Goal: Task Accomplishment & Management: Use online tool/utility

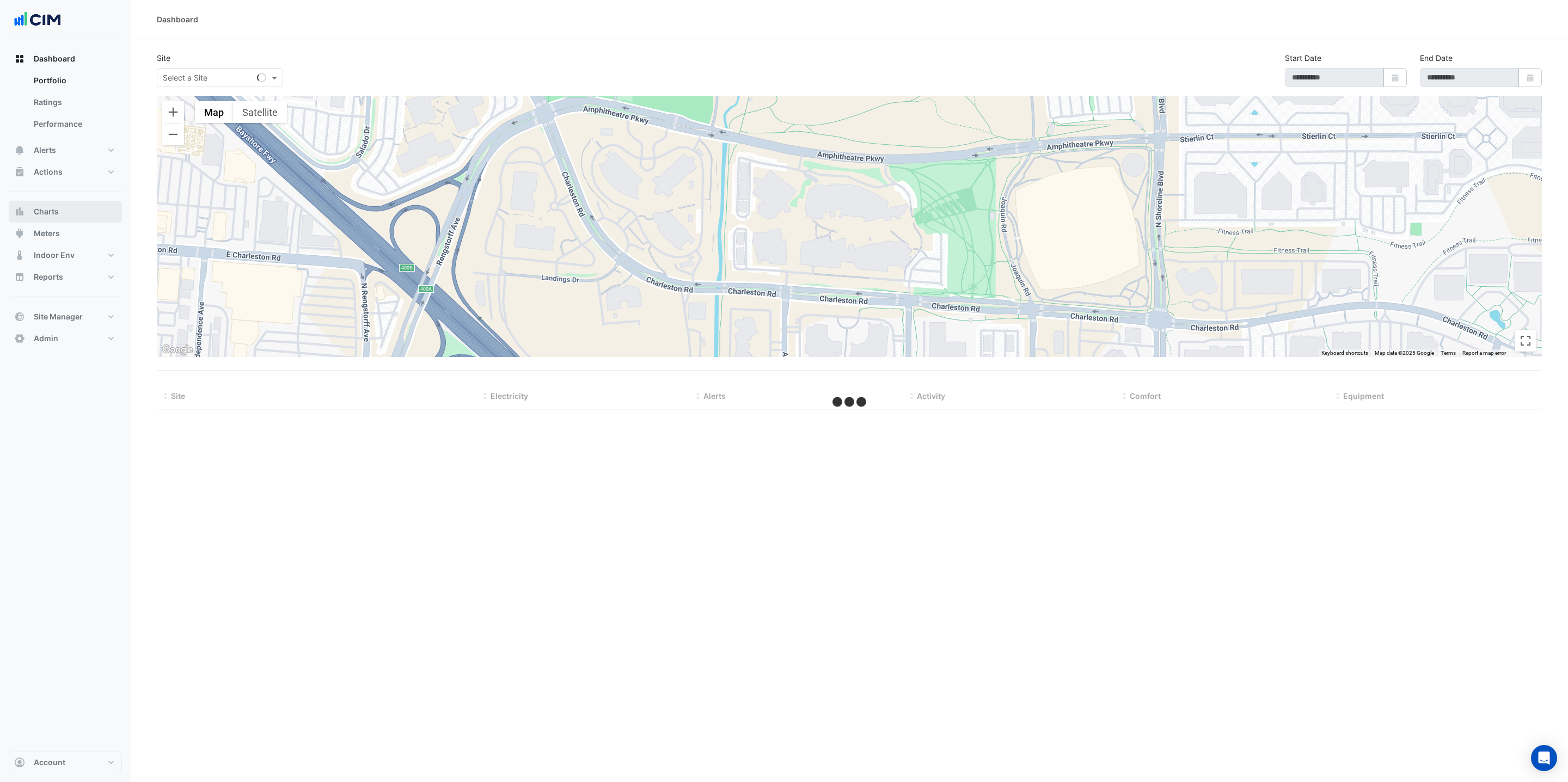
click at [83, 204] on button "Charts" at bounding box center [65, 211] width 114 height 22
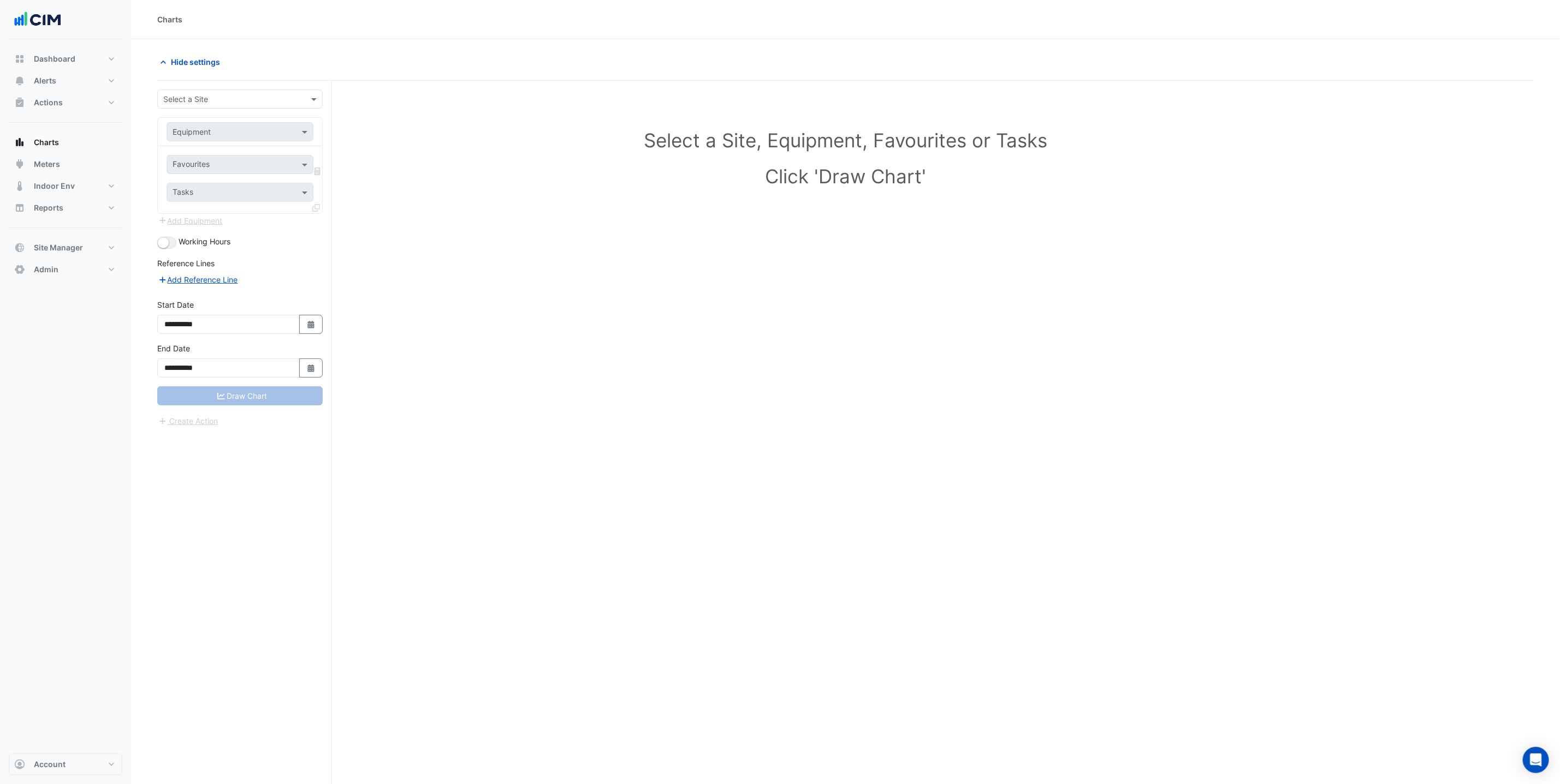
click at [227, 96] on input "text" at bounding box center [229, 100] width 132 height 11
type input "***"
click at [238, 137] on span "[STREET_ADDRESS][PERSON_NAME]" at bounding box center [242, 139] width 133 height 9
click at [238, 133] on input "text" at bounding box center [229, 132] width 113 height 11
type input "******"
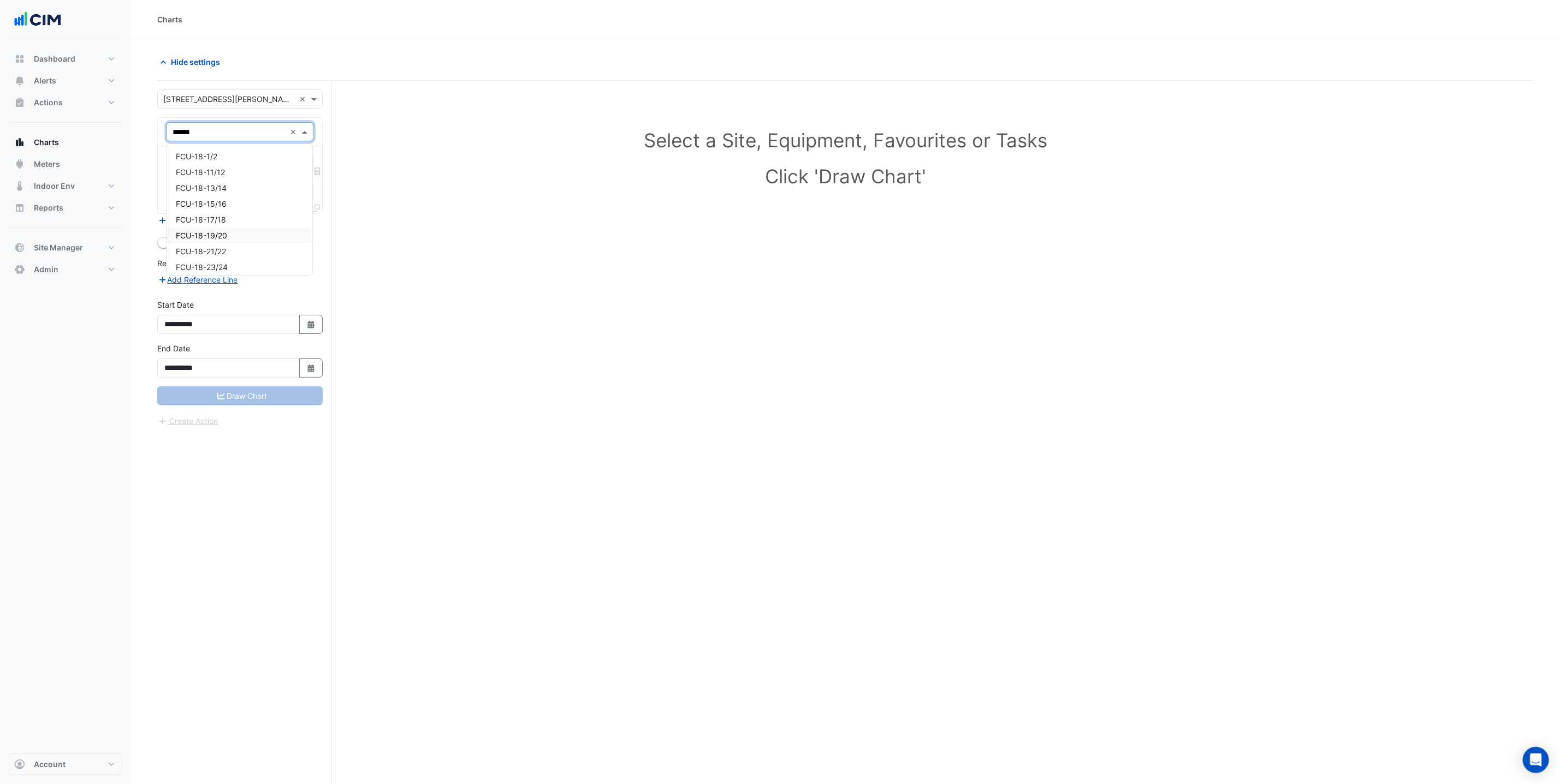
click at [240, 236] on div "FCU-18-19/20" at bounding box center [239, 235] width 145 height 16
click at [234, 170] on input "text" at bounding box center [228, 166] width 110 height 11
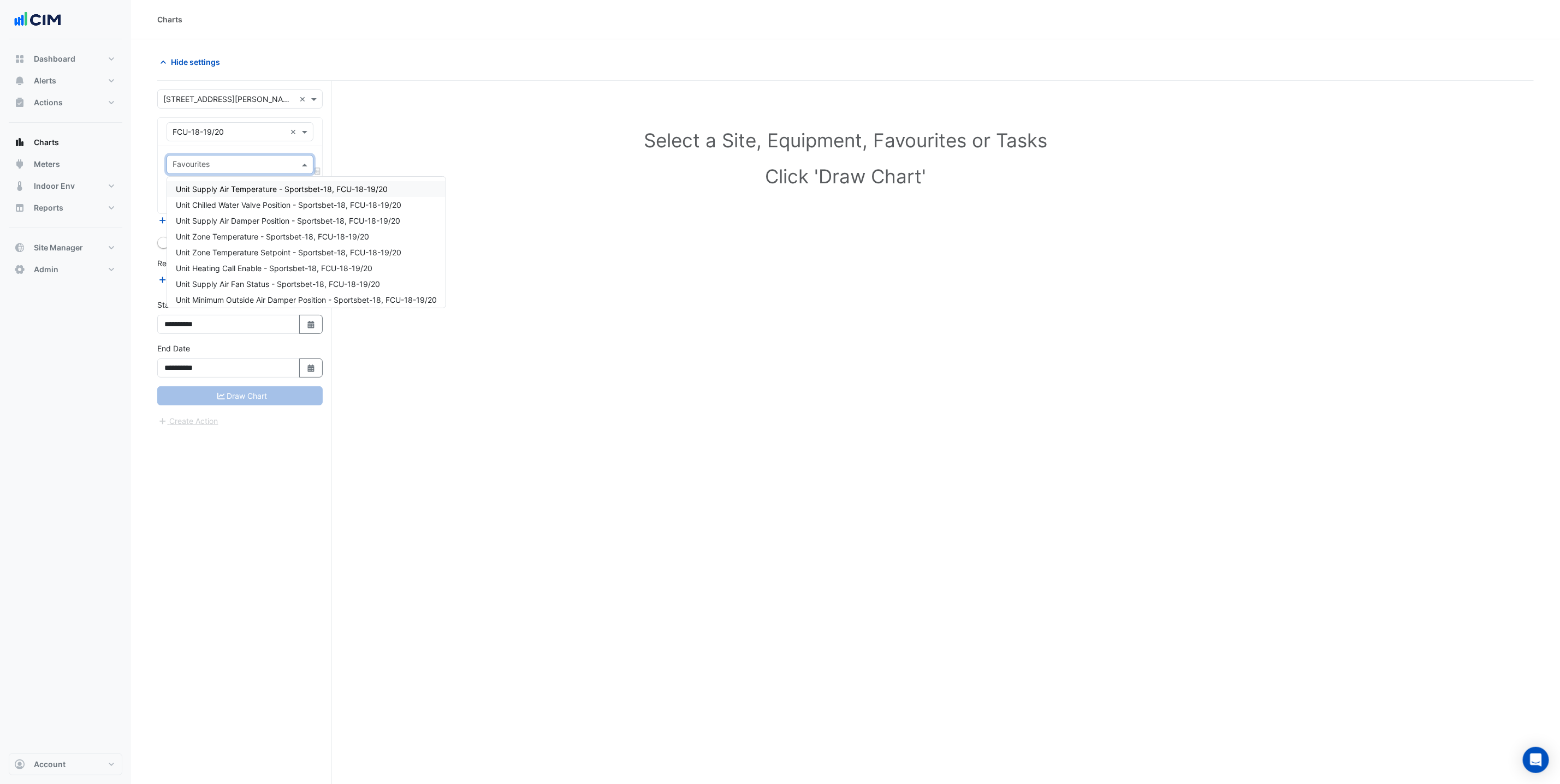
click at [234, 188] on span "Unit Supply Air Temperature - Sportsbet-18, FCU-18-19/20" at bounding box center [281, 189] width 212 height 9
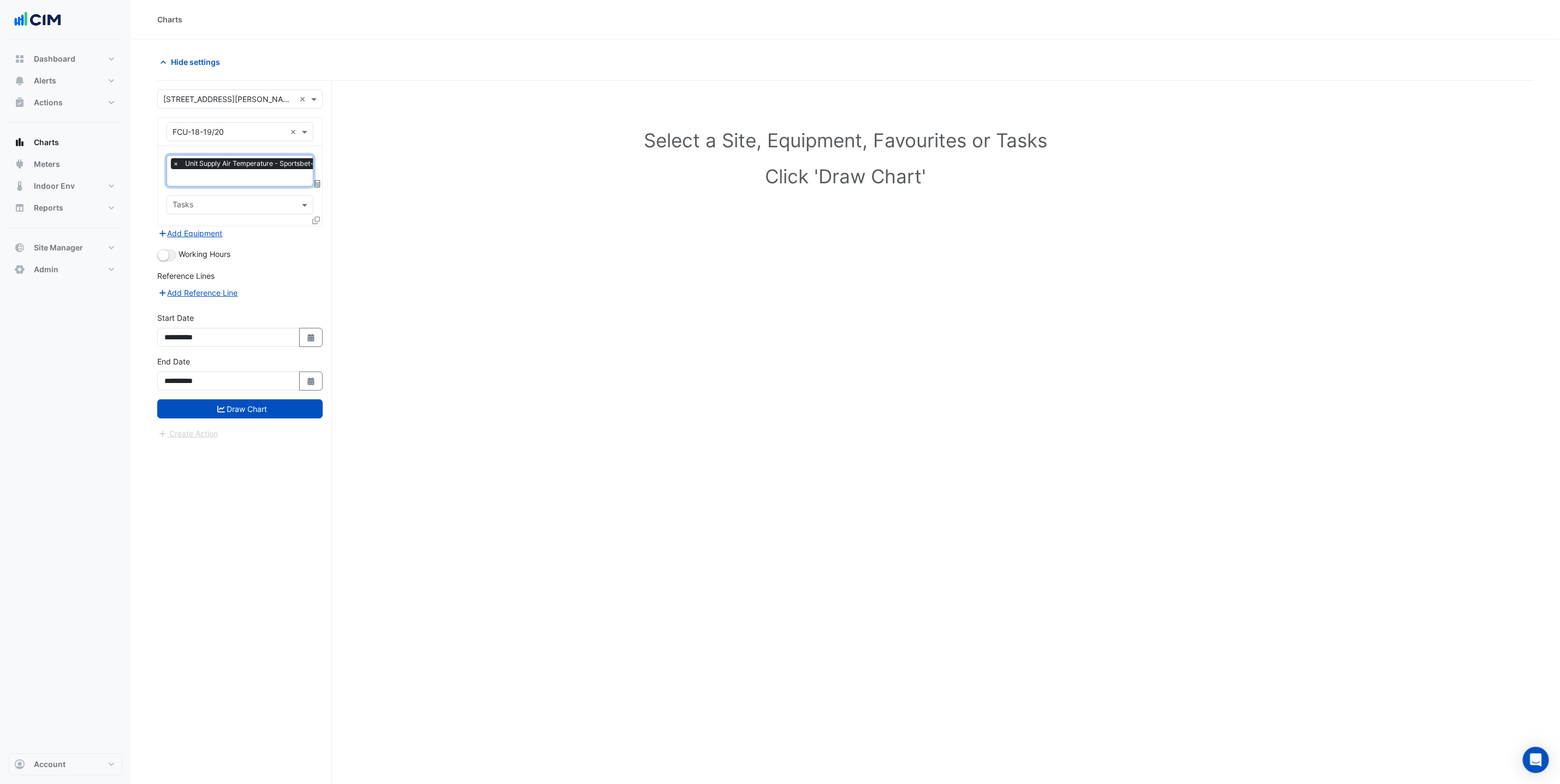
click at [240, 181] on input "text" at bounding box center [274, 178] width 203 height 11
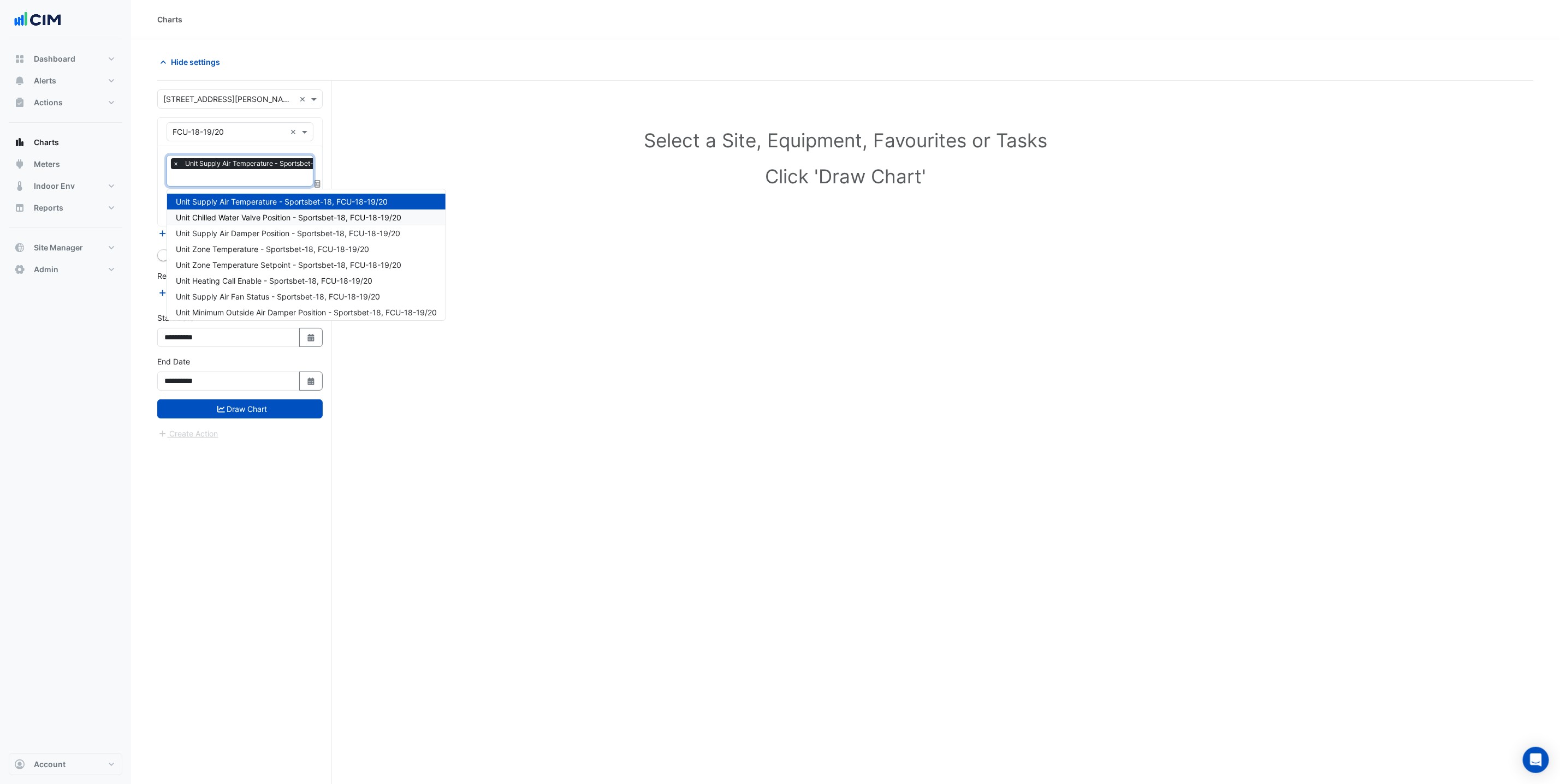
click at [249, 213] on span "Unit Chilled Water Valve Position - Sportsbet-18, FCU-18-19/20" at bounding box center [289, 217] width 226 height 9
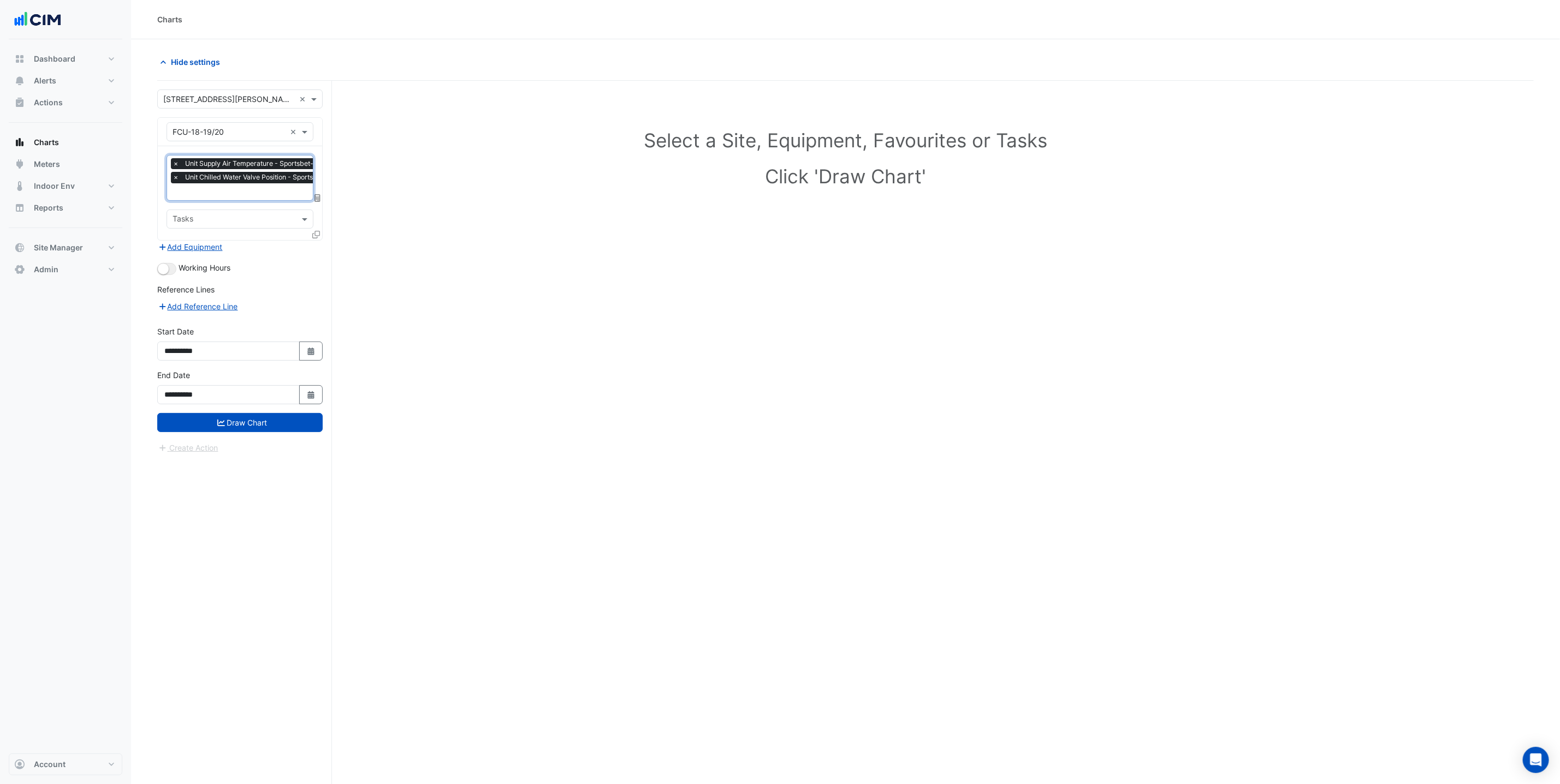
click at [246, 196] on input "text" at bounding box center [281, 193] width 216 height 11
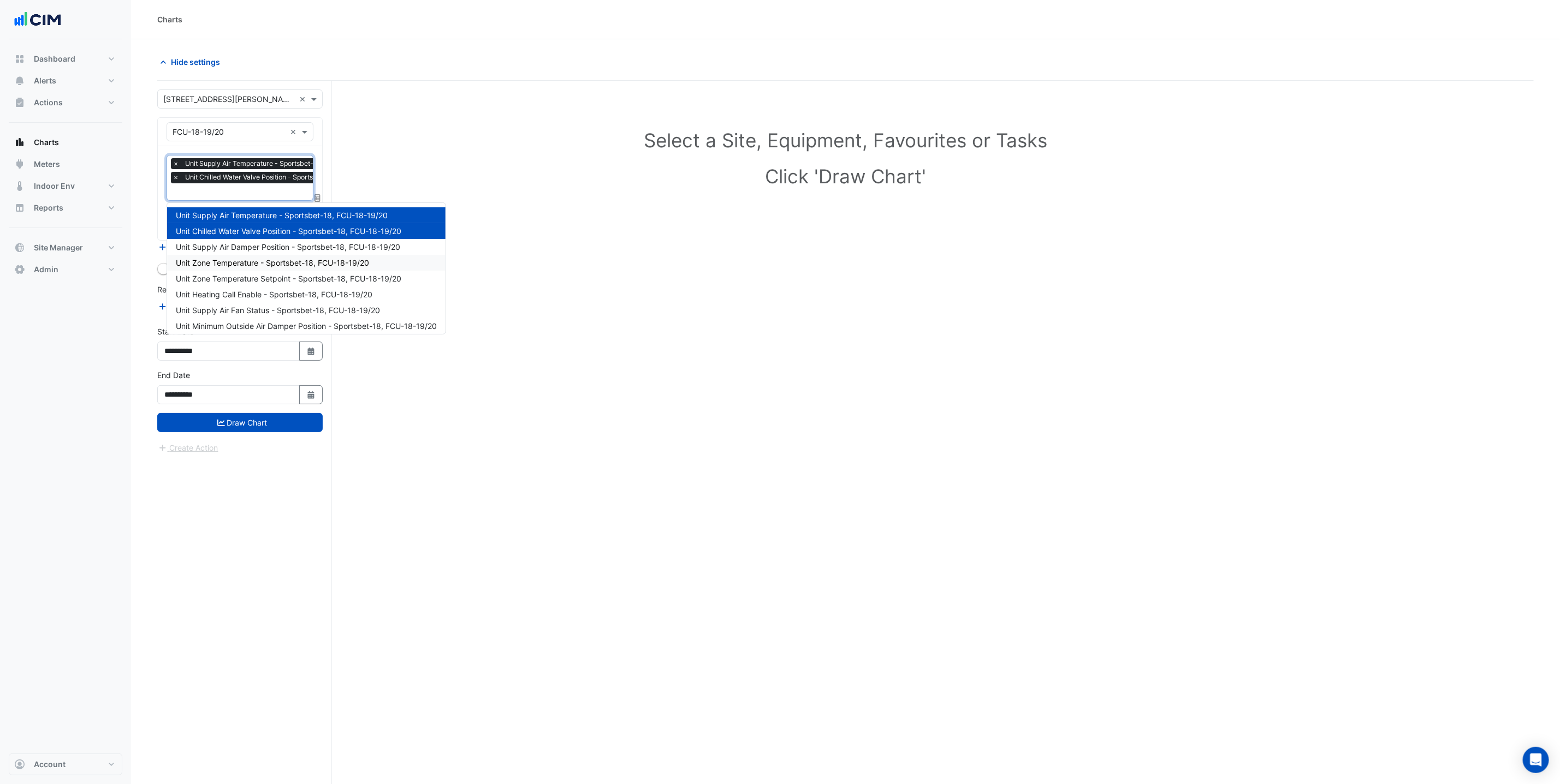
click at [248, 255] on div "Unit Zone Temperature - Sportsbet-18, FCU-18-19/20" at bounding box center [306, 263] width 278 height 16
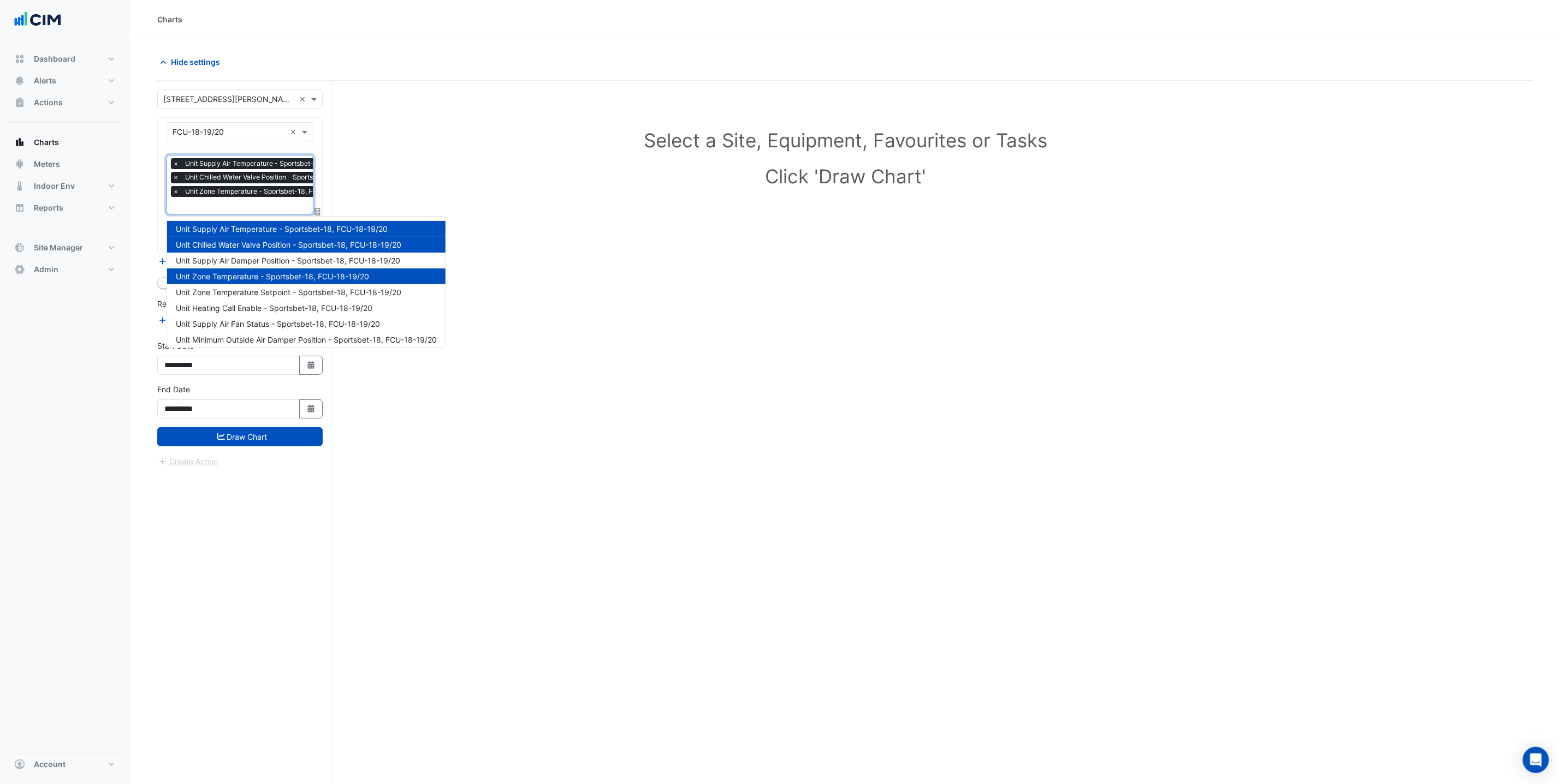
click at [253, 213] on input "text" at bounding box center [281, 207] width 216 height 11
click at [259, 256] on span "Unit Supply Air Damper Position - Sportsbet-18, FCU-18-19/20" at bounding box center [288, 261] width 224 height 9
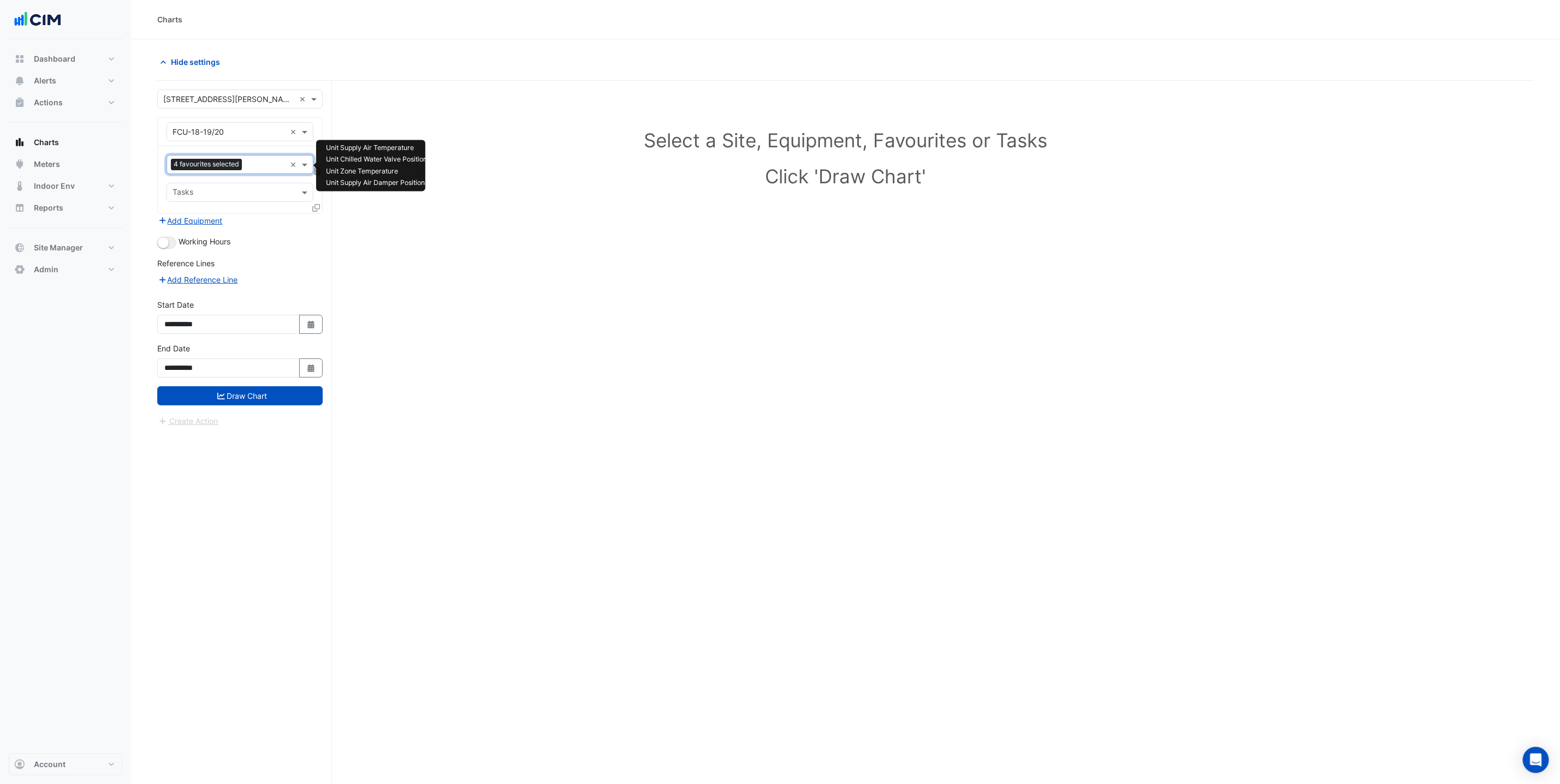
click at [255, 169] on input "text" at bounding box center [265, 166] width 39 height 11
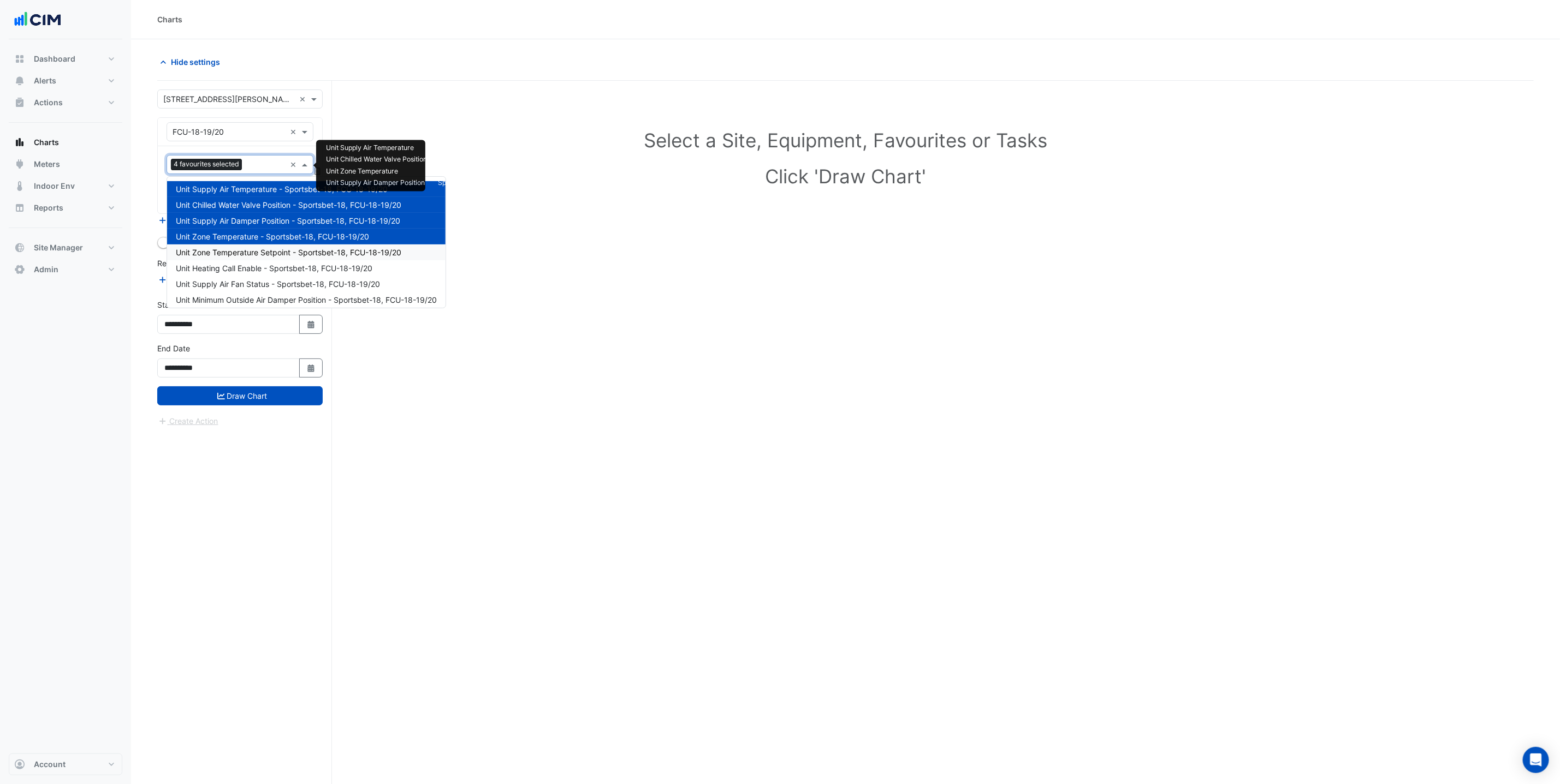
drag, startPoint x: 267, startPoint y: 252, endPoint x: 265, endPoint y: 245, distance: 7.3
click at [266, 252] on span "Unit Zone Temperature Setpoint - Sportsbet-18, FCU-18-19/20" at bounding box center [289, 252] width 226 height 9
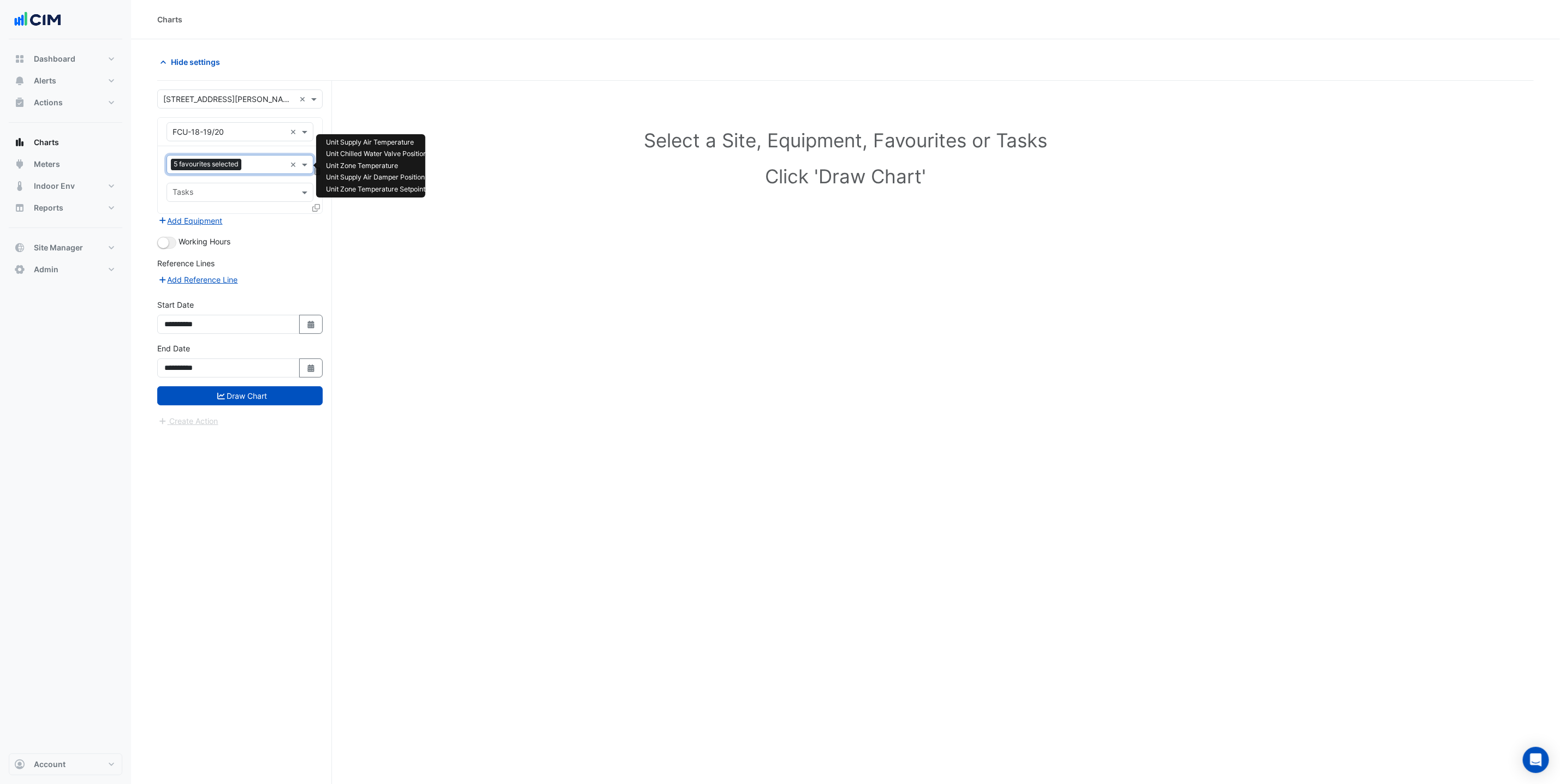
click at [257, 167] on input "text" at bounding box center [266, 166] width 40 height 11
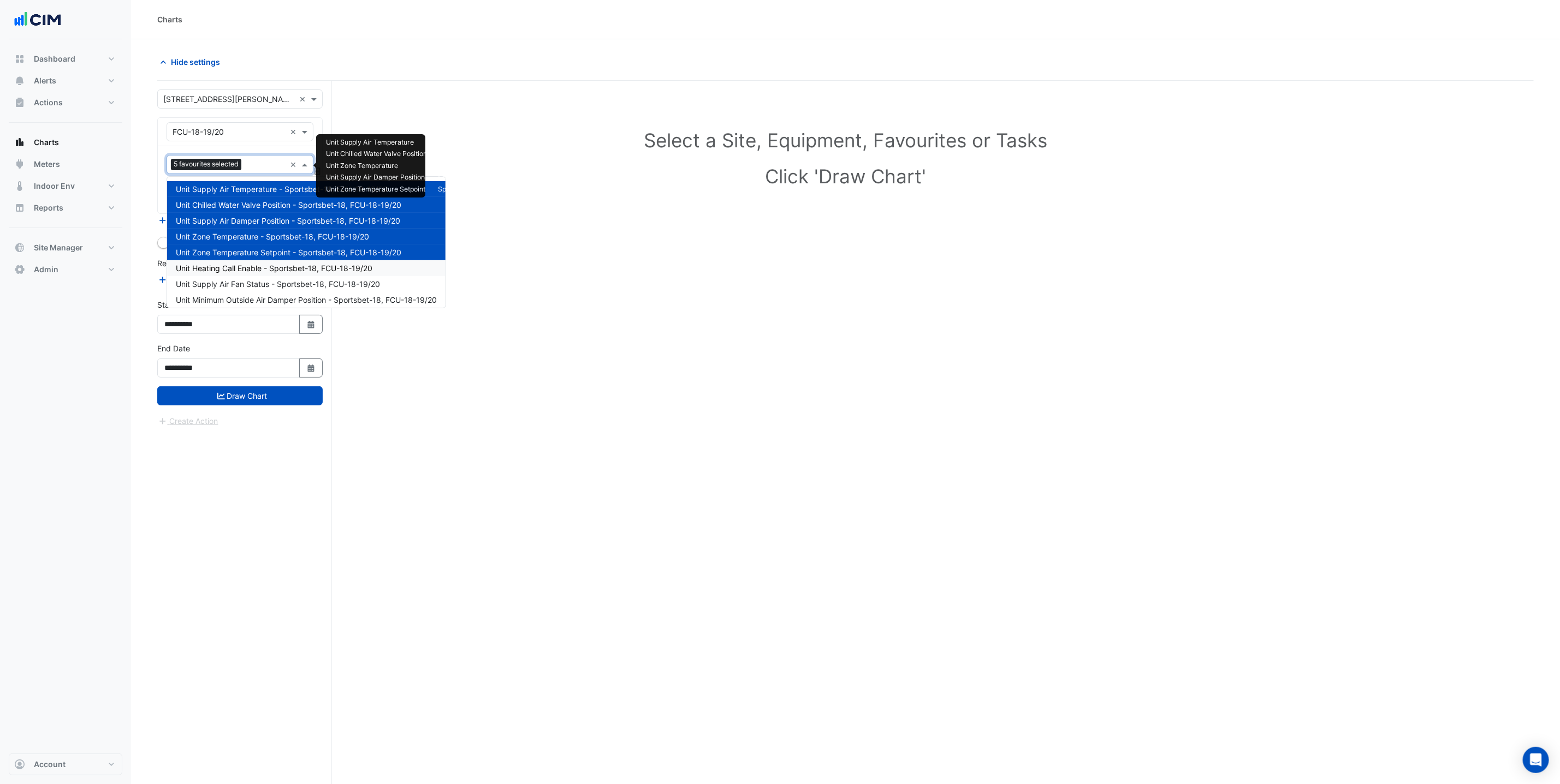
click at [270, 267] on span "Unit Heating Call Enable - Sportsbet-18, FCU-18-19/20" at bounding box center [273, 269] width 197 height 9
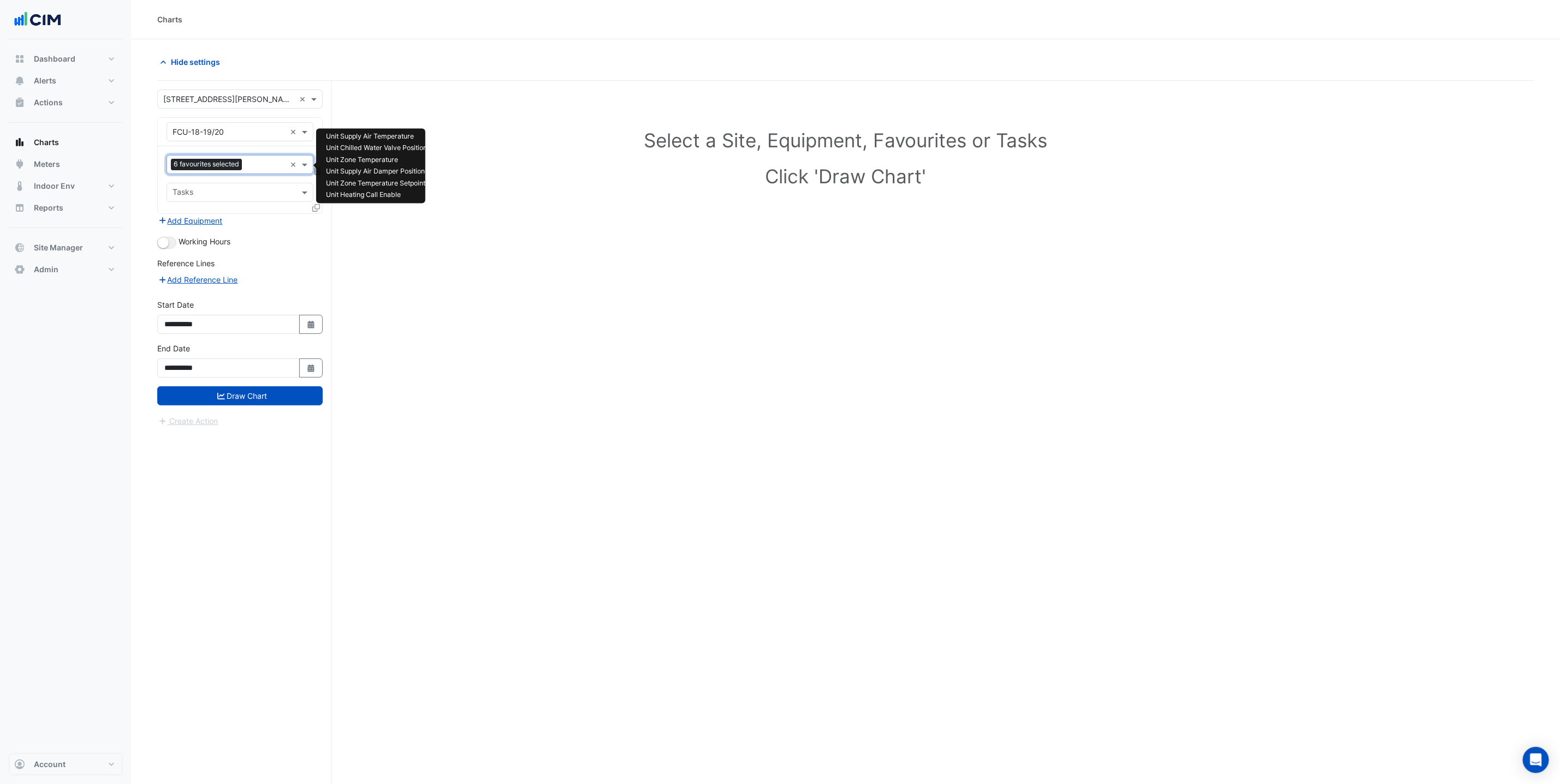
click at [250, 165] on input "text" at bounding box center [265, 166] width 39 height 11
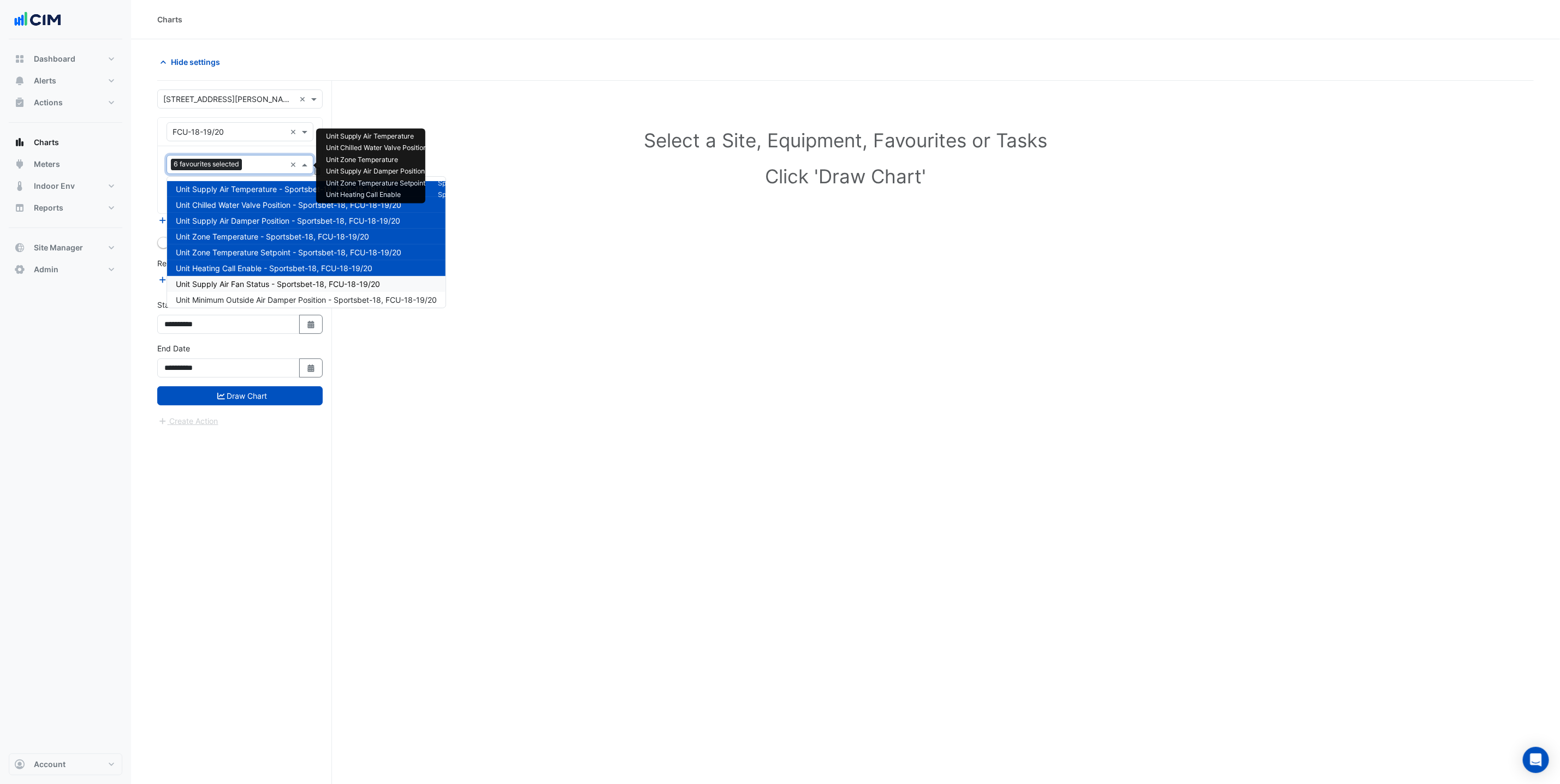
click at [263, 282] on span "Unit Supply Air Fan Status - Sportsbet-18, FCU-18-19/20" at bounding box center [277, 284] width 204 height 9
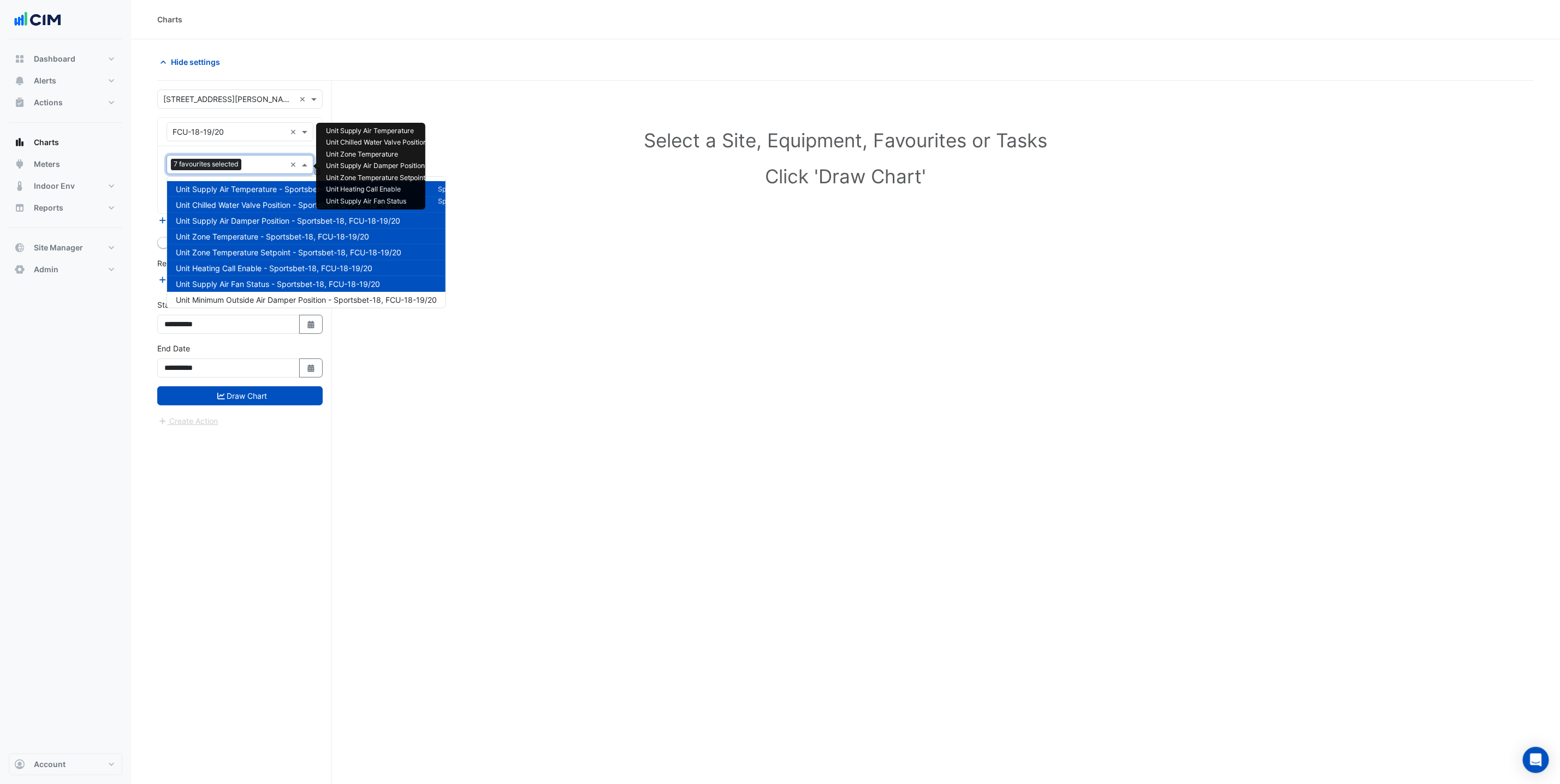
click at [252, 170] on input "text" at bounding box center [266, 166] width 40 height 11
click at [261, 301] on span "Unit Minimum Outside Air Damper Position - Sportsbet-18, FCU-18-19/20" at bounding box center [306, 300] width 261 height 9
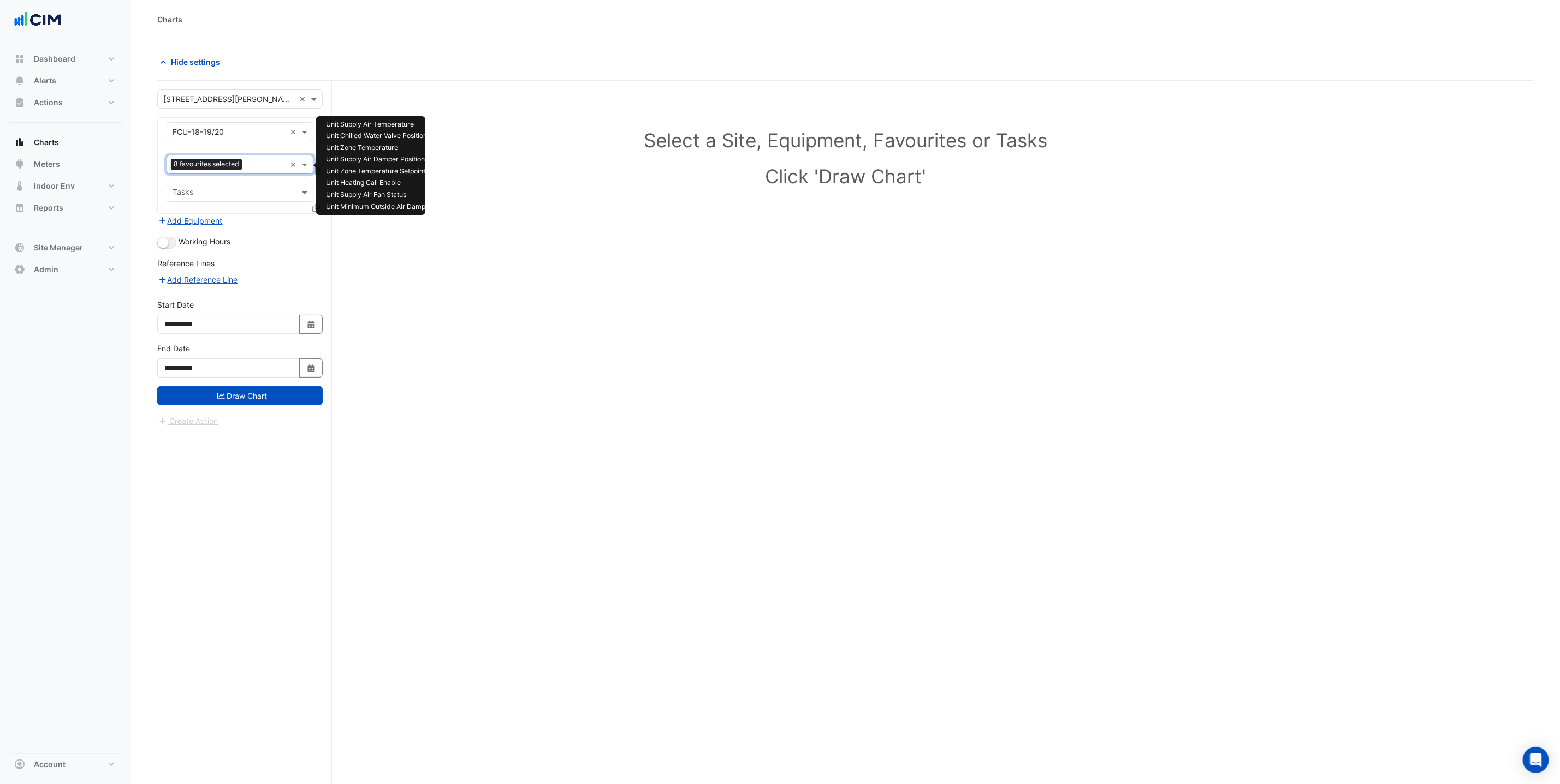
click at [264, 169] on input "text" at bounding box center [265, 166] width 39 height 11
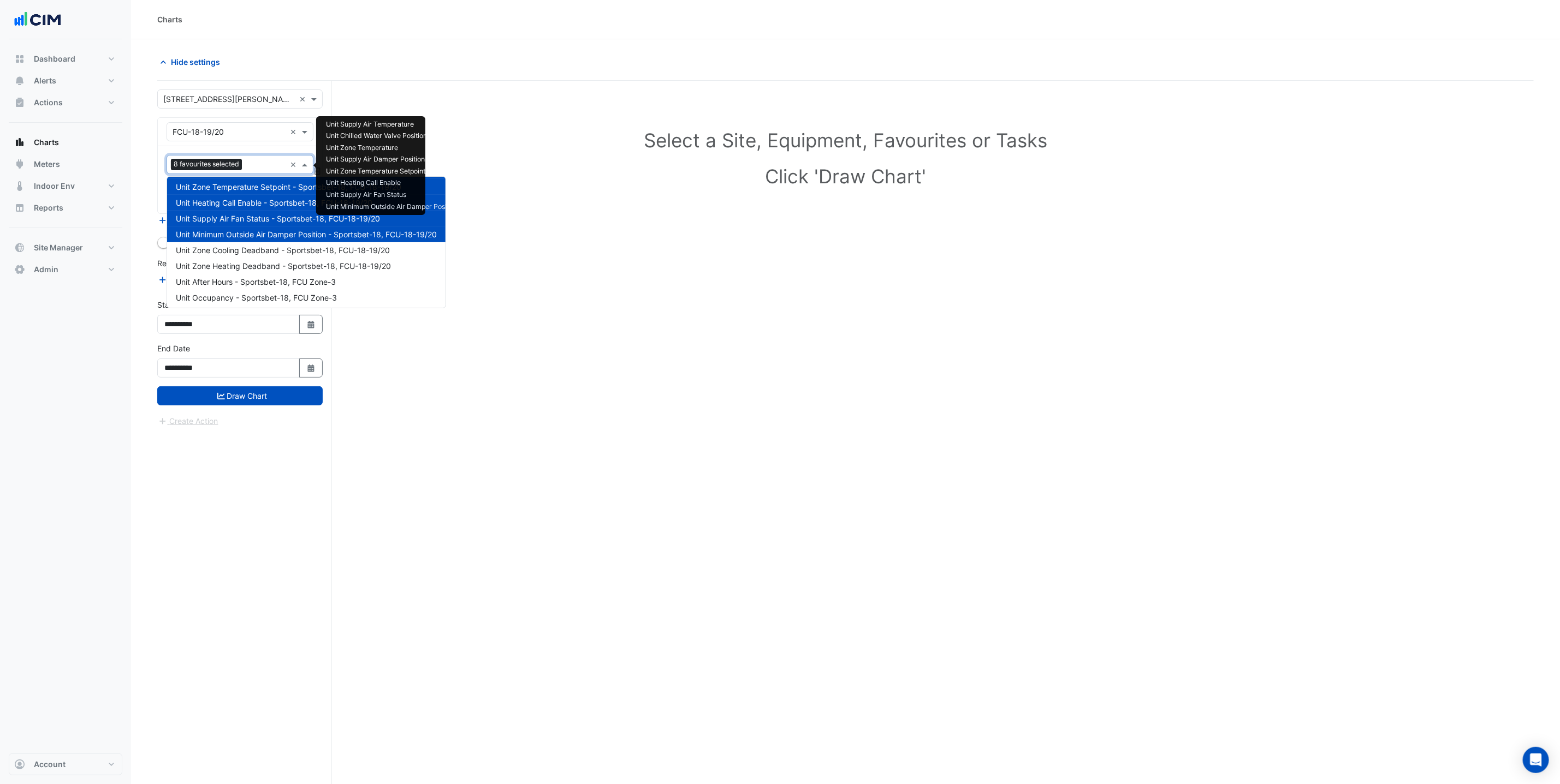
scroll to position [67, 0]
click at [270, 247] on span "Unit Zone Cooling Deadband - Sportsbet-18, FCU-18-19/20" at bounding box center [282, 249] width 214 height 9
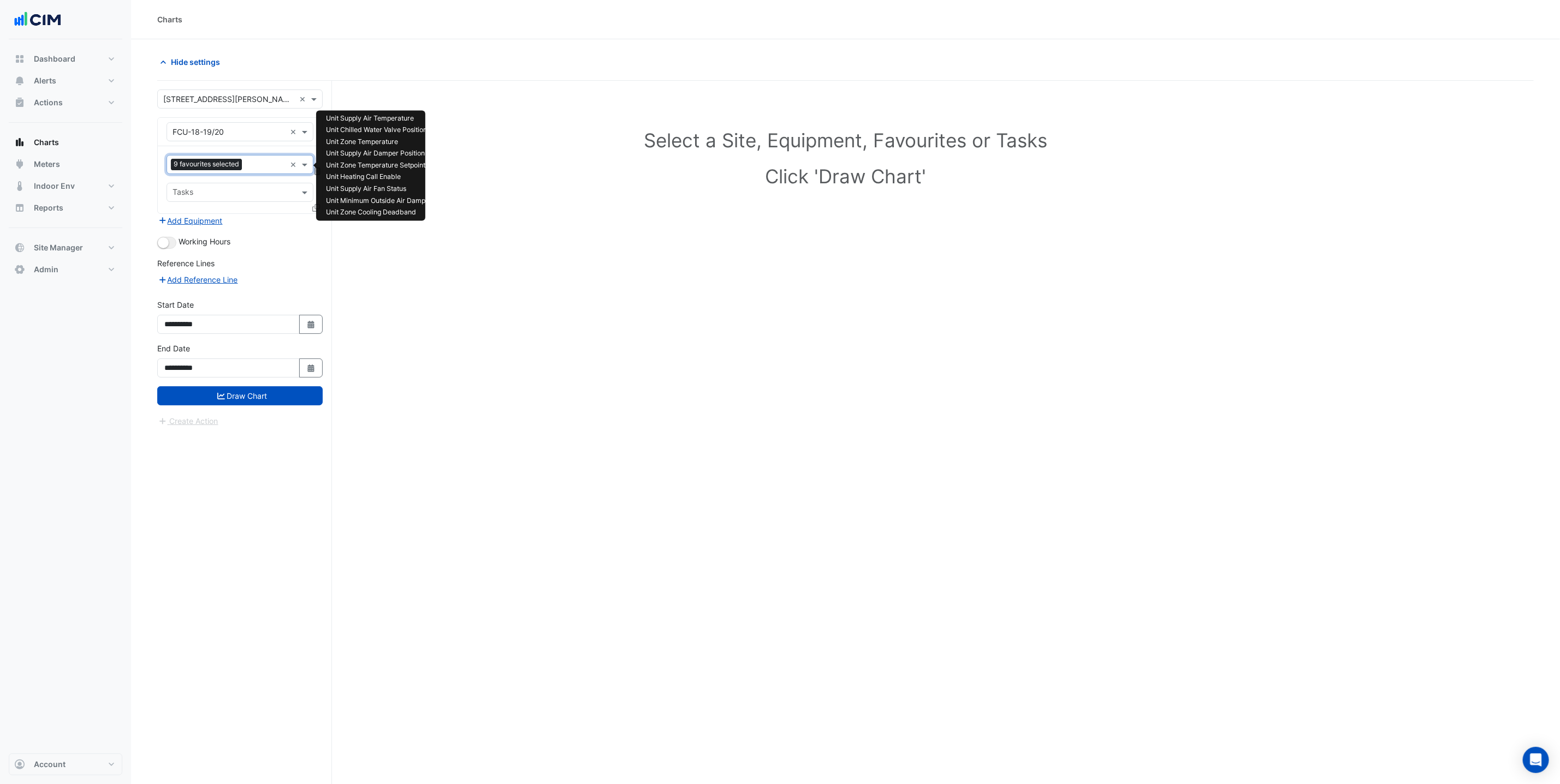
click at [250, 170] on input "text" at bounding box center [265, 166] width 39 height 11
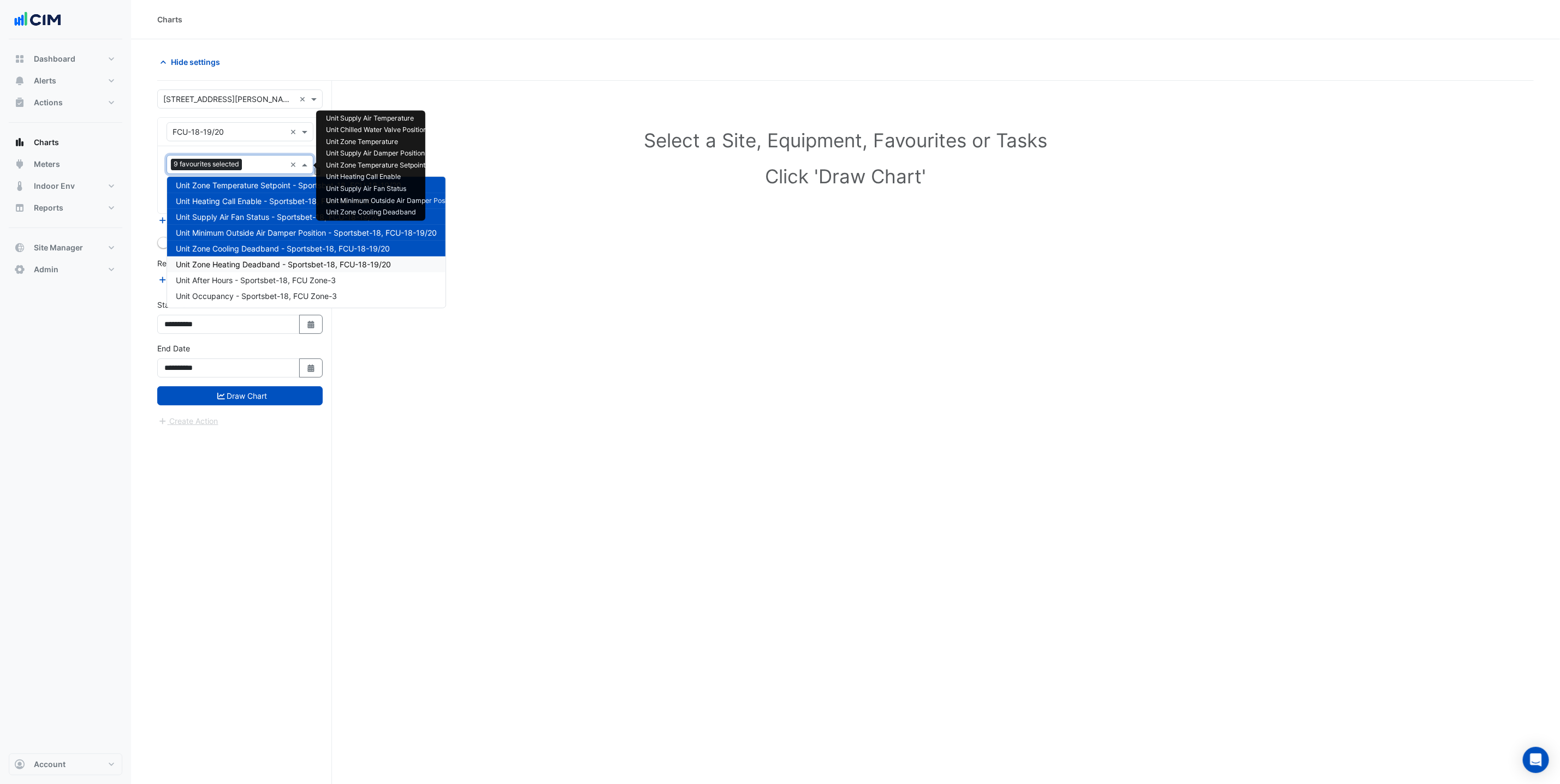
click at [243, 269] on div "Unit Zone Heating Deadband - Sportsbet-18, FCU-18-19/20" at bounding box center [306, 264] width 278 height 16
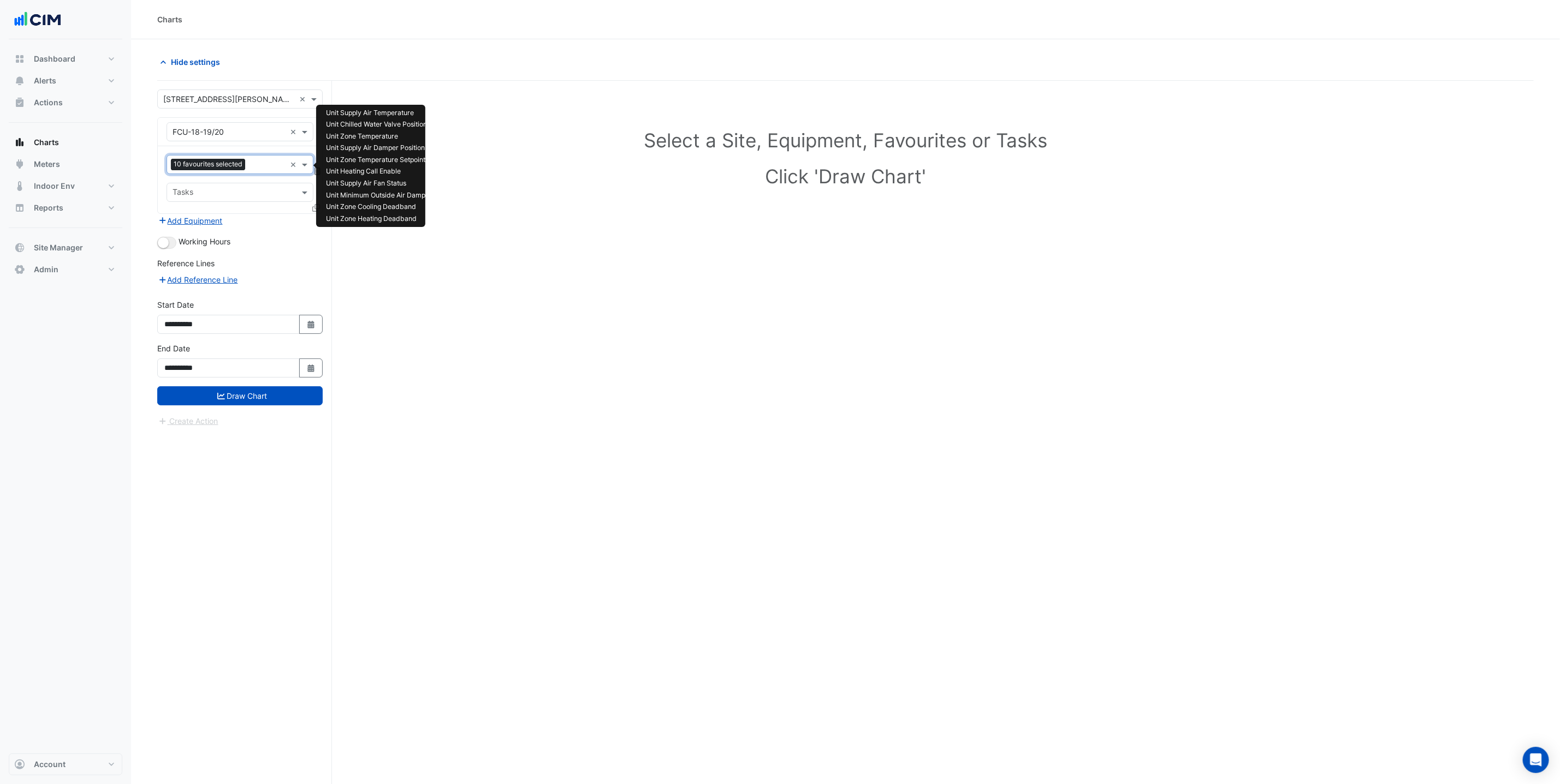
click at [254, 156] on div "Favourites 10 favourites selected ×" at bounding box center [239, 164] width 147 height 19
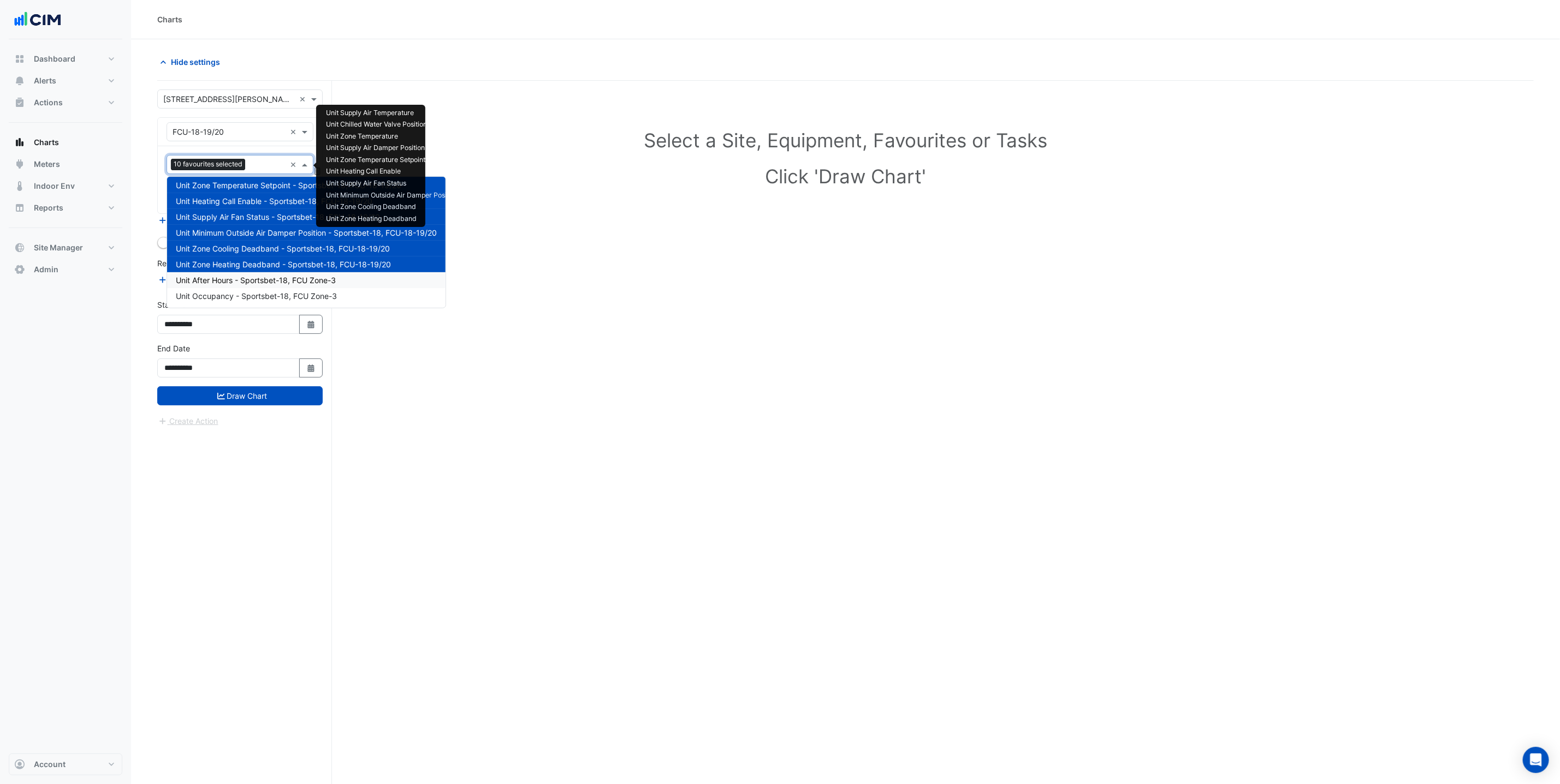
click at [264, 281] on span "Unit After Hours - Sportsbet-18, FCU Zone-3" at bounding box center [255, 280] width 160 height 9
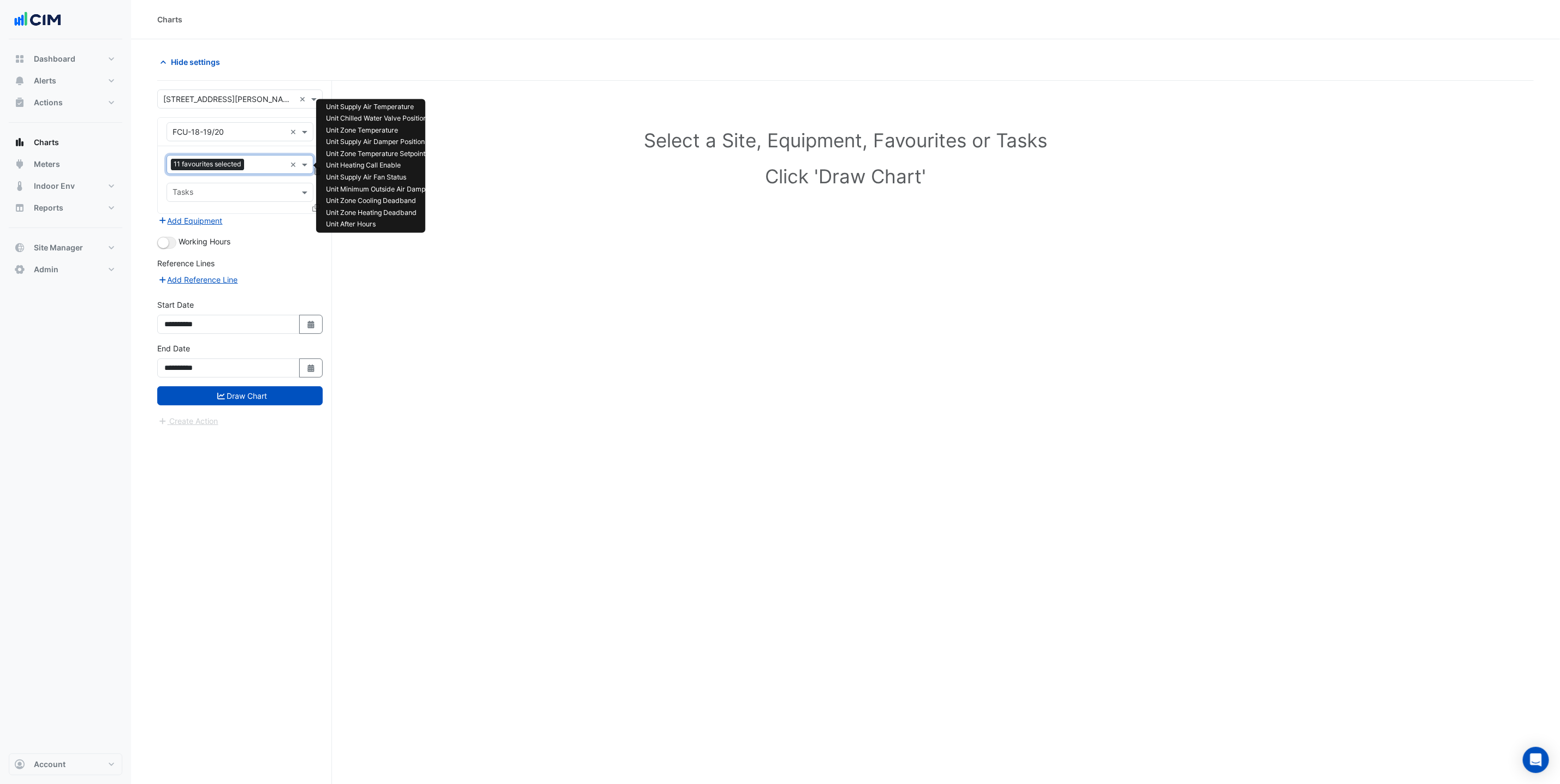
click at [261, 166] on input "text" at bounding box center [267, 166] width 37 height 11
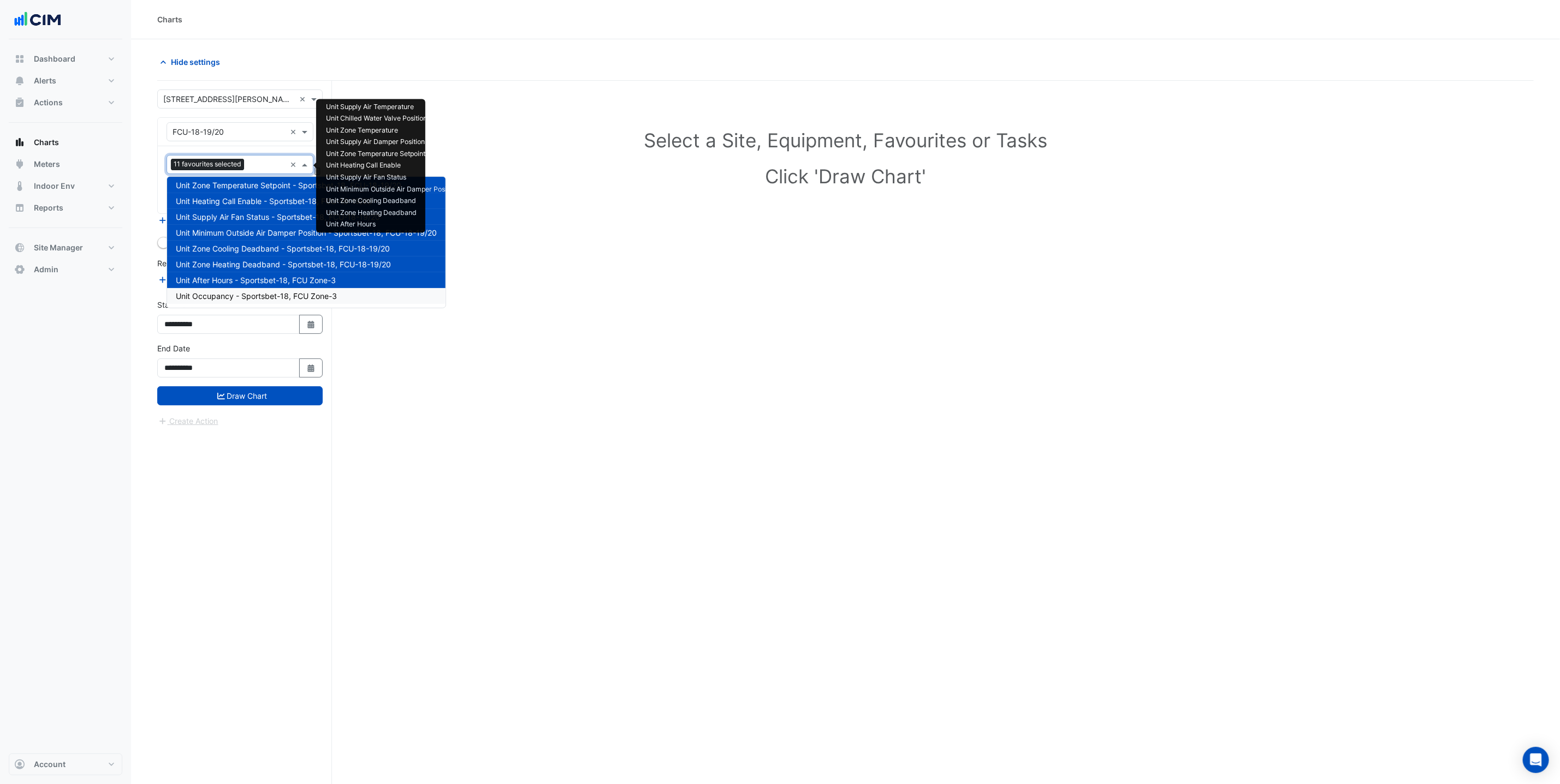
click at [273, 297] on span "Unit Occupancy - Sportsbet-18, FCU Zone-3" at bounding box center [256, 296] width 161 height 9
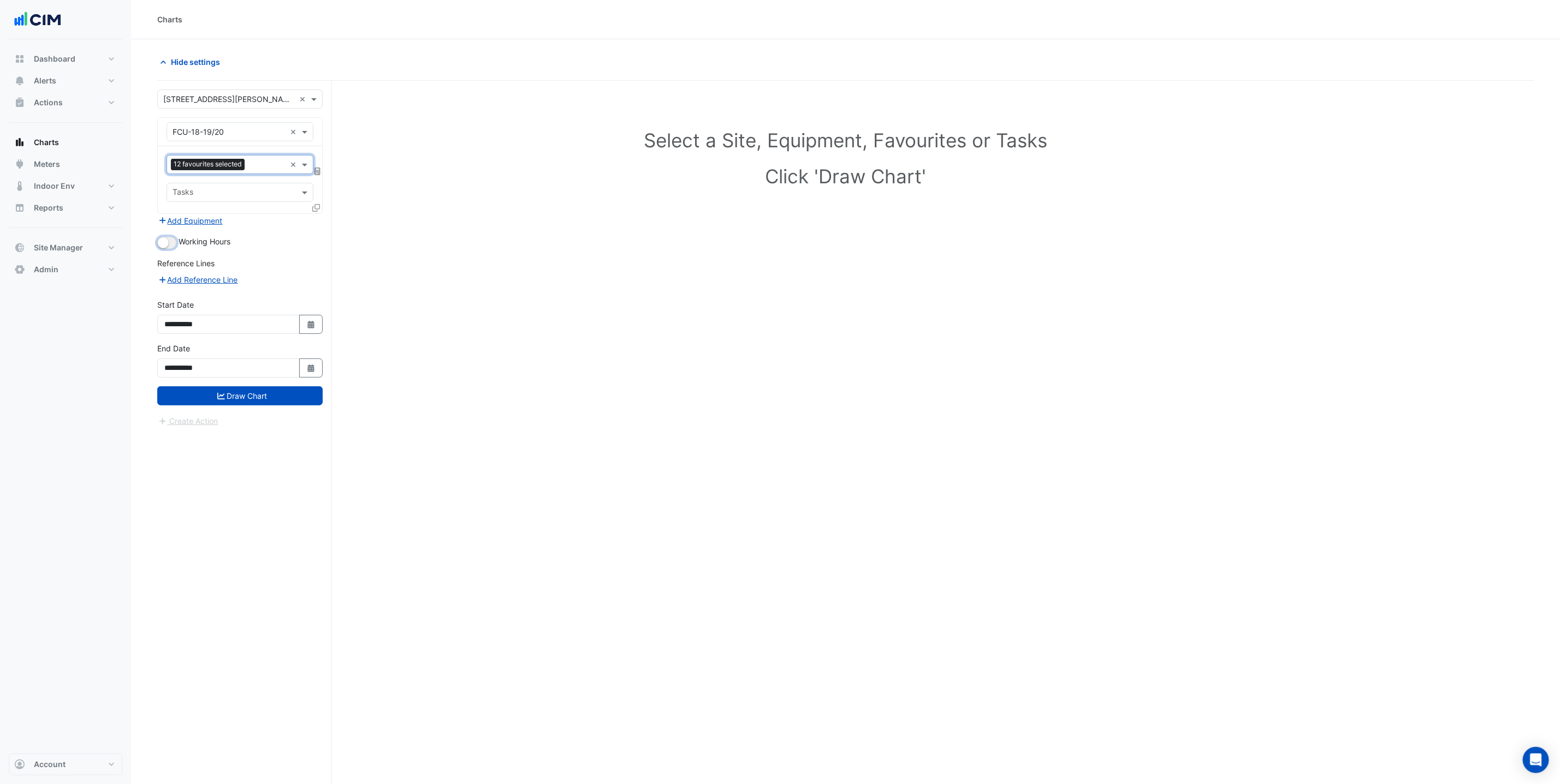
click at [174, 244] on button "button" at bounding box center [167, 243] width 19 height 12
click at [262, 401] on button "Draw Chart" at bounding box center [240, 396] width 165 height 19
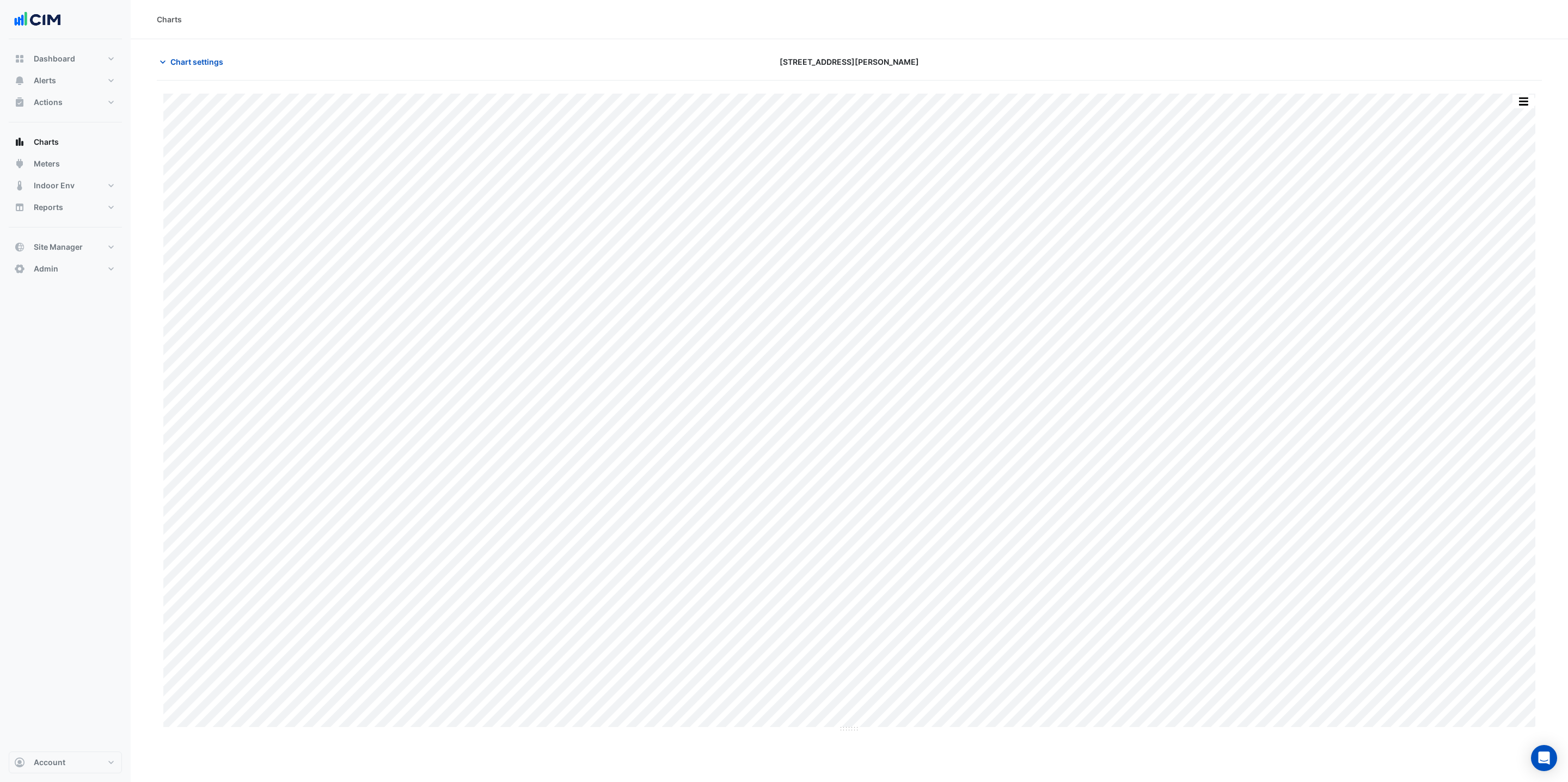
click at [211, 73] on div "Chart settings 367 Collins Street" at bounding box center [849, 66] width 1385 height 28
click at [211, 67] on span "Chart settings" at bounding box center [197, 62] width 53 height 11
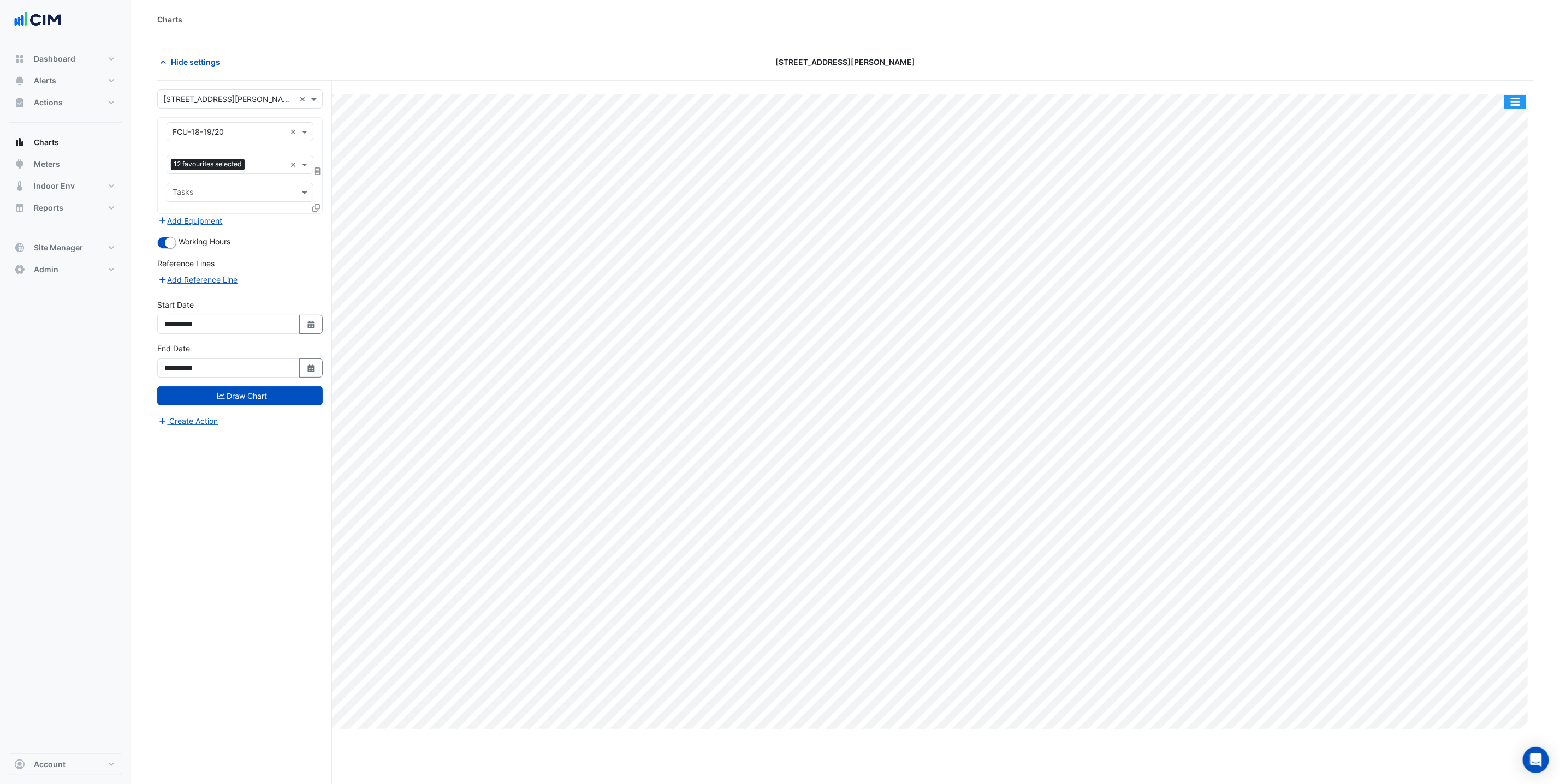
click at [1514, 102] on button "button" at bounding box center [1514, 102] width 22 height 13
click at [1502, 121] on div "Split by Unit" at bounding box center [1493, 121] width 66 height 20
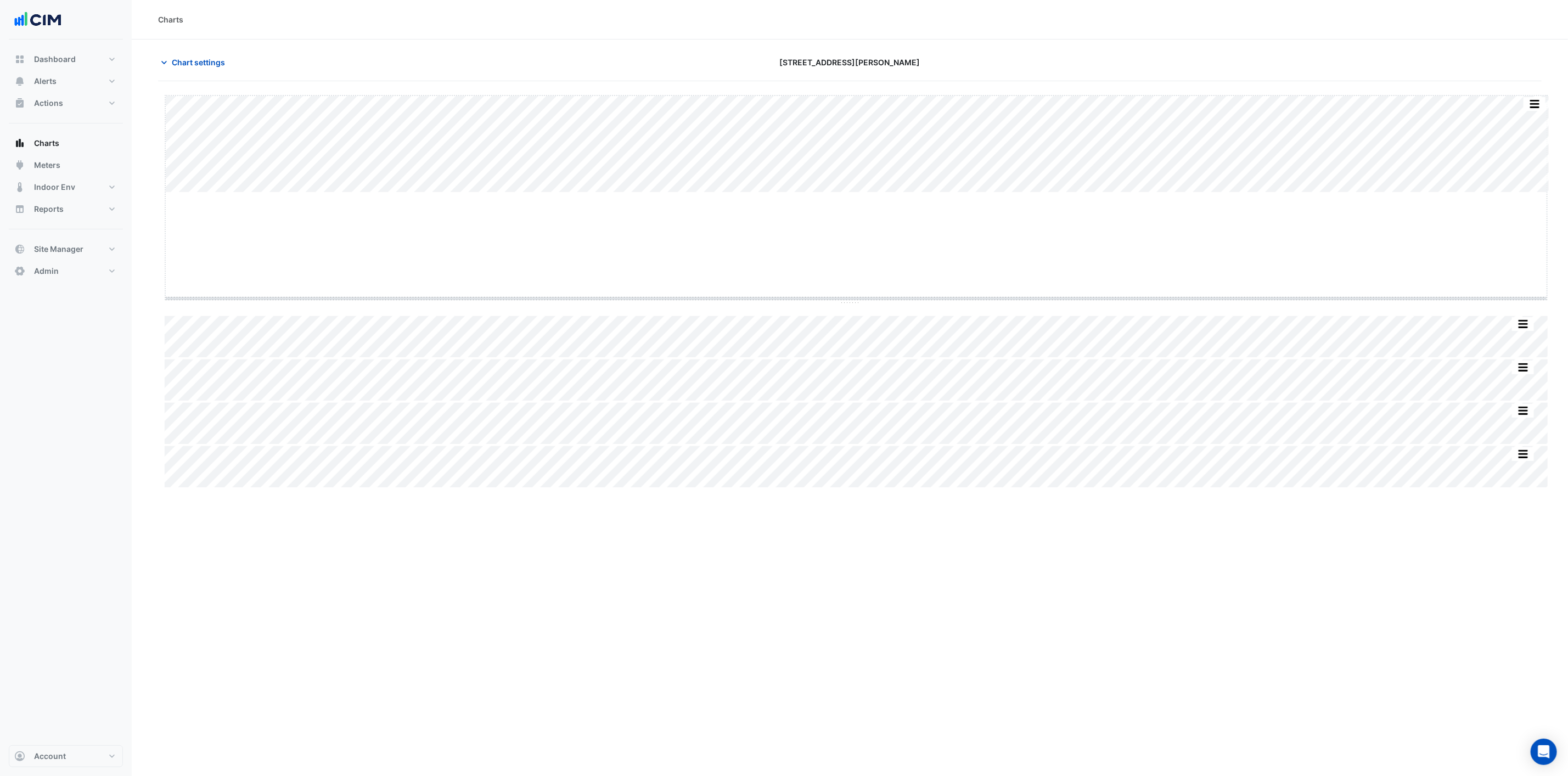
drag, startPoint x: 863, startPoint y: 200, endPoint x: 881, endPoint y: 385, distance: 185.9
click at [172, 63] on span "Chart settings" at bounding box center [199, 62] width 53 height 11
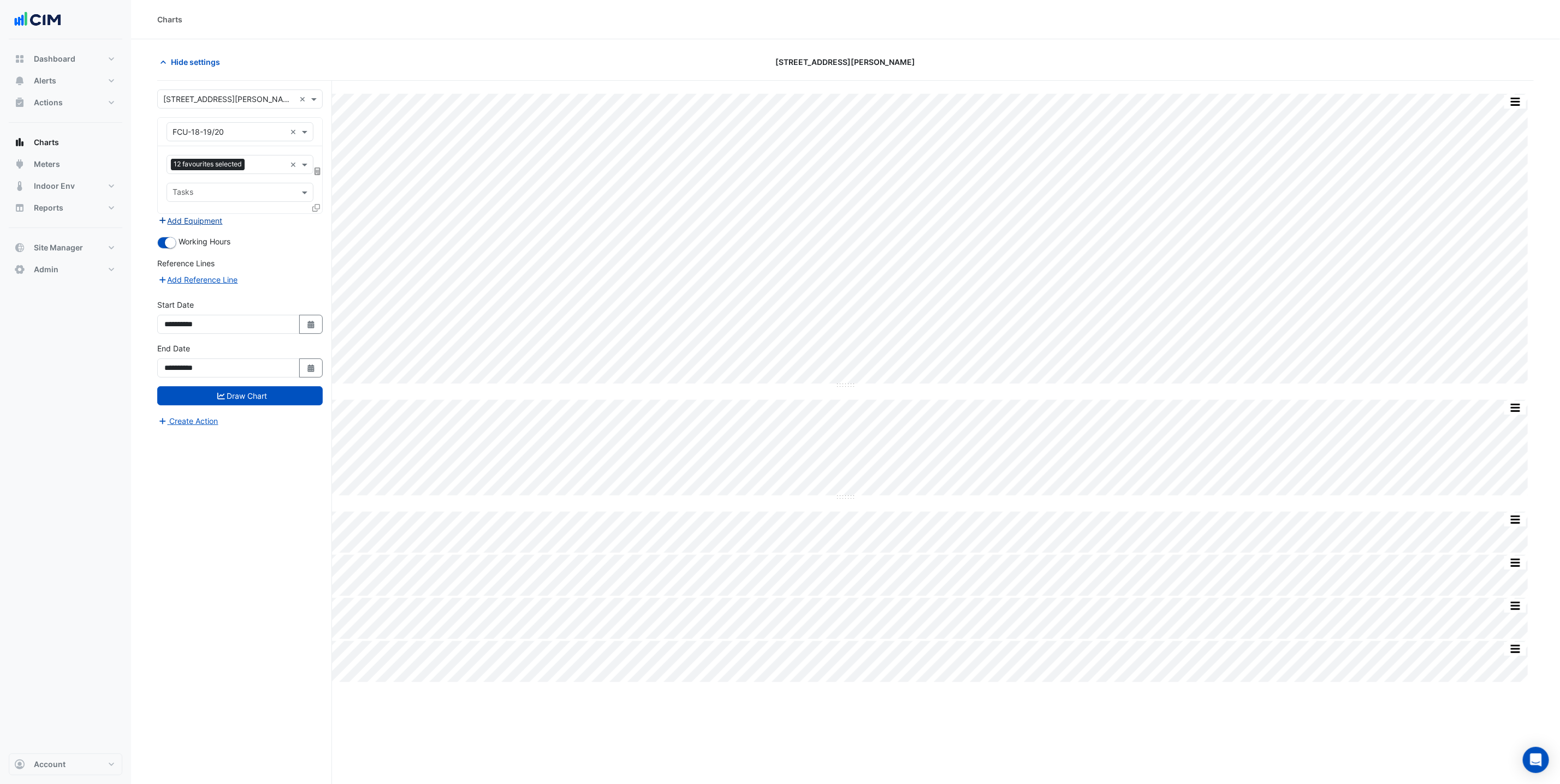
click at [199, 217] on button "Add Equipment" at bounding box center [191, 220] width 66 height 12
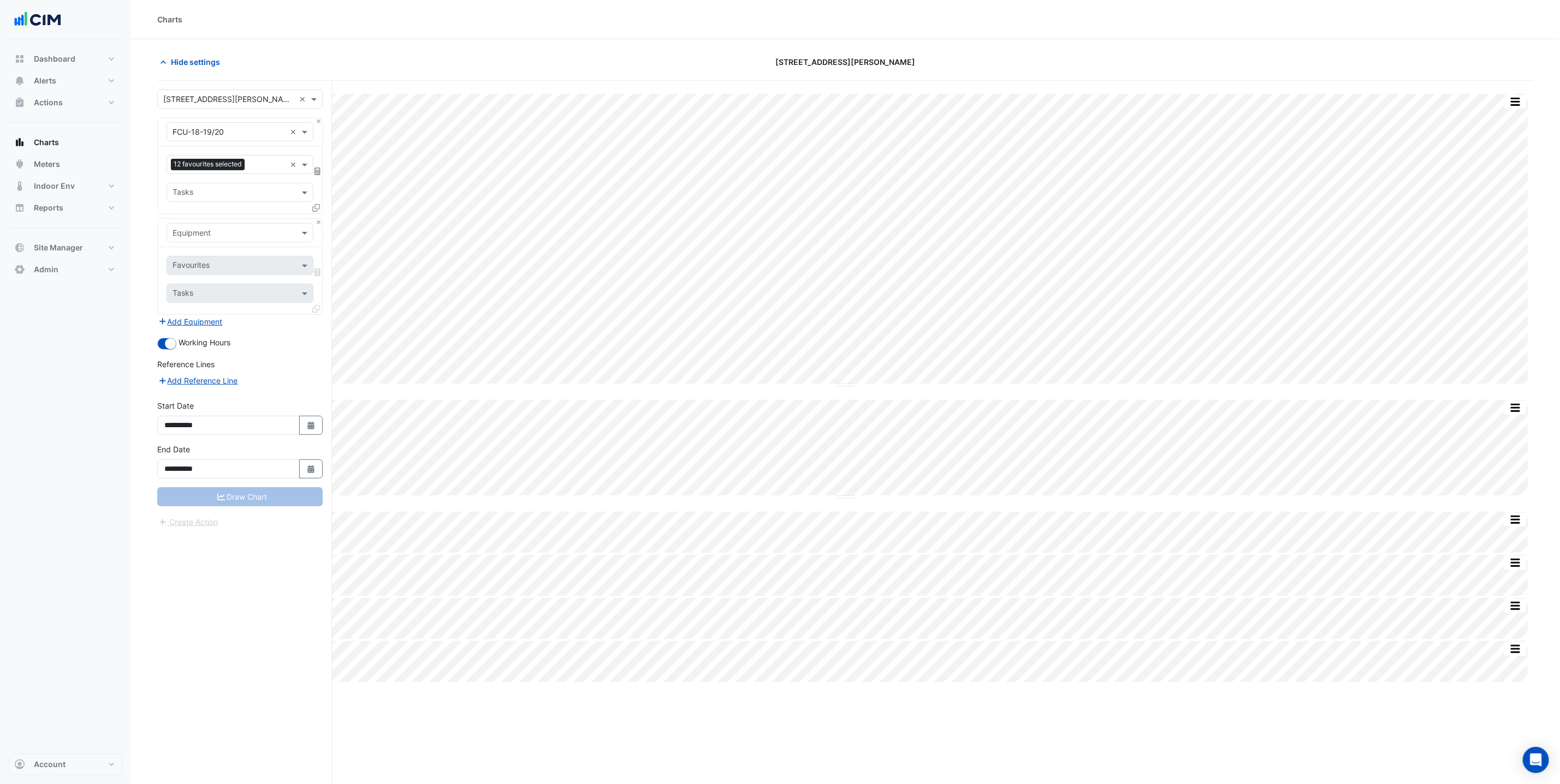
click at [213, 231] on input "text" at bounding box center [229, 233] width 113 height 11
type input "**"
click at [200, 338] on span "HWB-1" at bounding box center [188, 337] width 25 height 9
click at [188, 266] on input "text" at bounding box center [228, 267] width 110 height 11
click at [195, 238] on input "text" at bounding box center [229, 233] width 113 height 11
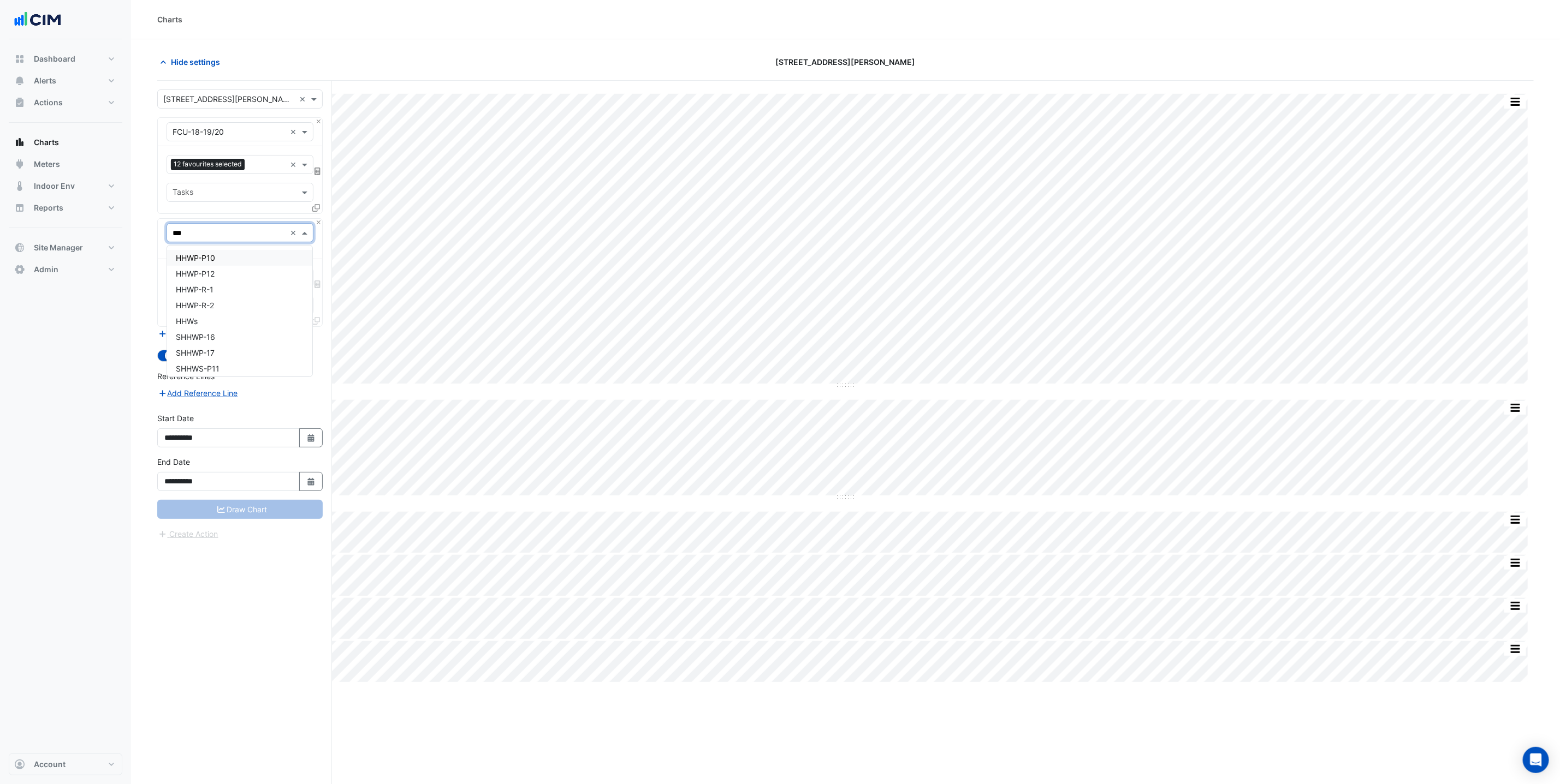
type input "****"
click at [235, 263] on div "HHWs" at bounding box center [239, 257] width 145 height 16
click at [235, 264] on input "text" at bounding box center [228, 267] width 110 height 11
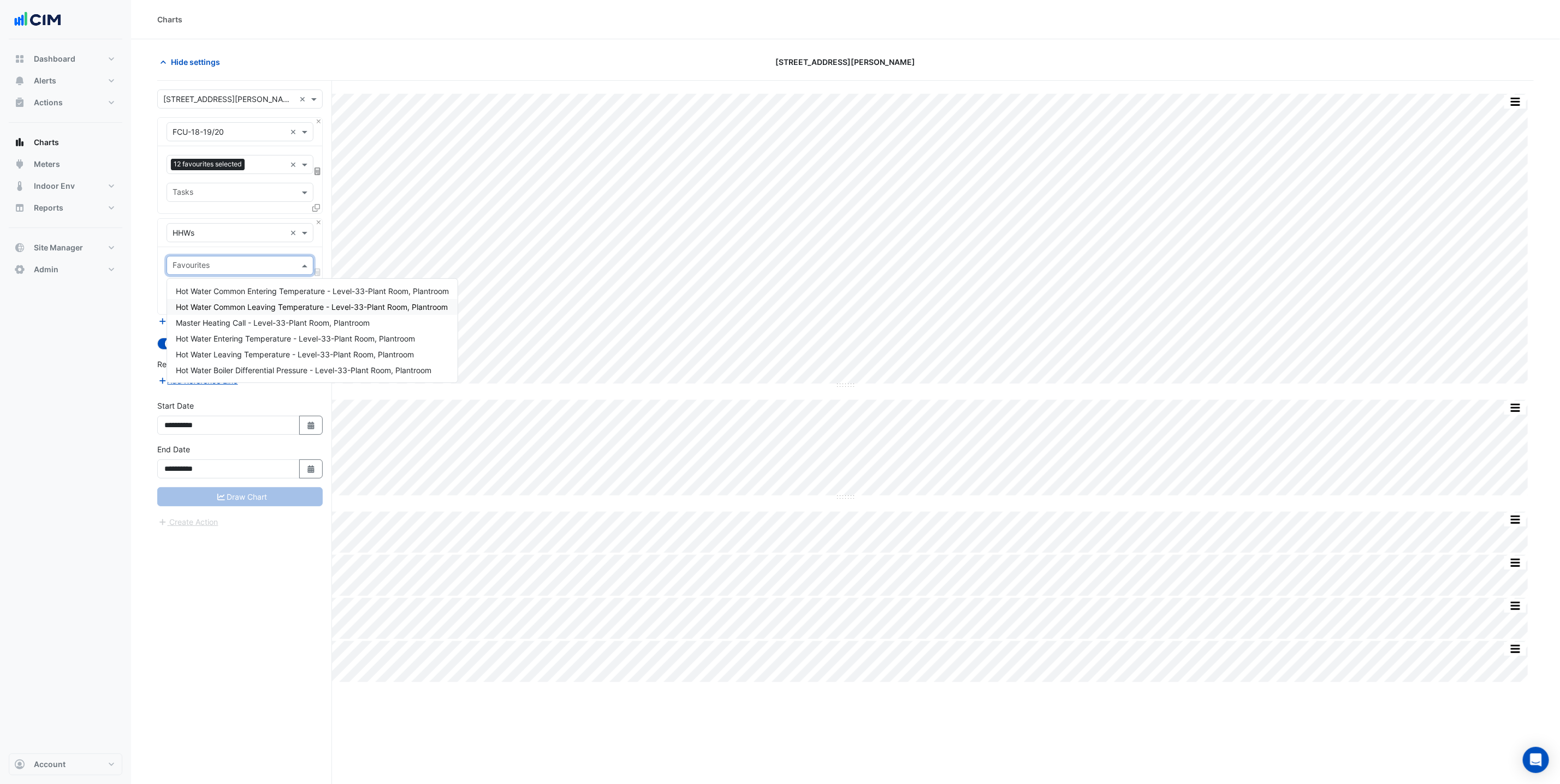
click at [277, 307] on span "Hot Water Common Leaving Temperature - Level-33-Plant Room, Plantroom" at bounding box center [311, 308] width 272 height 9
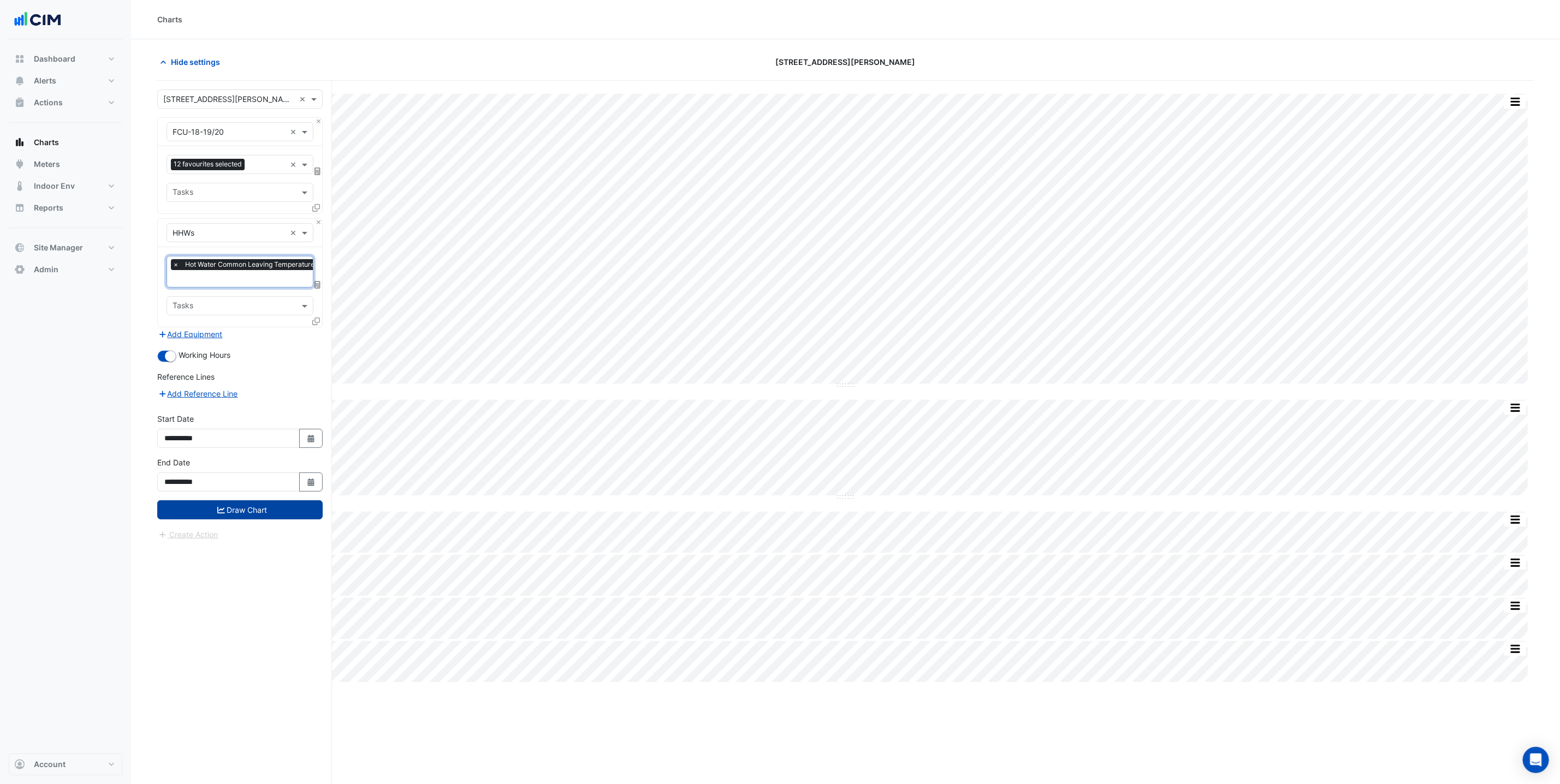
click at [256, 511] on button "Draw Chart" at bounding box center [240, 510] width 165 height 19
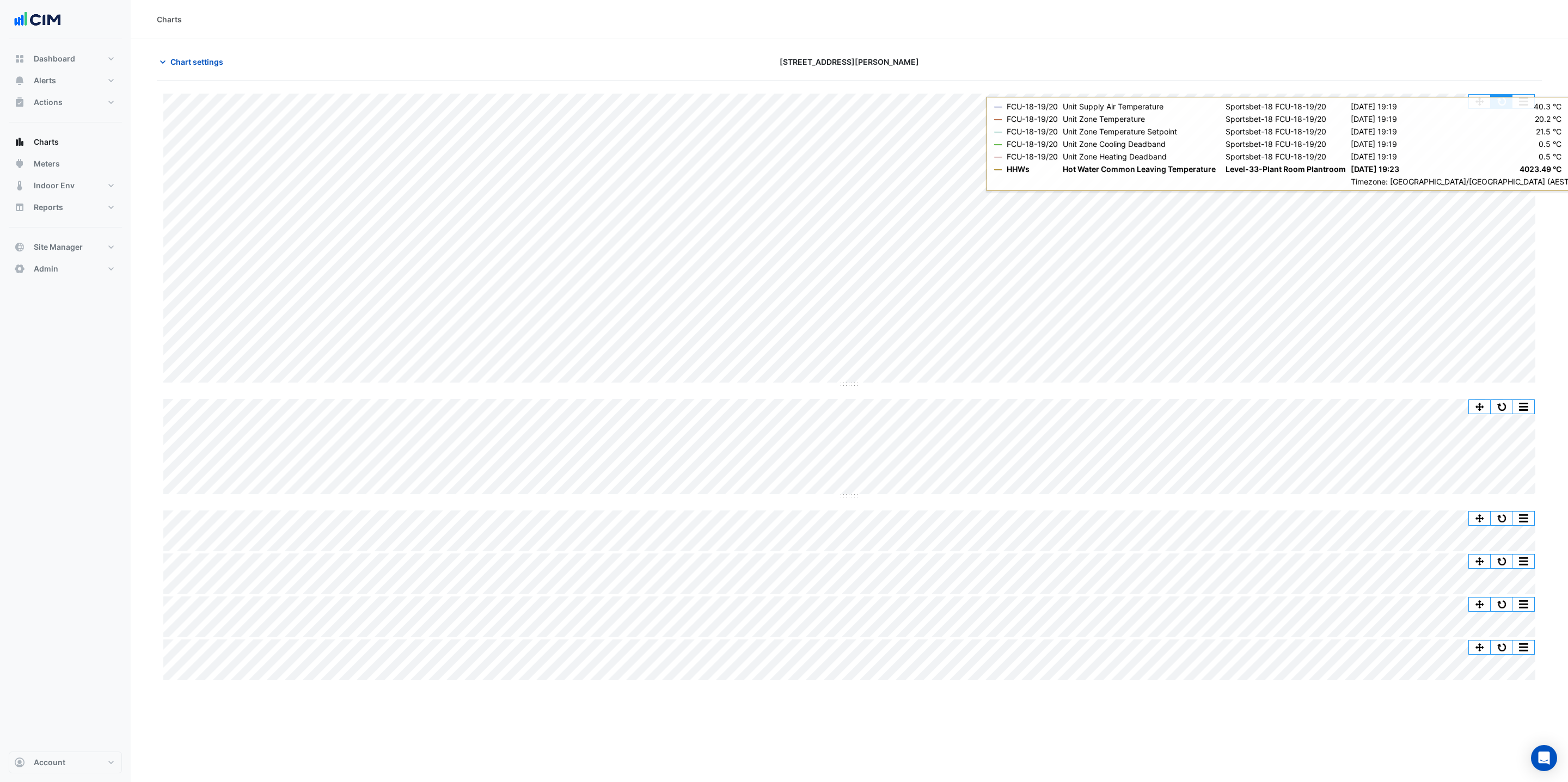
click at [1505, 102] on button "button" at bounding box center [1502, 101] width 22 height 13
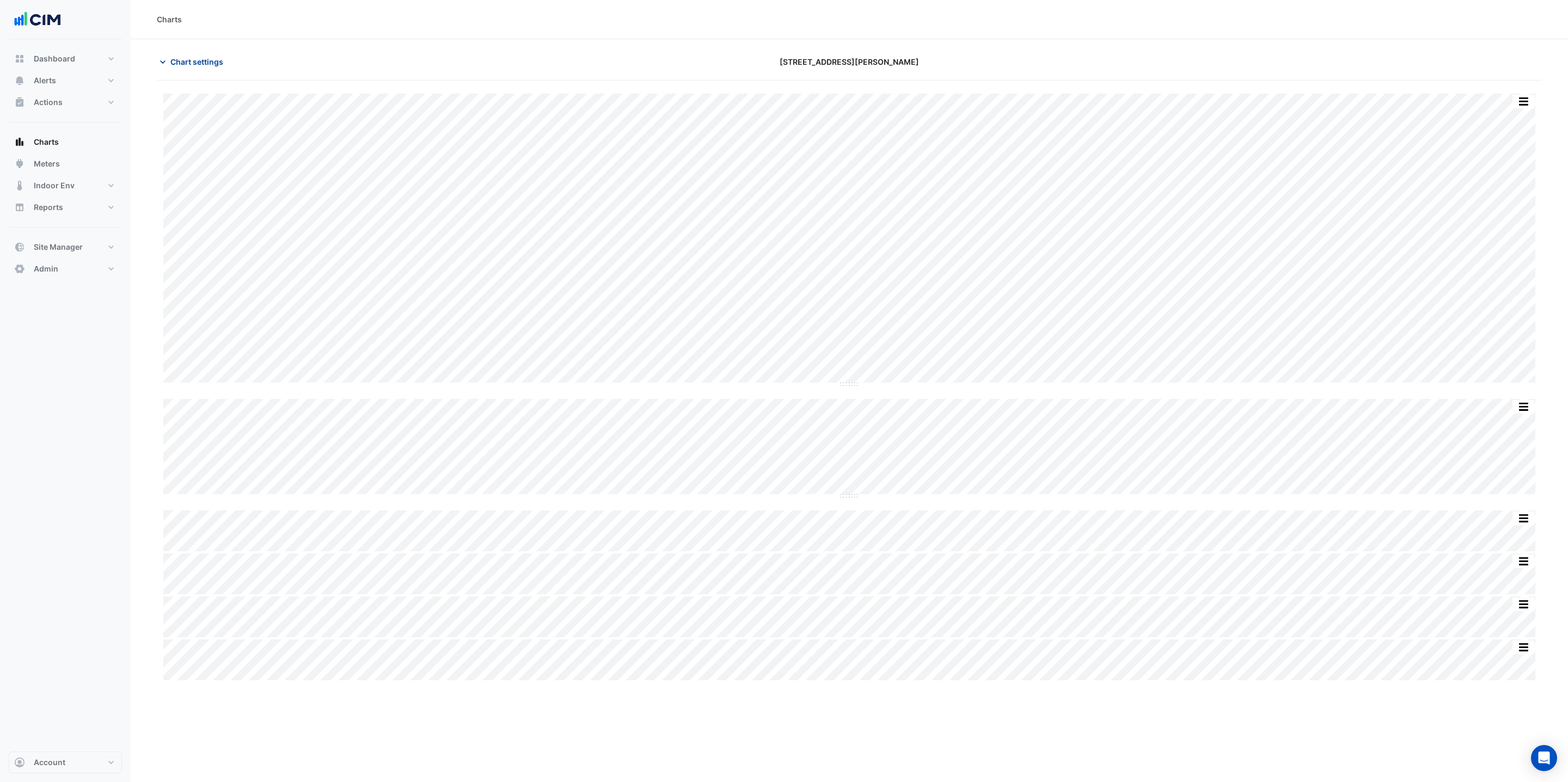
click at [180, 60] on span "Chart settings" at bounding box center [197, 62] width 53 height 11
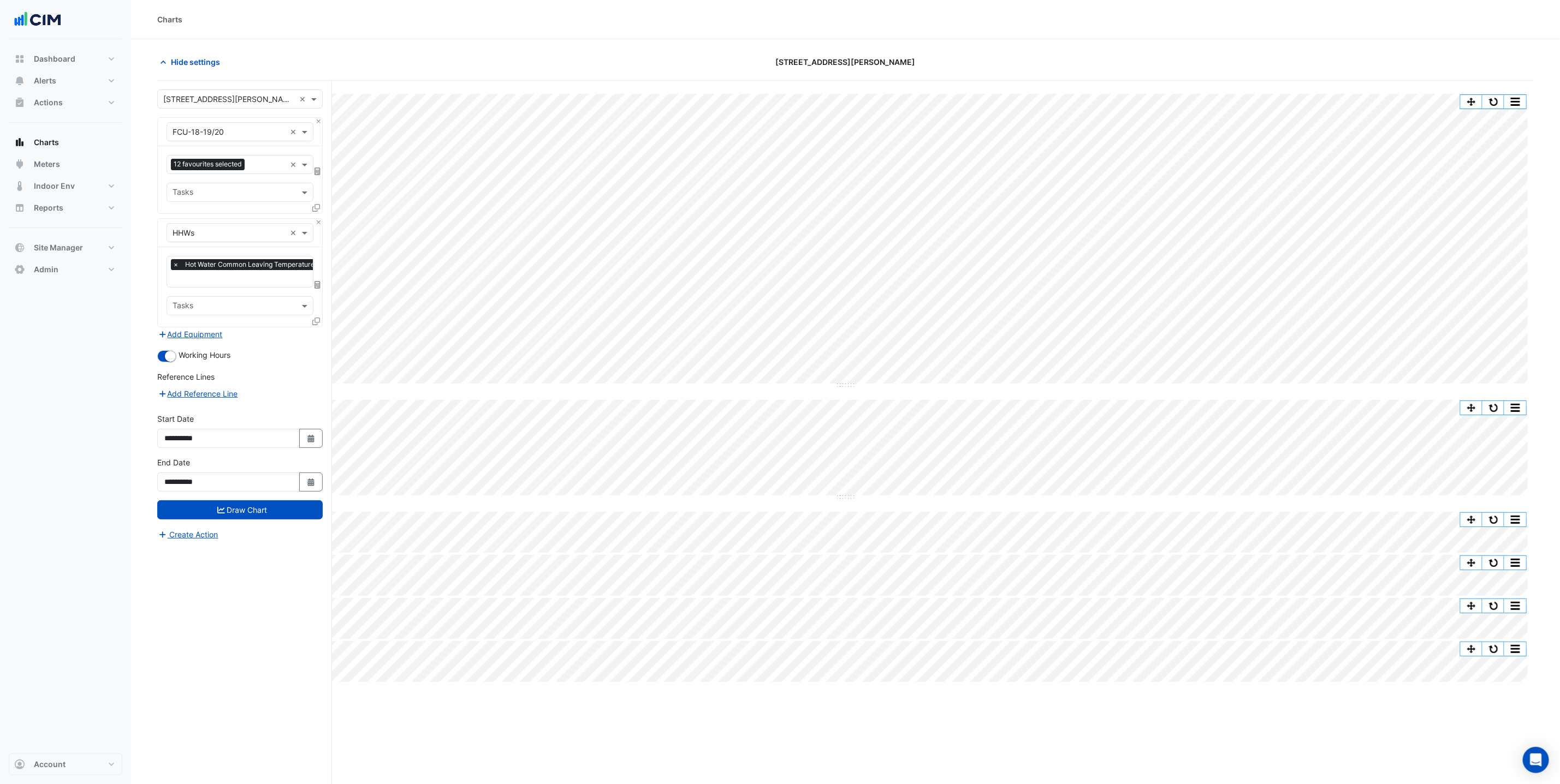
click at [177, 270] on span "×" at bounding box center [176, 265] width 9 height 11
click at [216, 233] on input "text" at bounding box center [229, 233] width 113 height 11
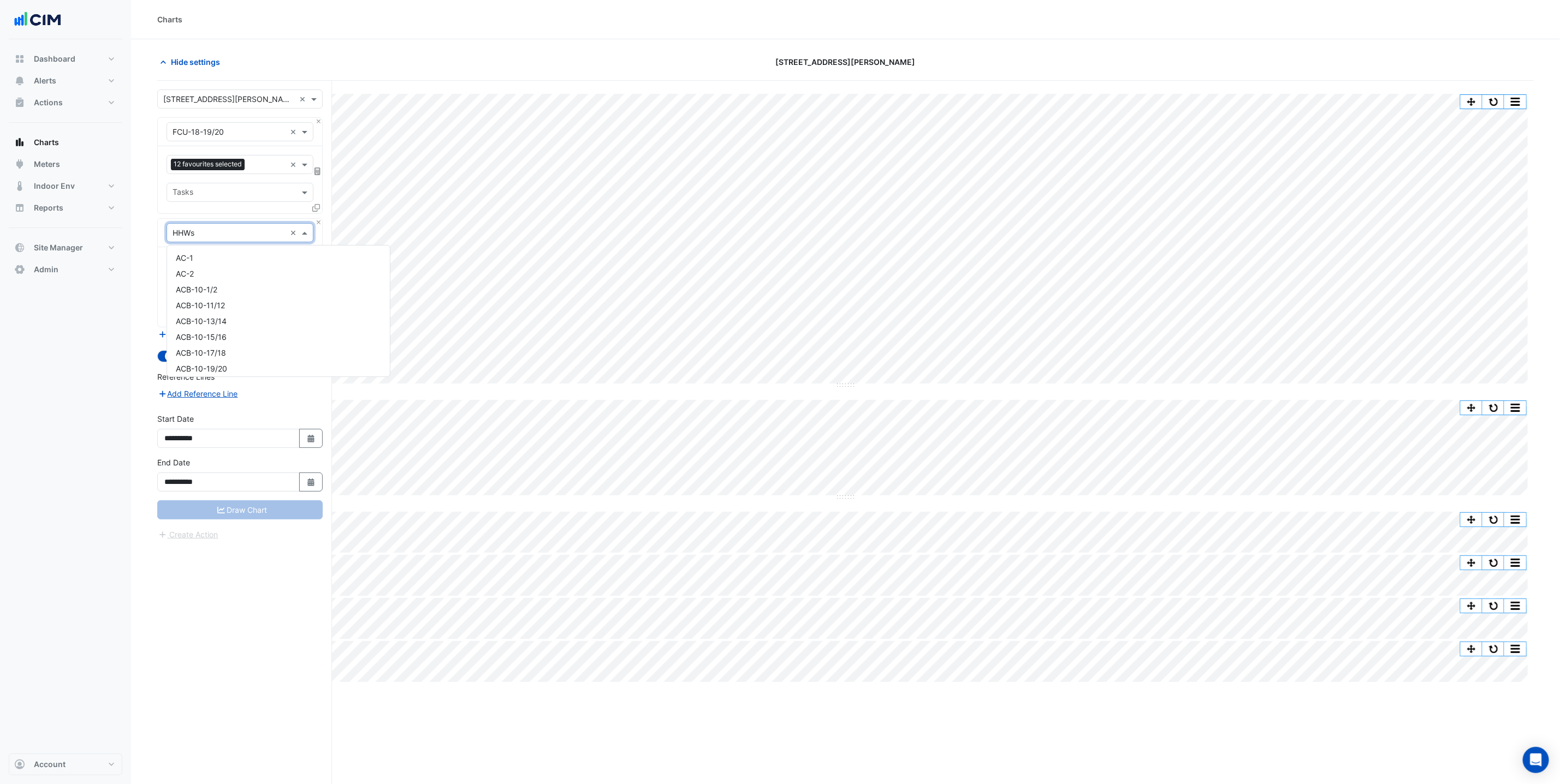
scroll to position [8678, 0]
click at [231, 278] on div "HWB-1" at bounding box center [278, 286] width 223 height 16
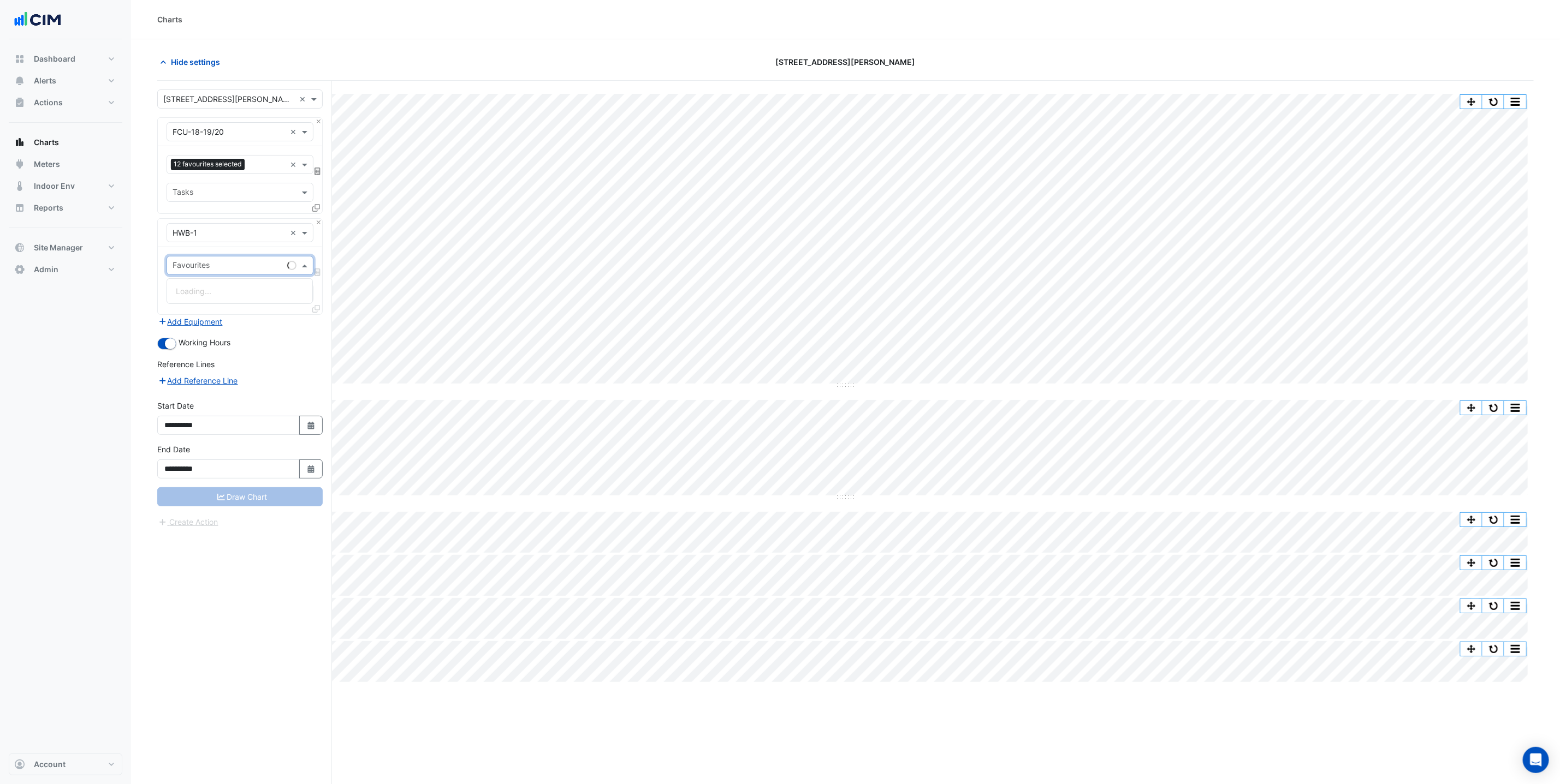
click at [214, 270] on input "text" at bounding box center [228, 267] width 110 height 11
click at [203, 245] on div "Equipment × HWB-1 ×" at bounding box center [239, 233] width 164 height 28
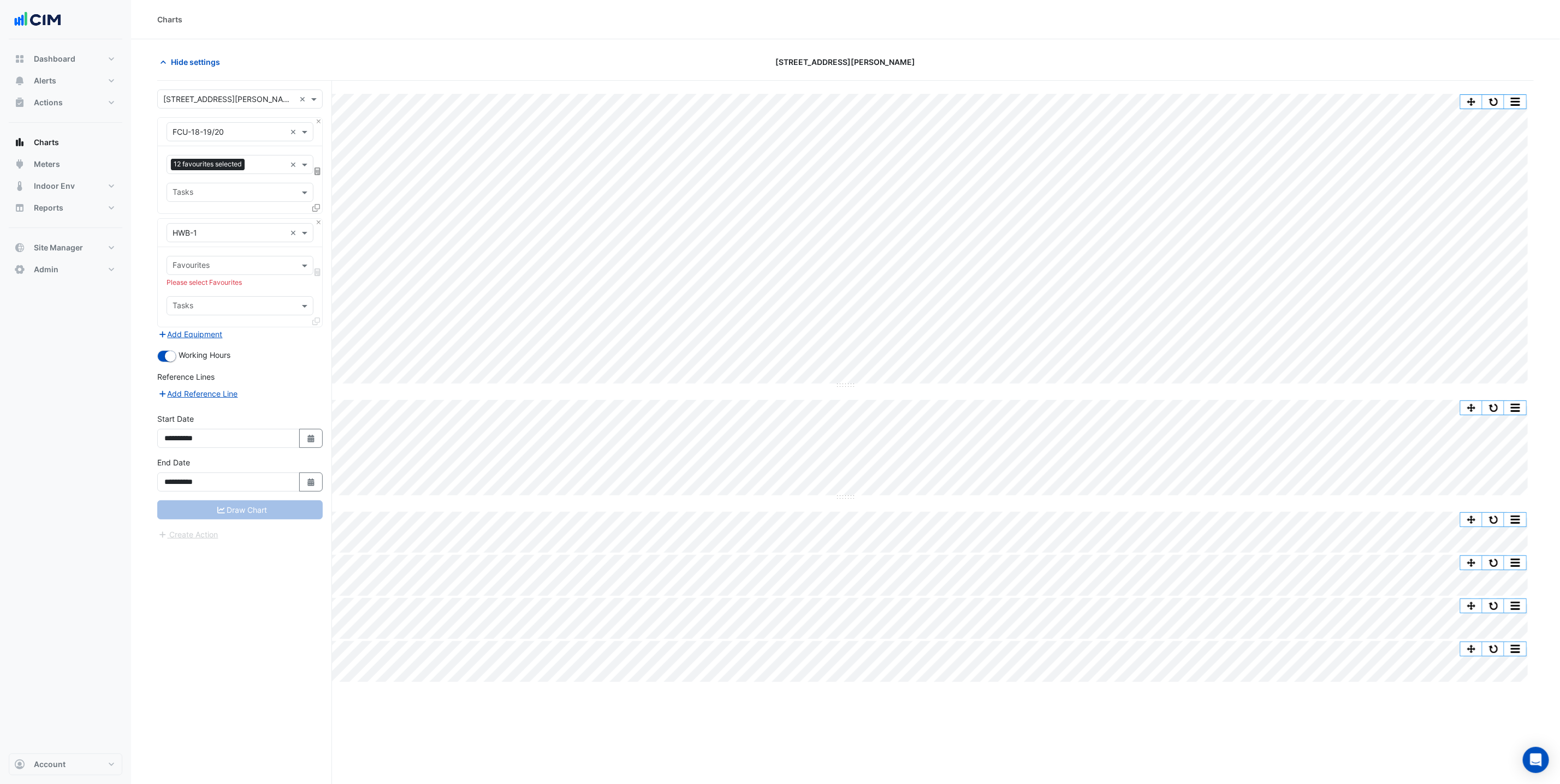
click at [208, 238] on input "text" at bounding box center [229, 233] width 113 height 11
click at [210, 278] on div "HWB-2" at bounding box center [278, 286] width 223 height 16
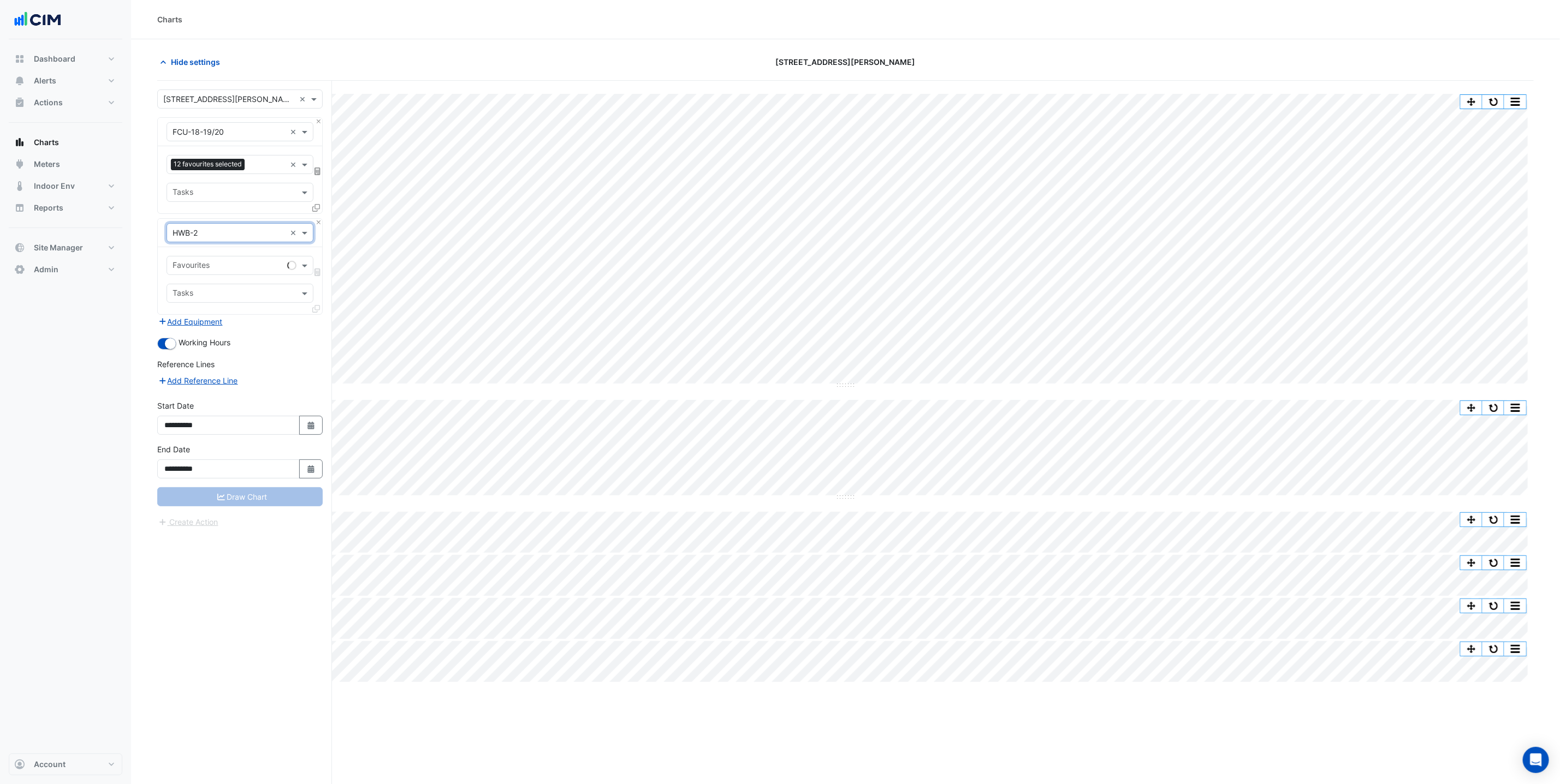
click at [213, 271] on input "text" at bounding box center [228, 267] width 110 height 11
click at [210, 235] on input "text" at bounding box center [229, 233] width 113 height 11
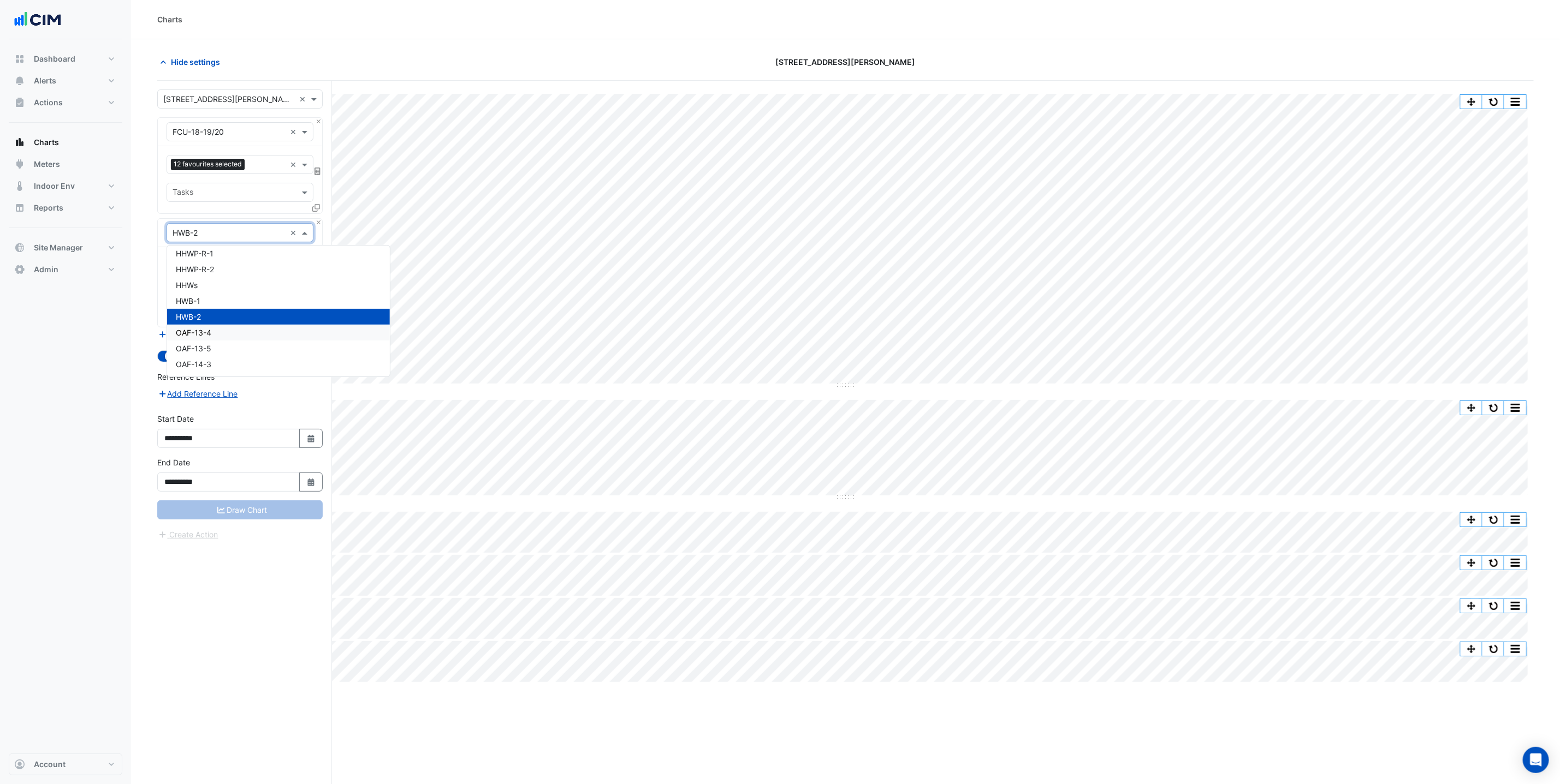
scroll to position [8642, 0]
click at [216, 315] on div "HWB-1" at bounding box center [278, 323] width 223 height 16
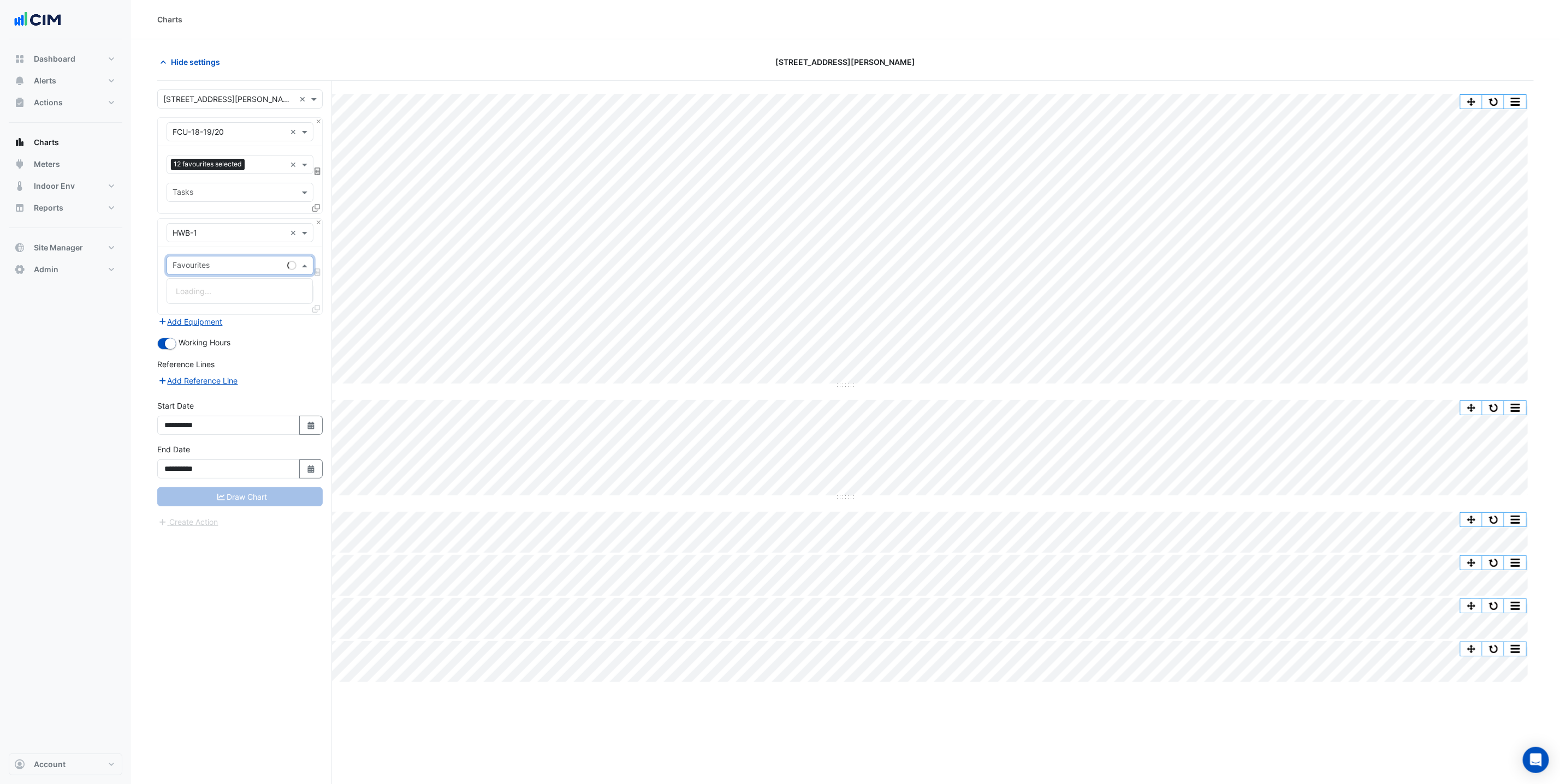
click at [205, 275] on div "Favourites" at bounding box center [239, 266] width 147 height 19
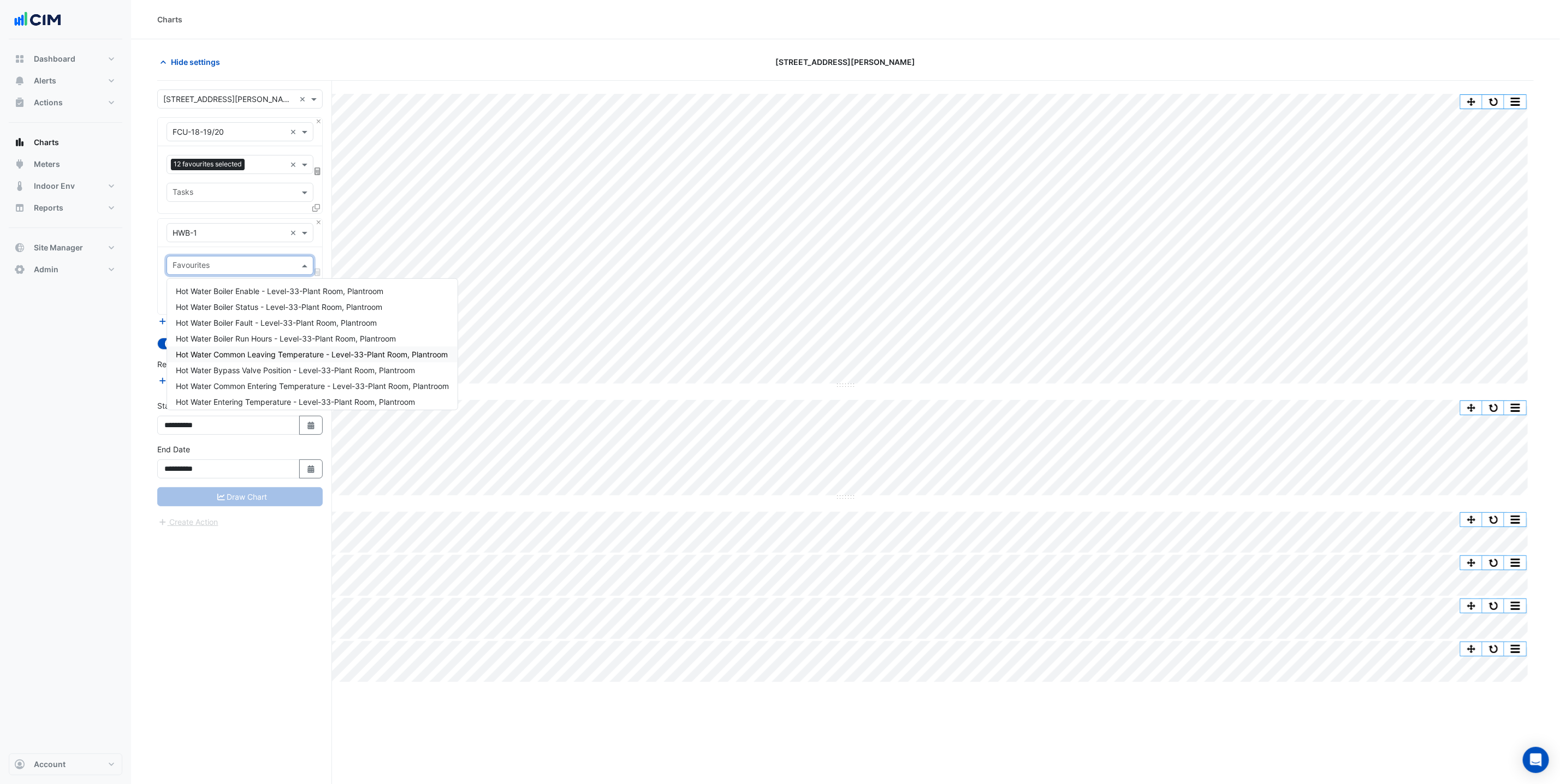
click at [335, 358] on span "Hot Water Common Leaving Temperature - Level-33-Plant Room, Plantroom" at bounding box center [311, 355] width 272 height 9
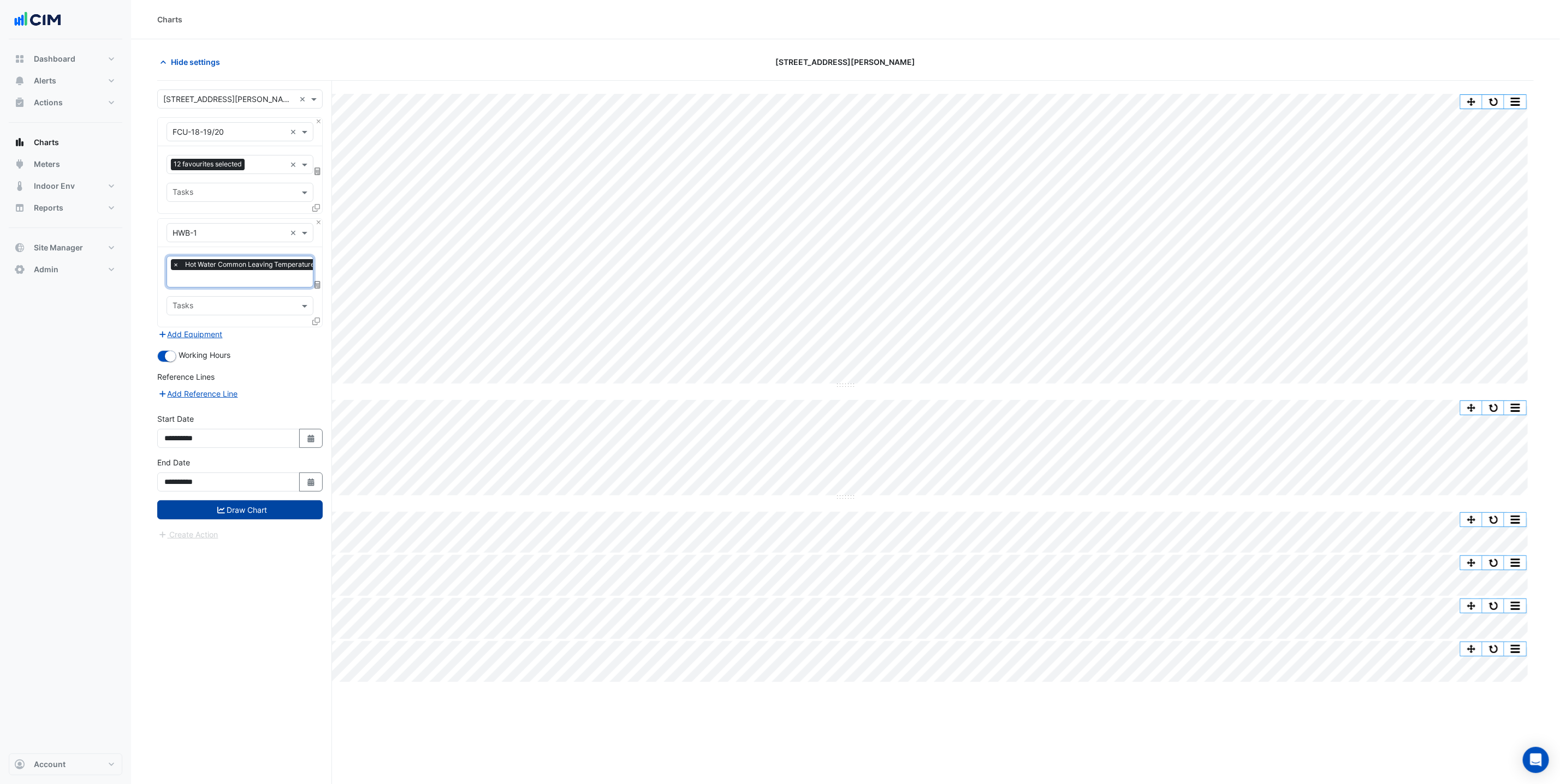
click at [252, 504] on button "Draw Chart" at bounding box center [240, 510] width 165 height 19
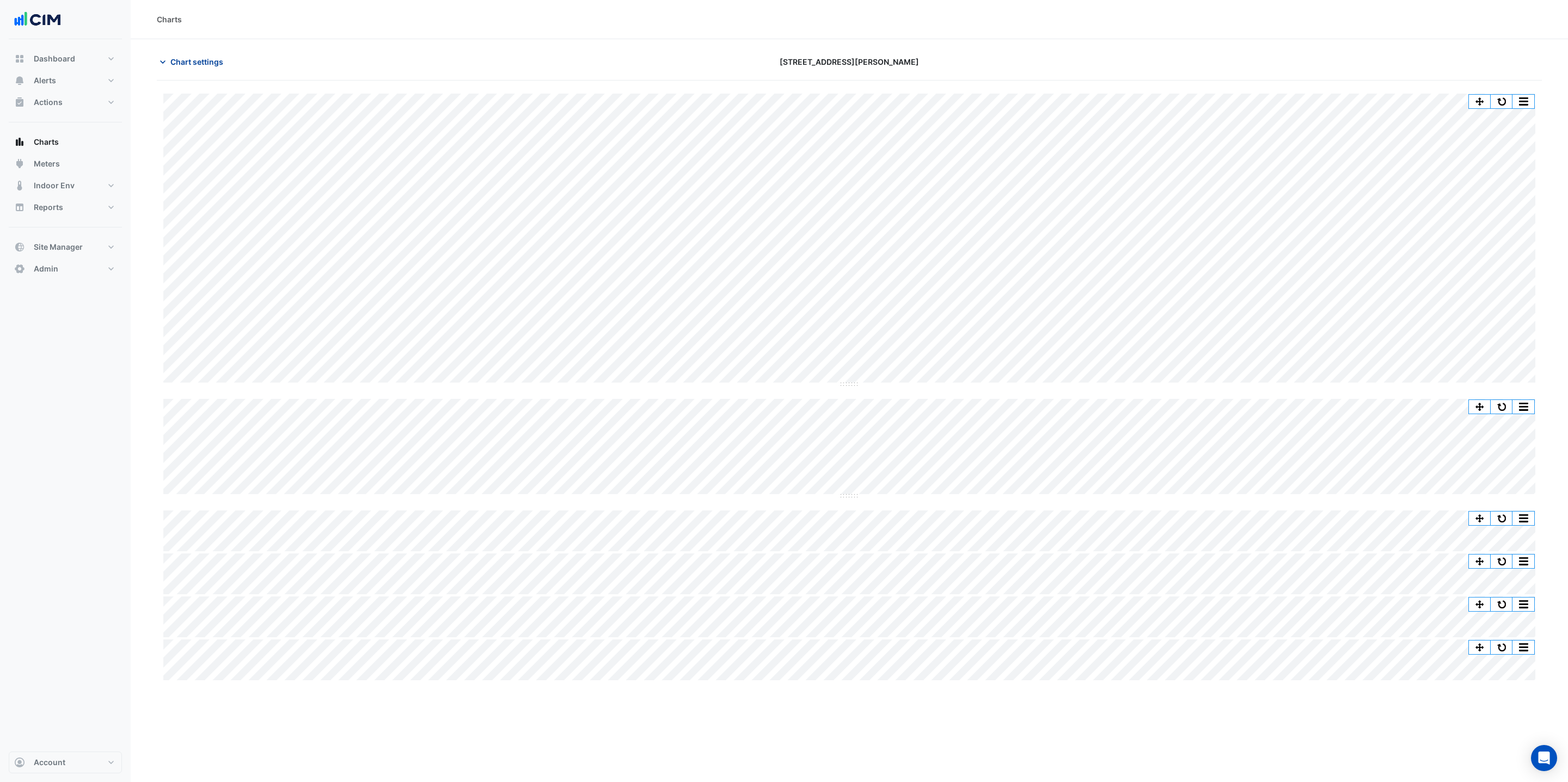
click at [205, 60] on span "Chart settings" at bounding box center [197, 62] width 53 height 11
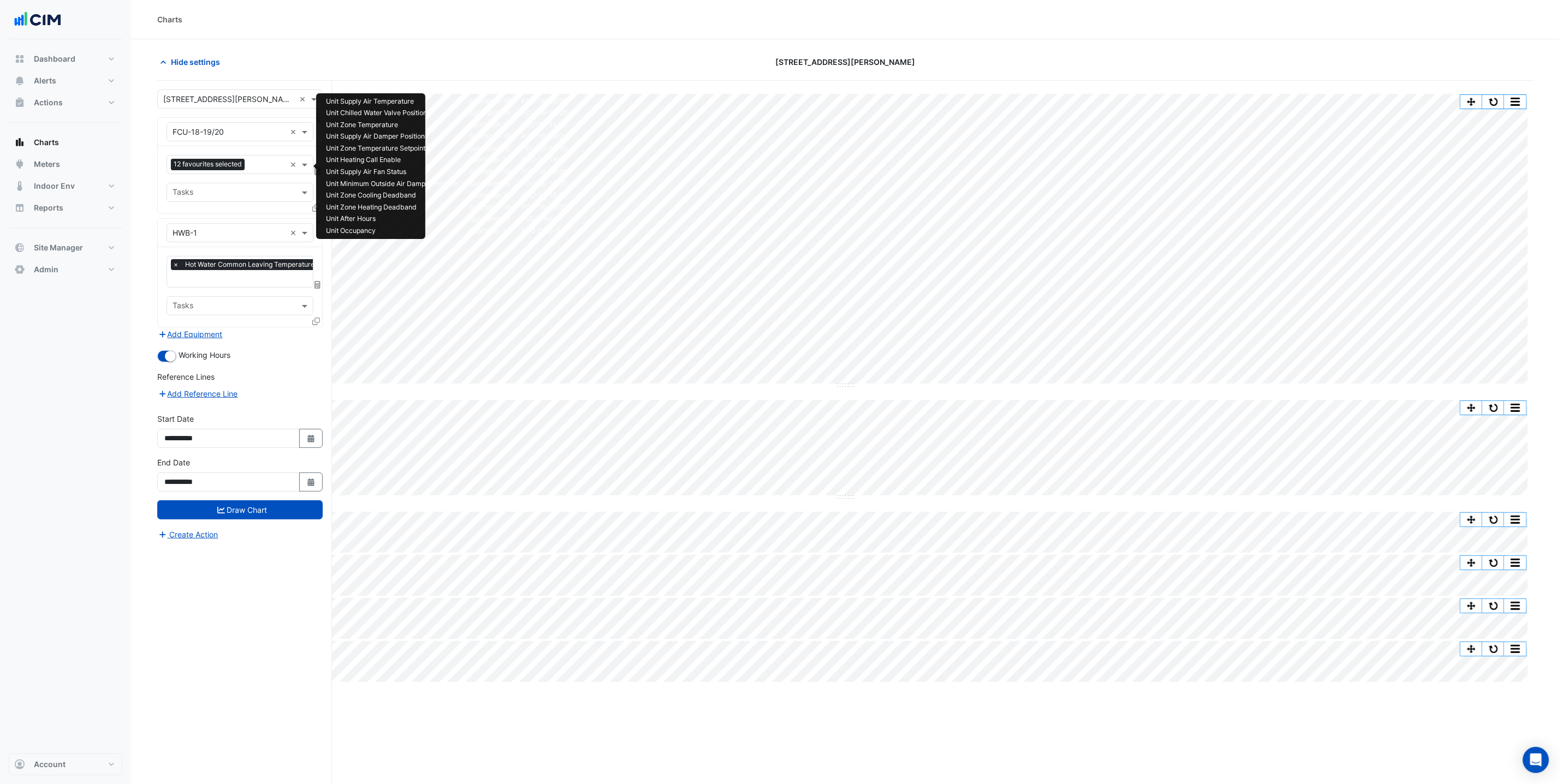
click at [253, 162] on input "text" at bounding box center [267, 166] width 37 height 11
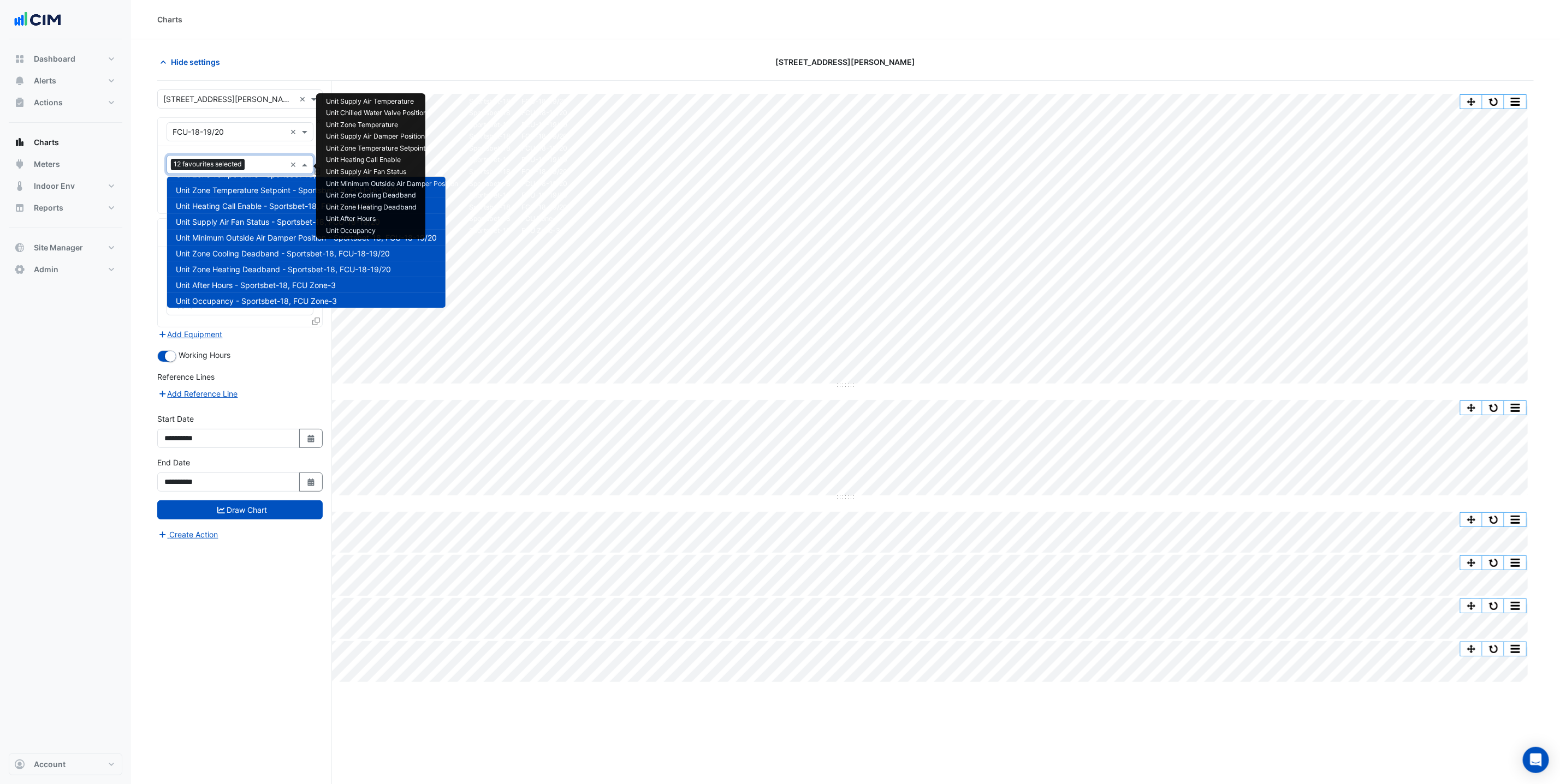
scroll to position [67, 0]
click at [229, 645] on div "Select a Site × 367 Collins Street × Equipment × FCU-18-19/20 × Favourites 12 f…" at bounding box center [245, 453] width 175 height 745
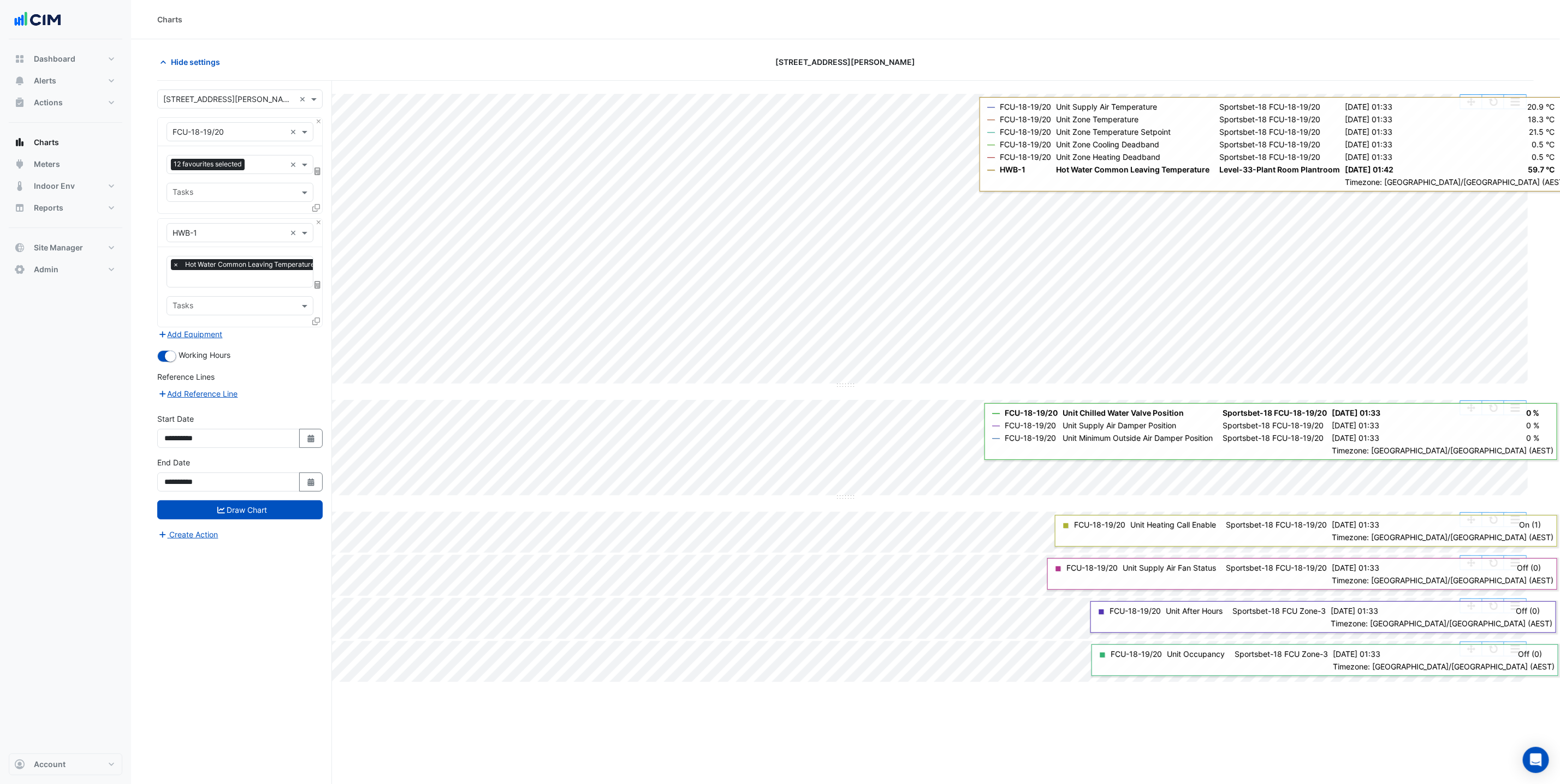
click at [1495, 105] on button "button" at bounding box center [1493, 102] width 22 height 13
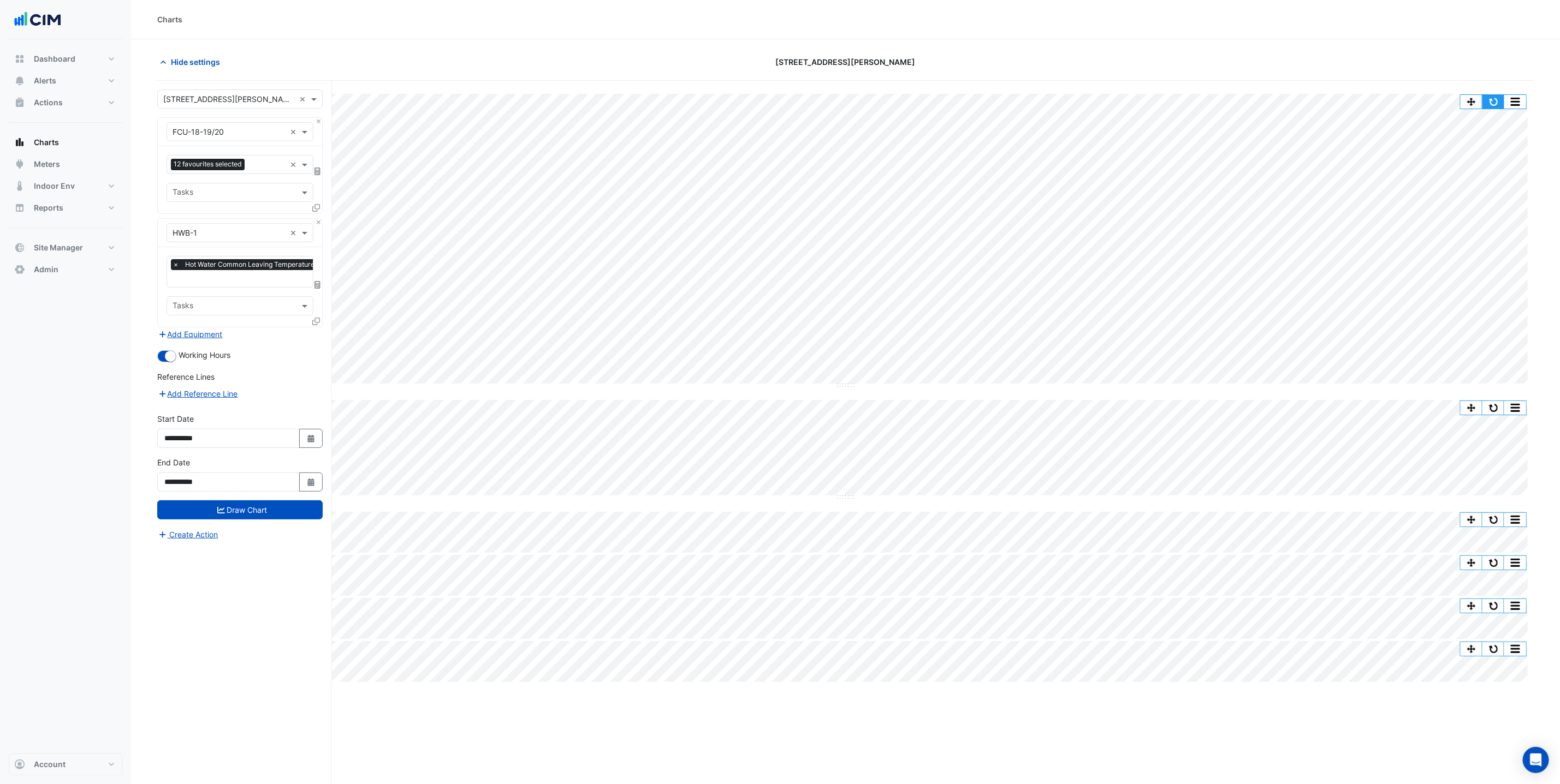
click at [1484, 103] on button "button" at bounding box center [1493, 102] width 22 height 13
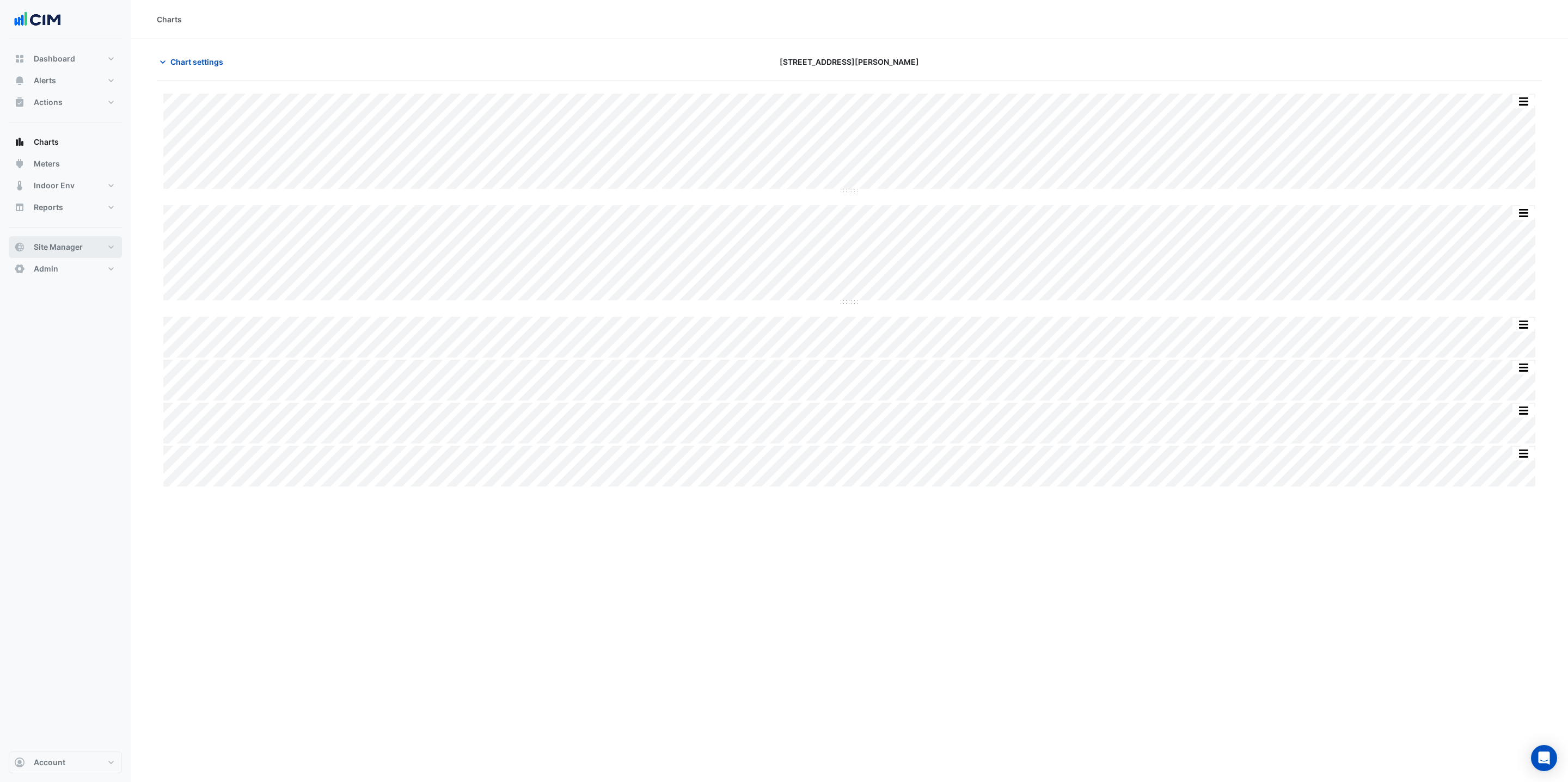
click at [56, 252] on span "Site Manager" at bounding box center [59, 247] width 49 height 11
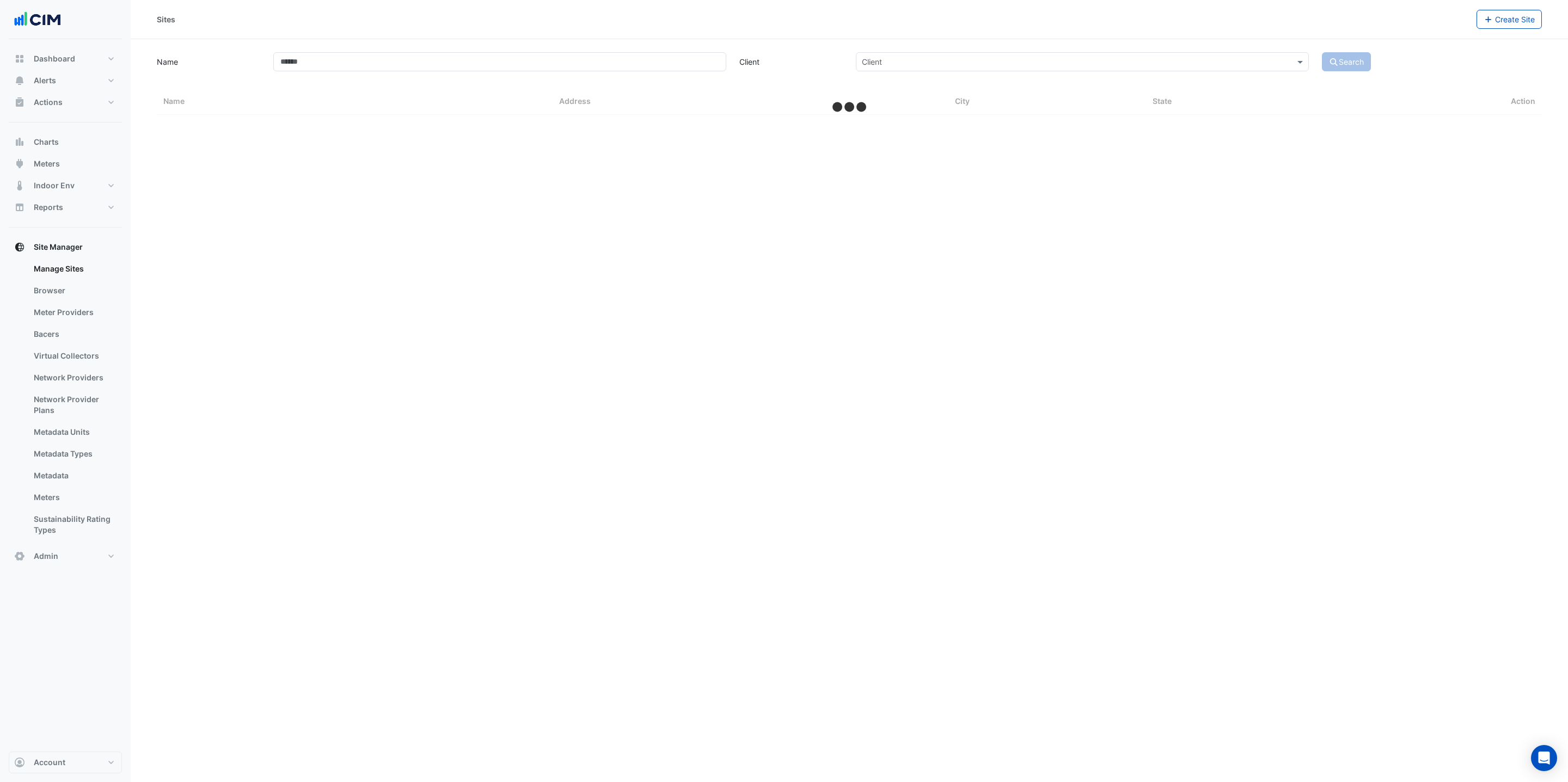
click at [62, 330] on link "Bacers" at bounding box center [73, 334] width 97 height 22
click at [673, 62] on div "Select a Site" at bounding box center [849, 70] width 693 height 19
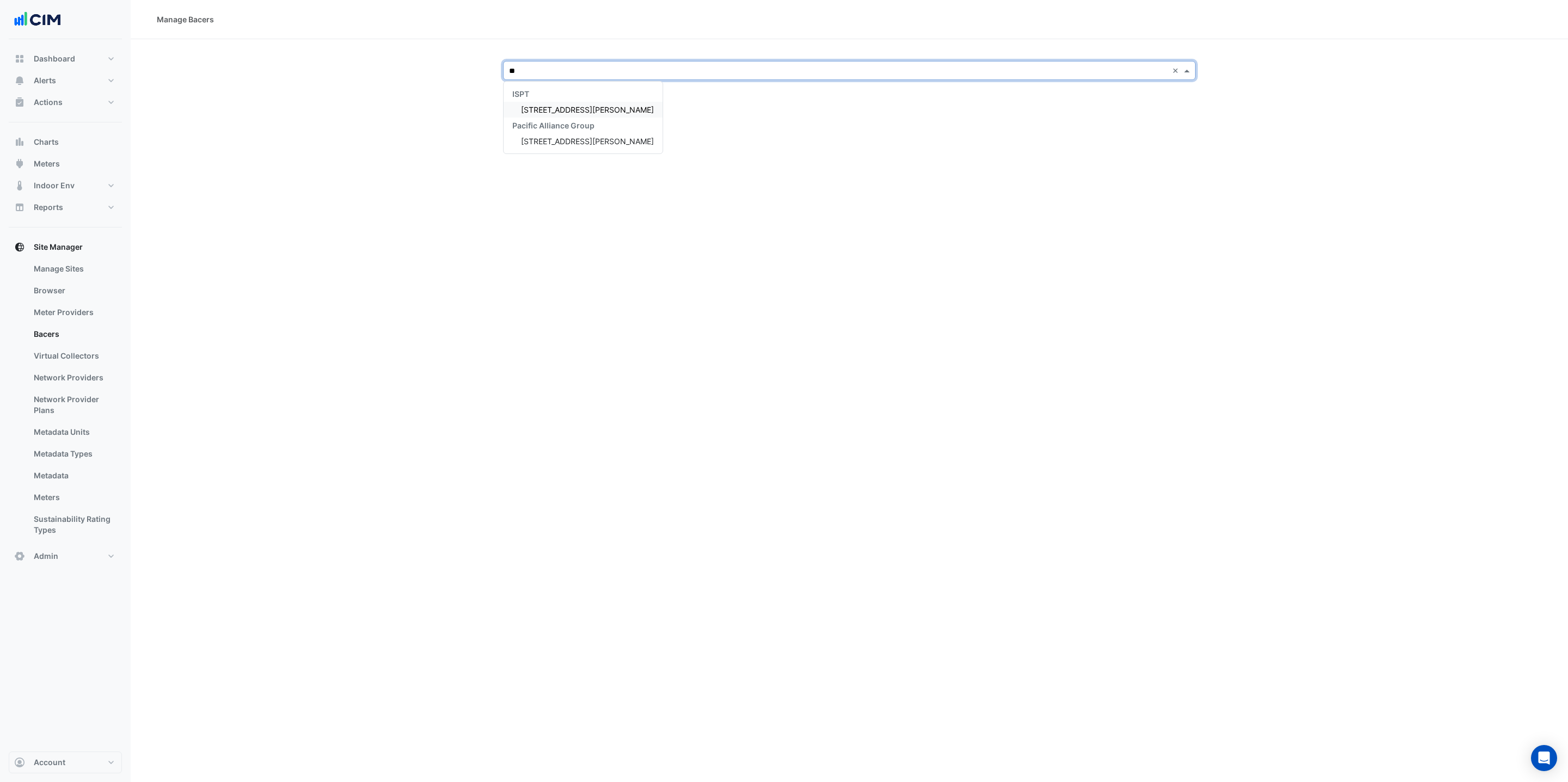
type input "***"
click at [543, 107] on span "[STREET_ADDRESS][PERSON_NAME]" at bounding box center [587, 110] width 133 height 9
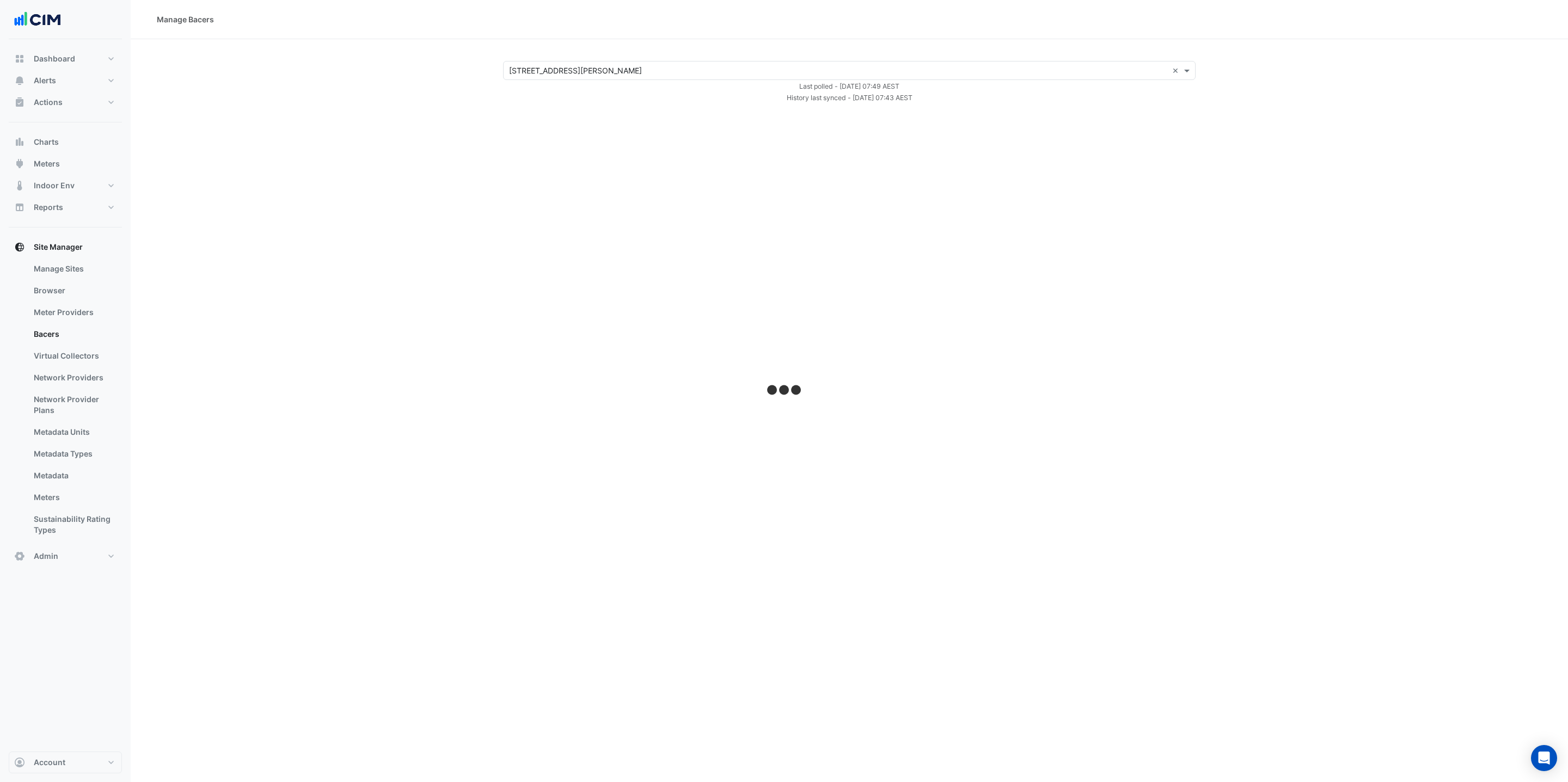
select select "***"
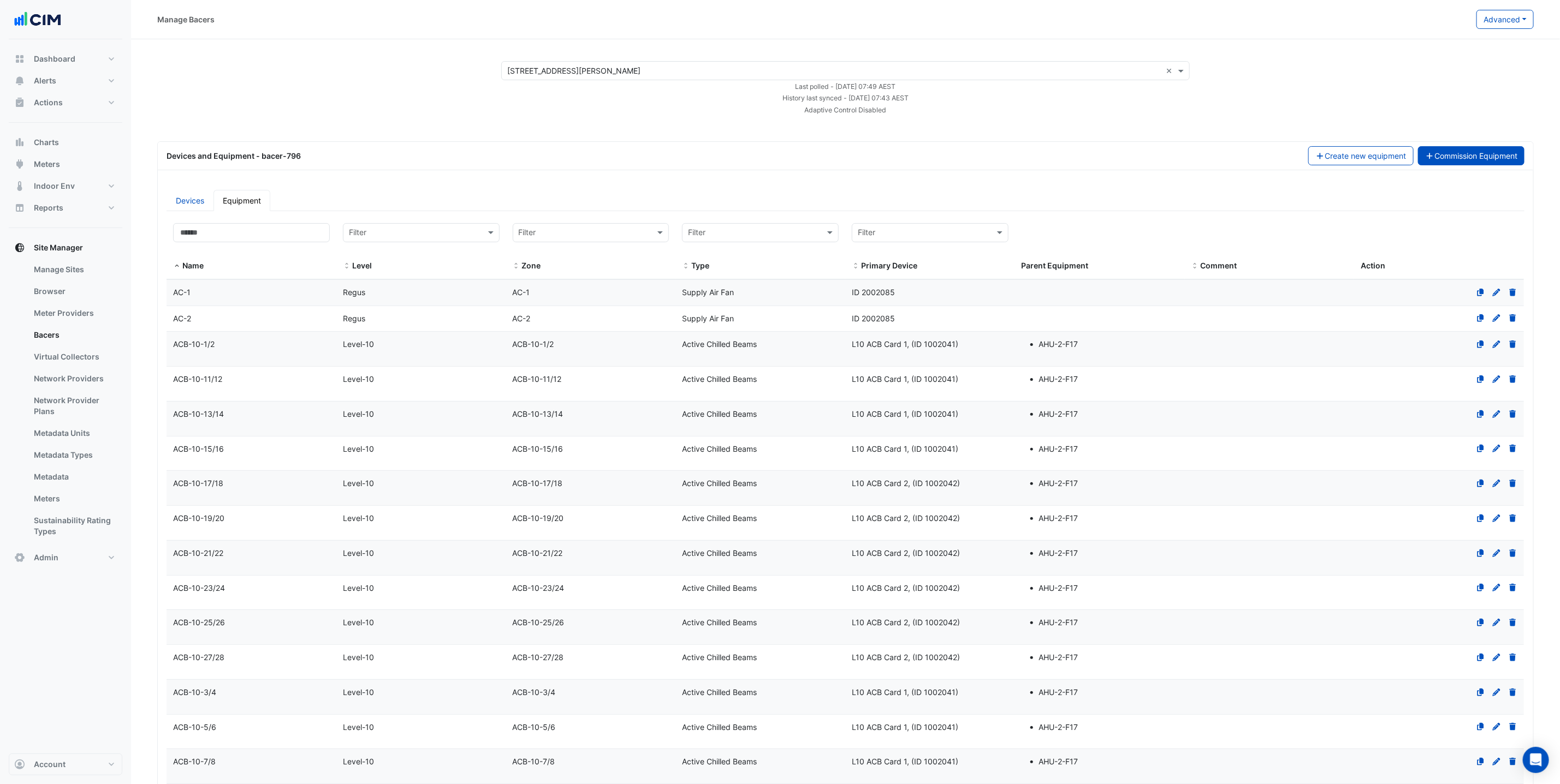
click at [1458, 153] on button "Commission Equipment" at bounding box center [1472, 156] width 107 height 19
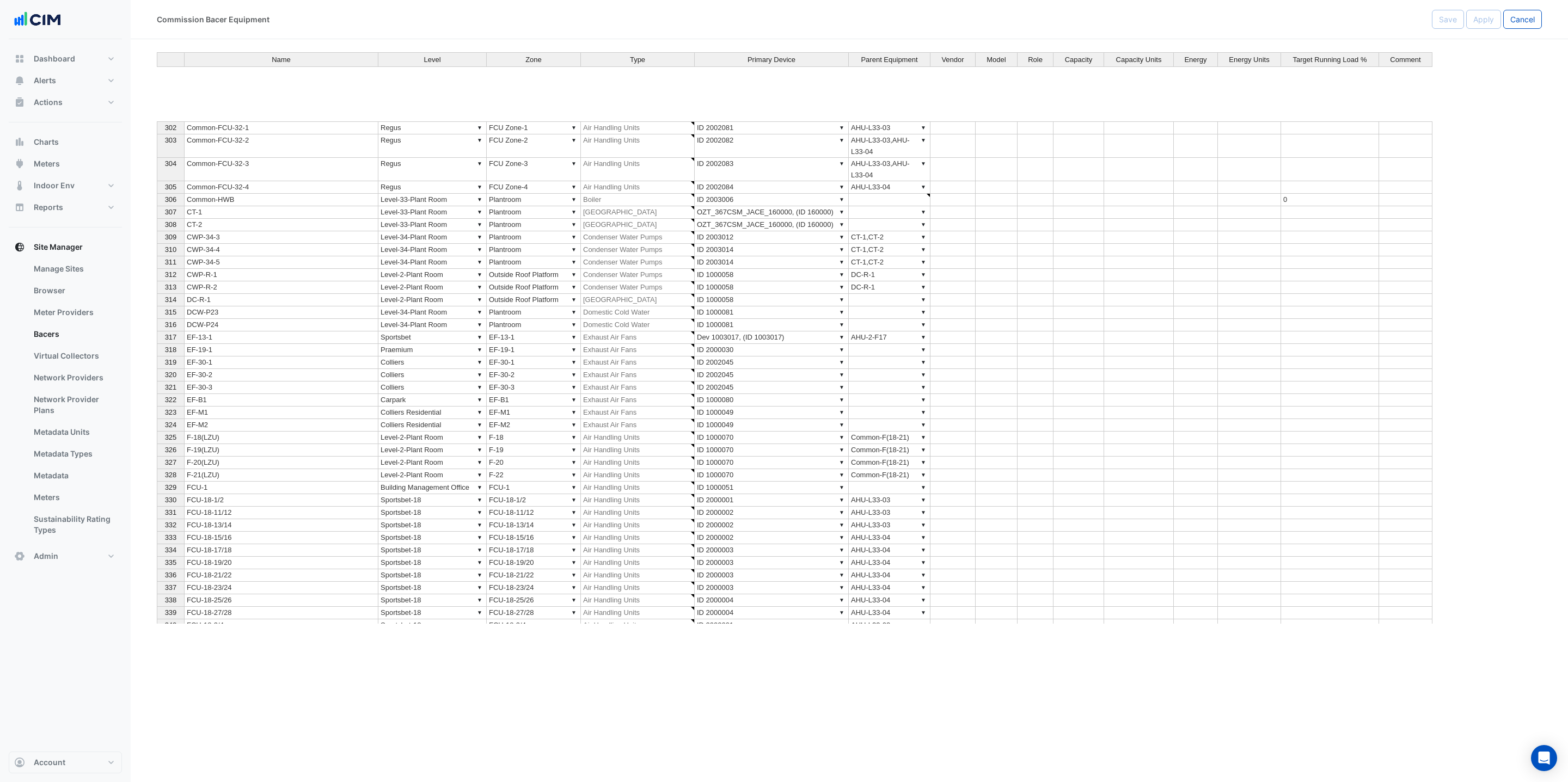
scroll to position [5870, 0]
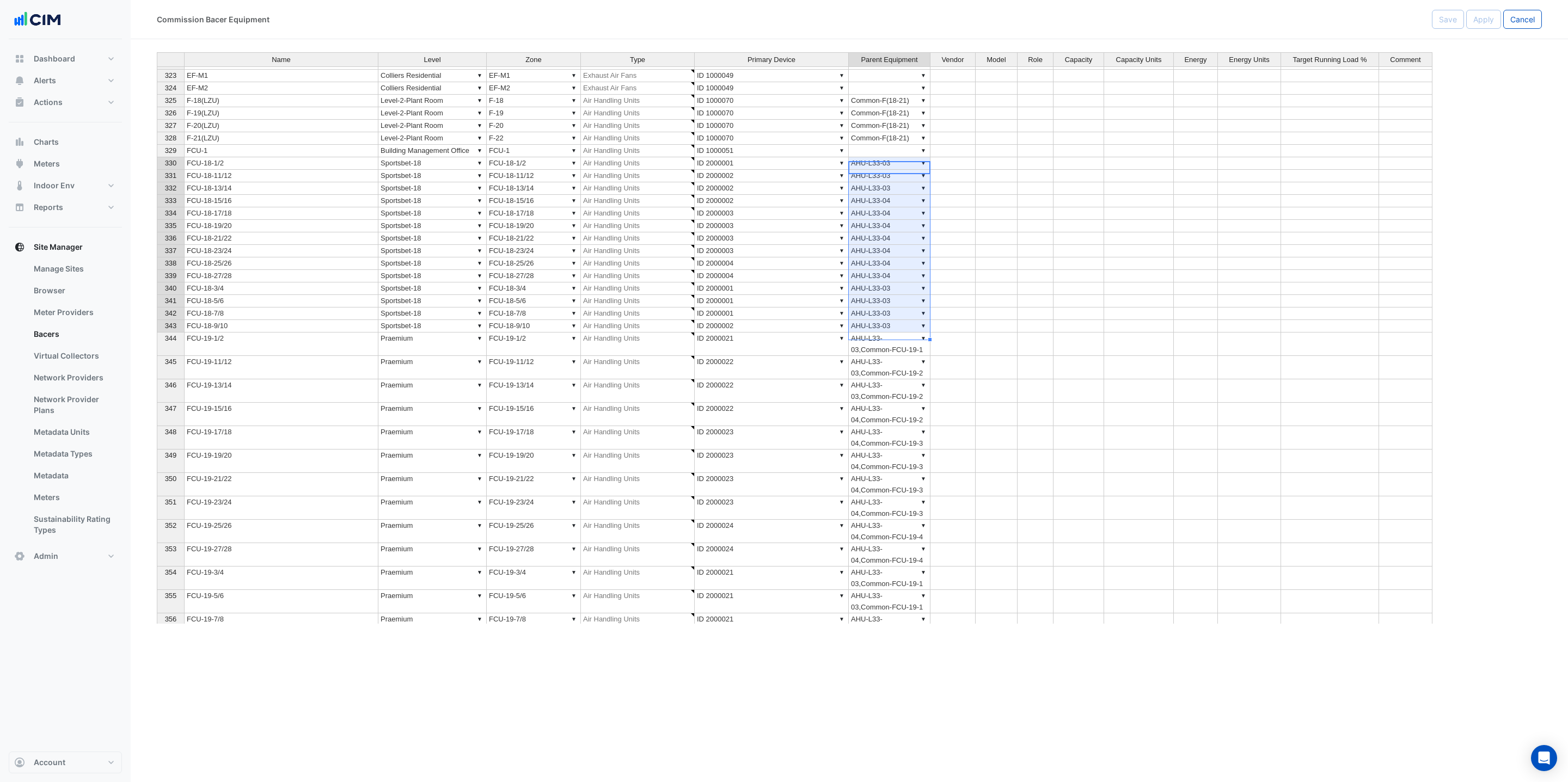
drag, startPoint x: 912, startPoint y: 168, endPoint x: 898, endPoint y: 336, distance: 168.6
click at [900, 338] on tbody "317 EF-13-1 ▼ Sportsbet ▼ EF-13-1 ▼ Exhaust Air Fans ▼ Dev 1003017, (ID 1003017…" at bounding box center [795, 398] width 1276 height 807
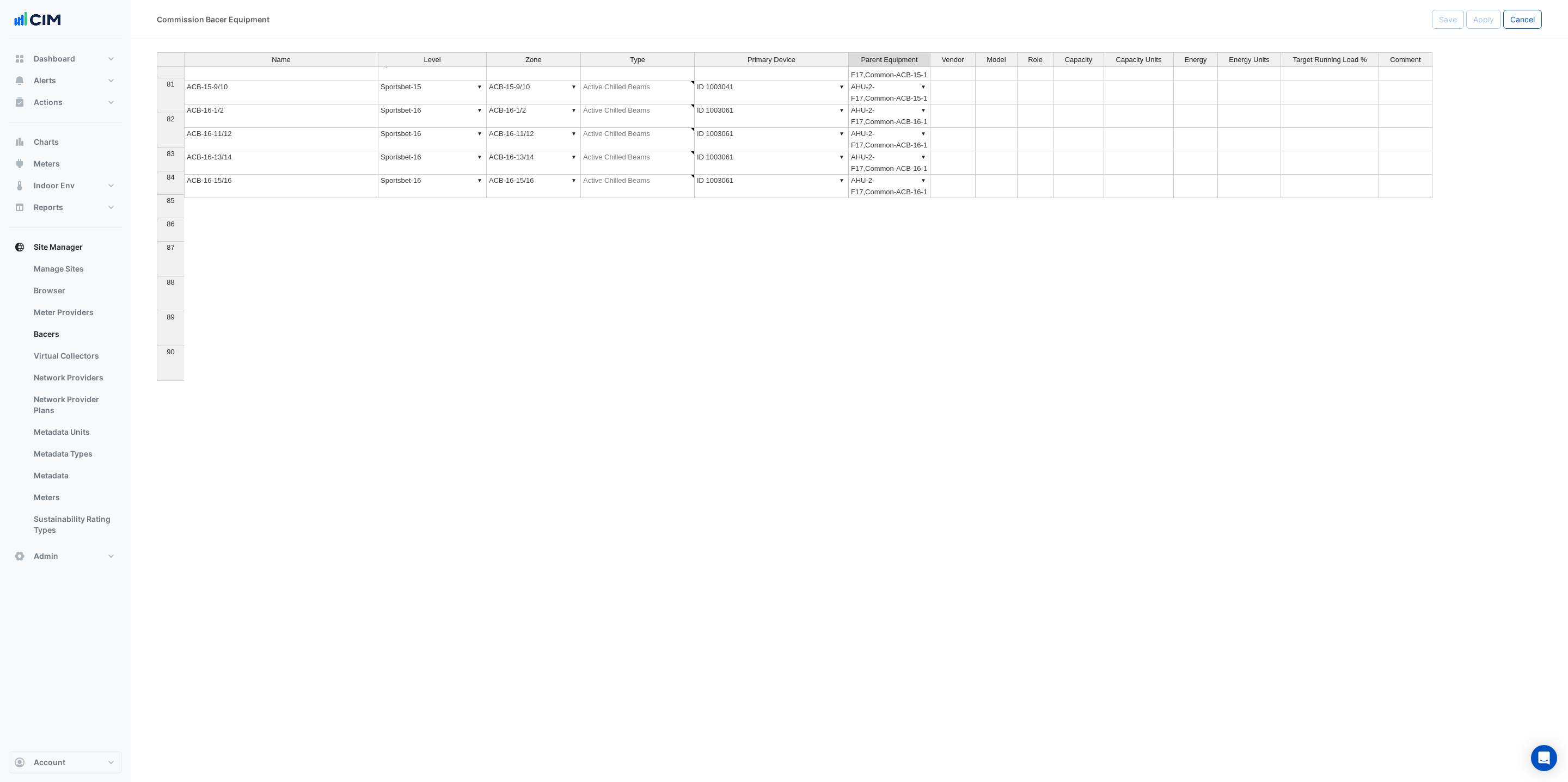
scroll to position [0, 0]
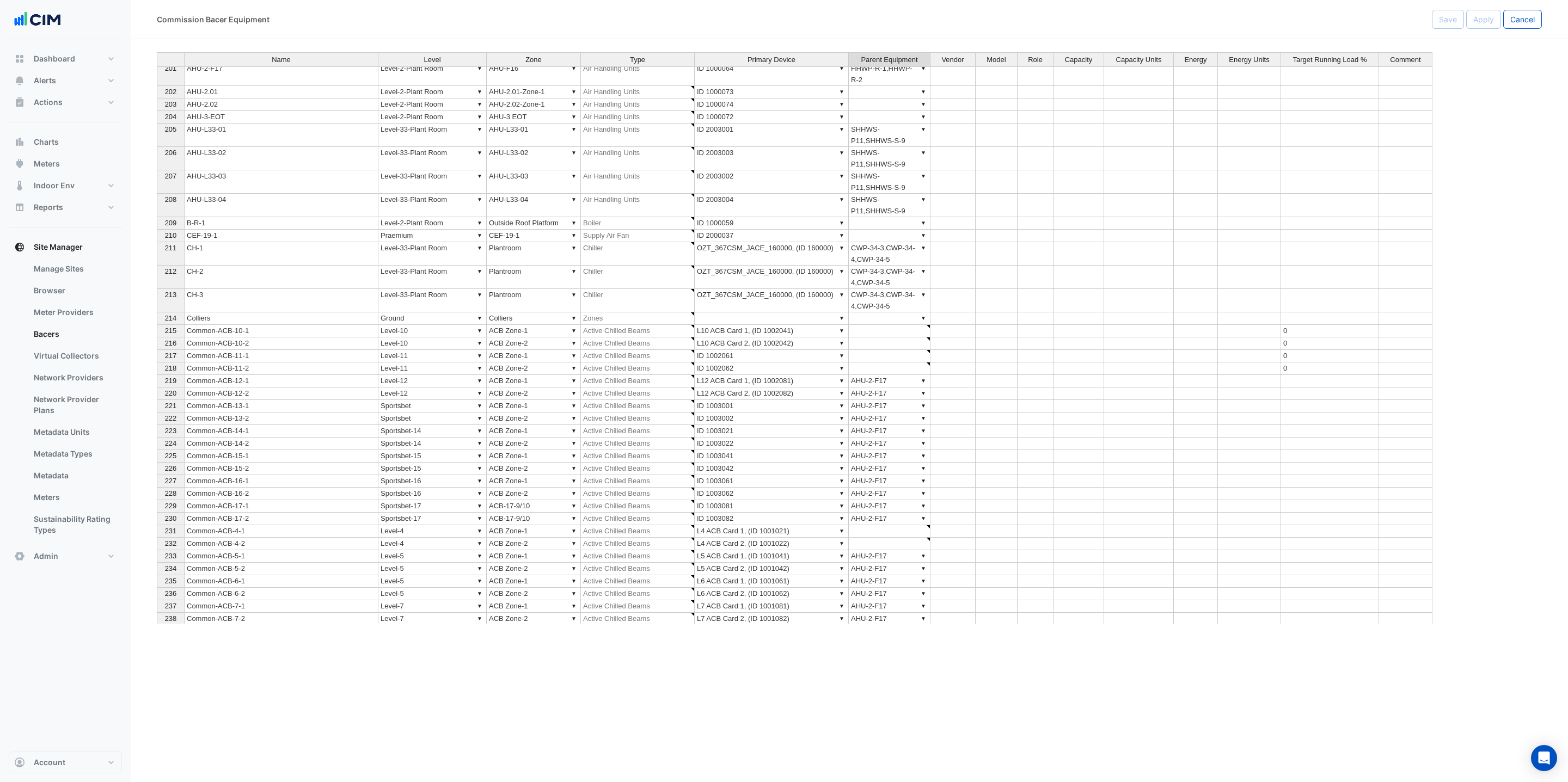
click at [886, 160] on td "▼ SHHWS-P11,SHHWS-S-9" at bounding box center [890, 158] width 81 height 24
click at [908, 168] on td "▼ SHHWS-P11,SHHWS-S-9" at bounding box center [890, 158] width 81 height 24
click at [1483, 184] on div "Name Level Zone Type Primary Device Parent Equipment Vendor Model Role Capacity…" at bounding box center [849, 338] width 1385 height 572
drag, startPoint x: 1530, startPoint y: 10, endPoint x: 734, endPoint y: 1, distance: 796.1
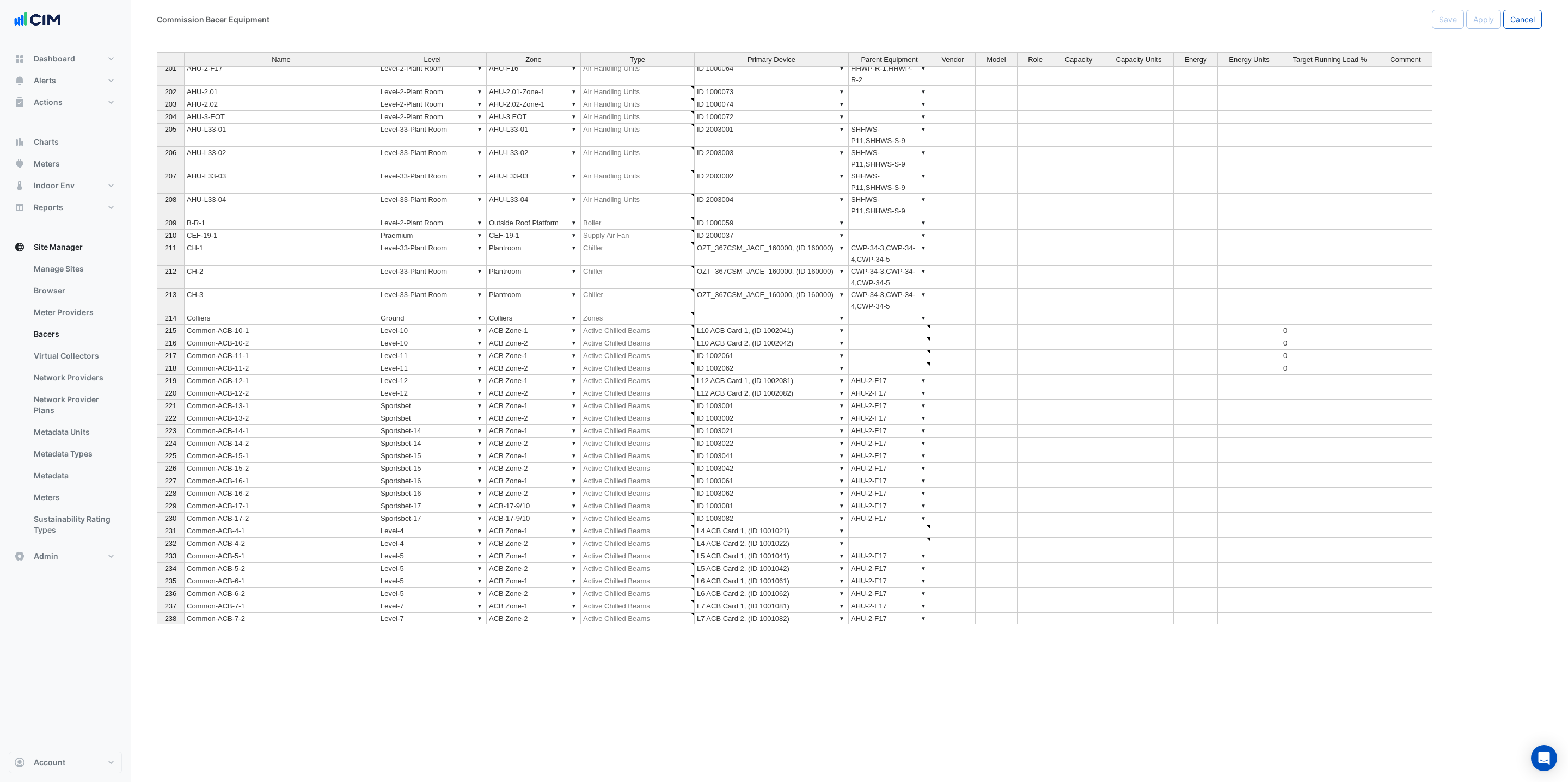
click at [1530, 9] on button "Cancel" at bounding box center [1523, 19] width 39 height 19
select select "***"
